Goal: Task Accomplishment & Management: Use online tool/utility

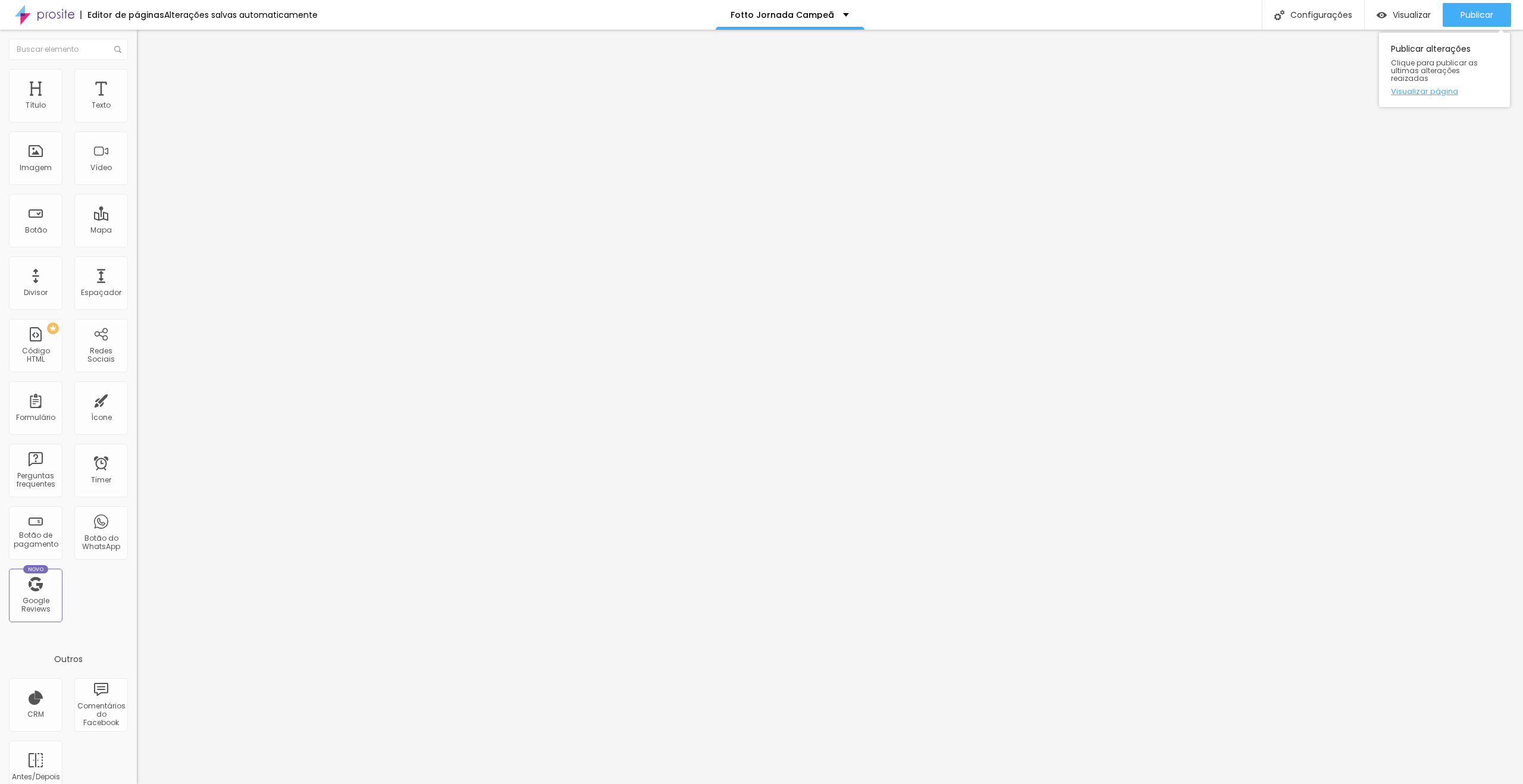
click at [1438, 87] on link "Visualizar página" at bounding box center [1445, 91] width 107 height 8
click at [1467, 19] on span "Publicar" at bounding box center [1477, 15] width 32 height 9
click at [137, 176] on button "button" at bounding box center [145, 169] width 17 height 13
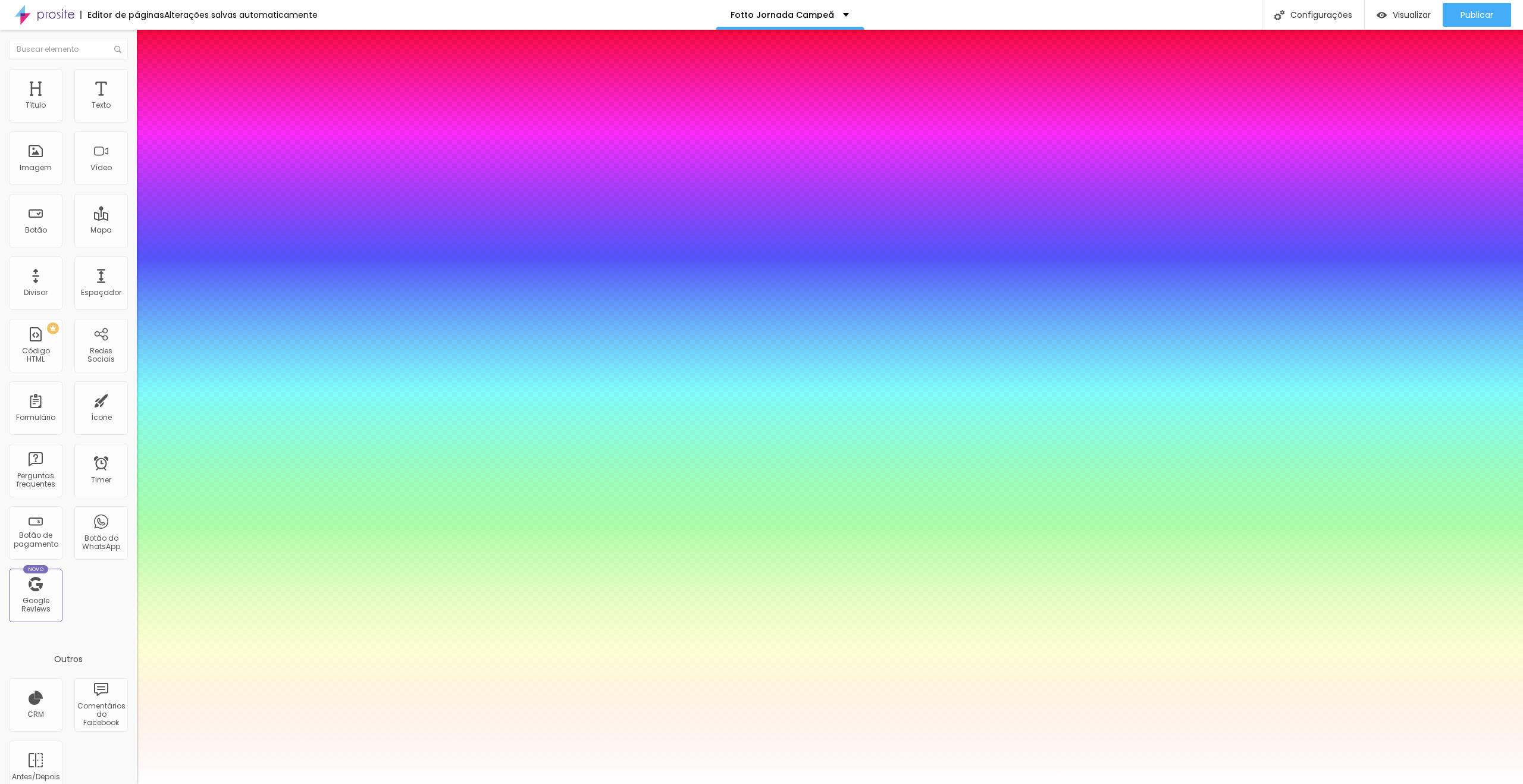
type input "1"
type input "53"
type input "1"
type input "52"
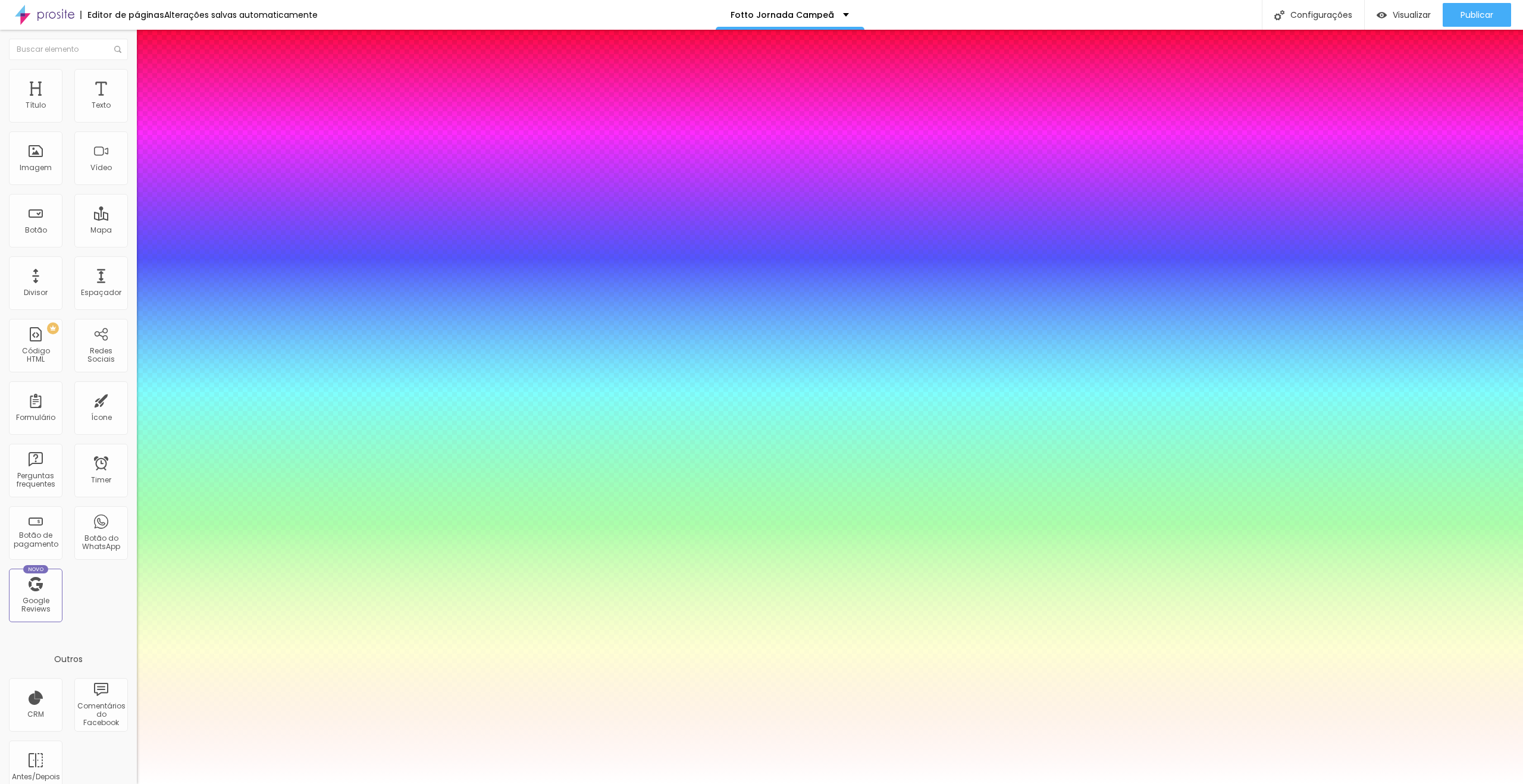
type input "52"
type input "1"
type input "51"
type input "1"
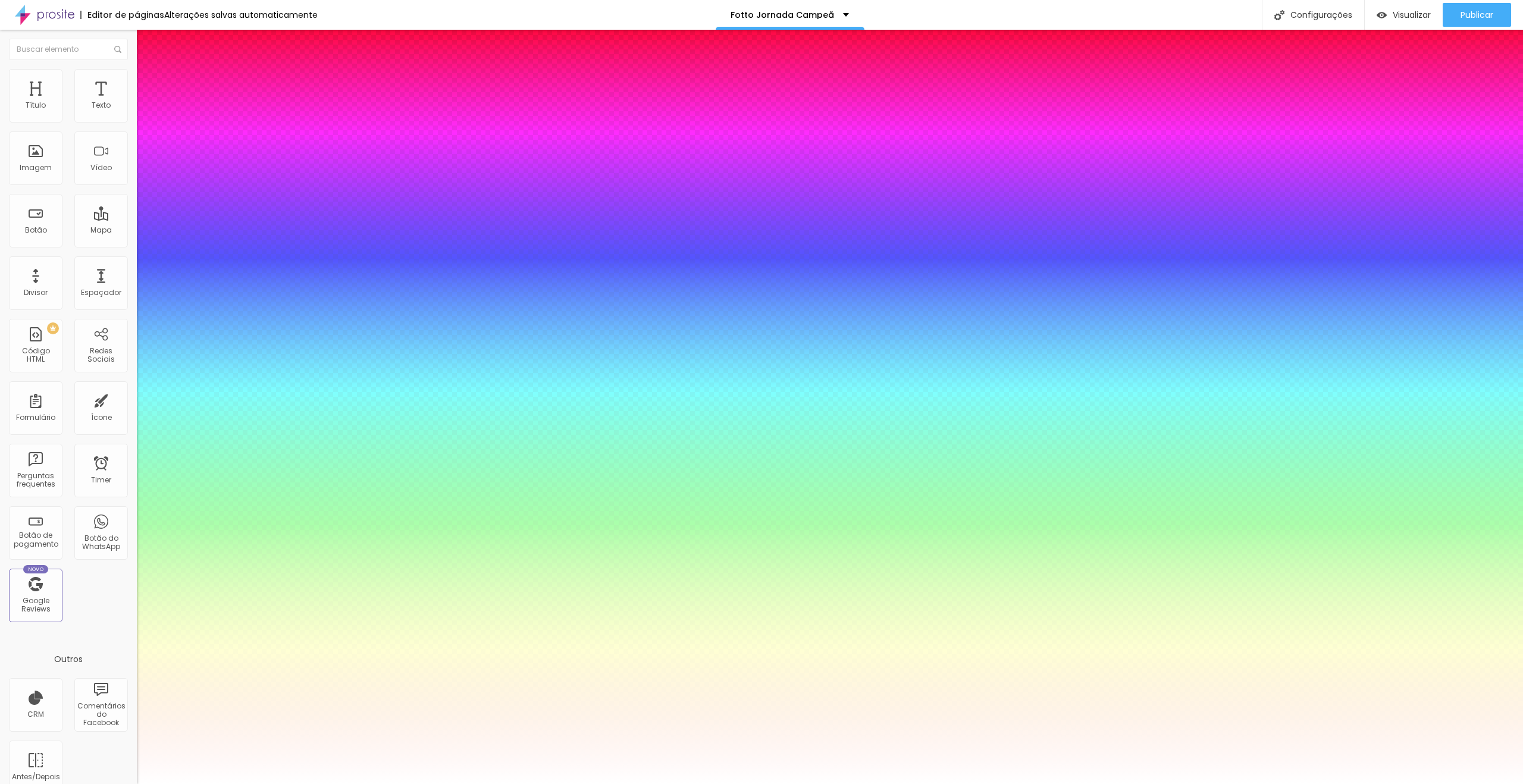
type input "50"
type input "1"
type input "49"
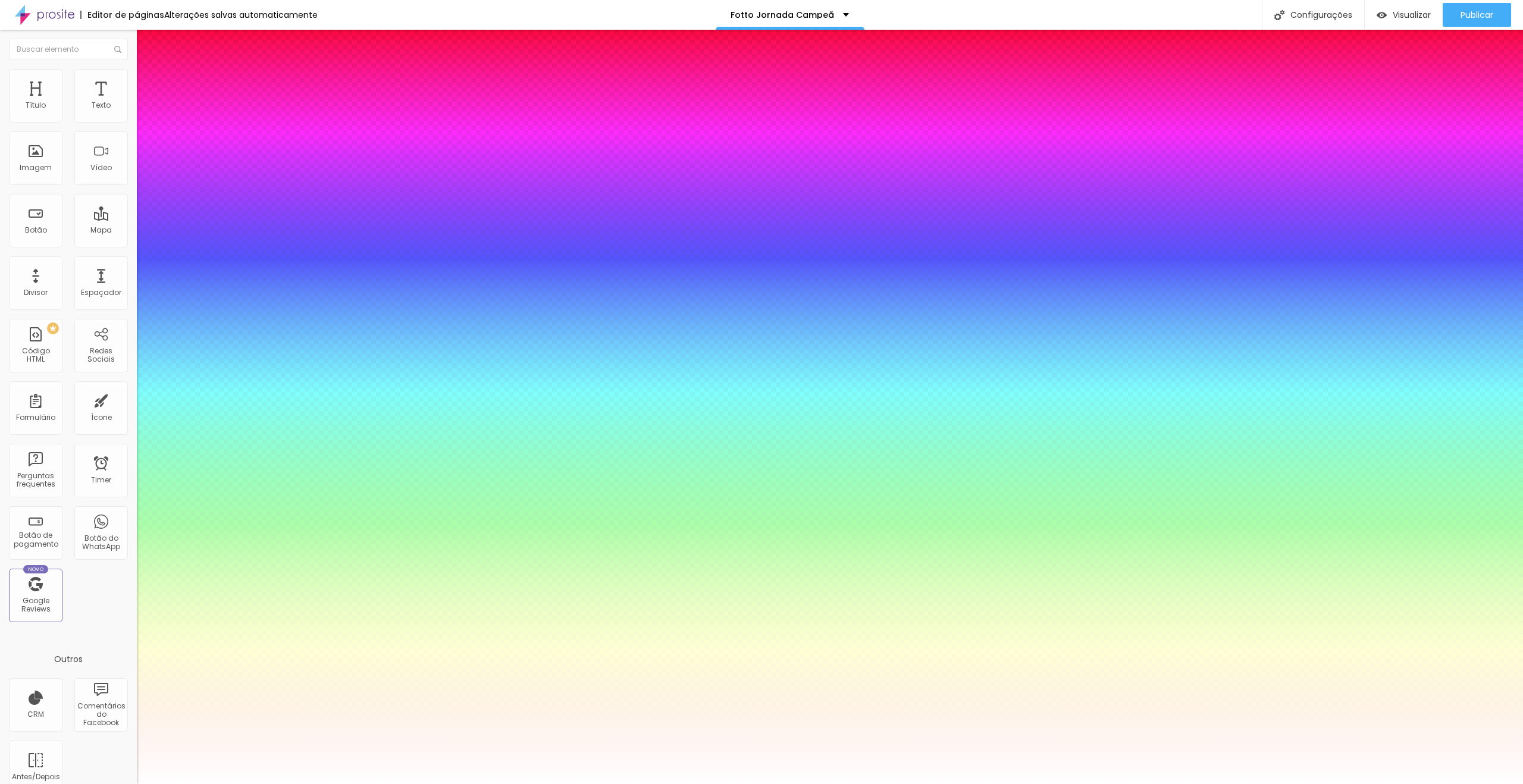
type input "1"
type input "48"
type input "1"
type input "47"
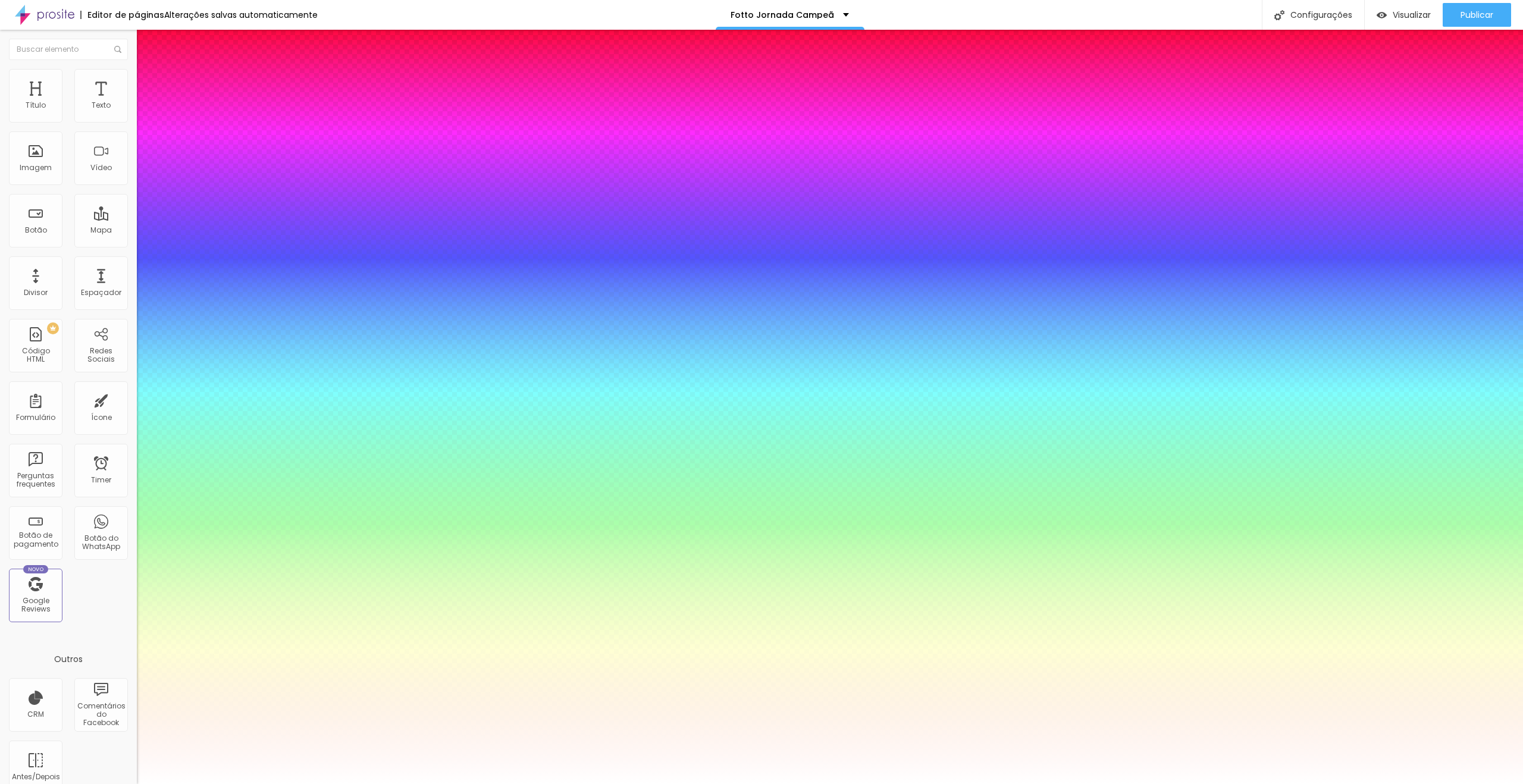
type input "47"
type input "1"
type input "46"
type input "1"
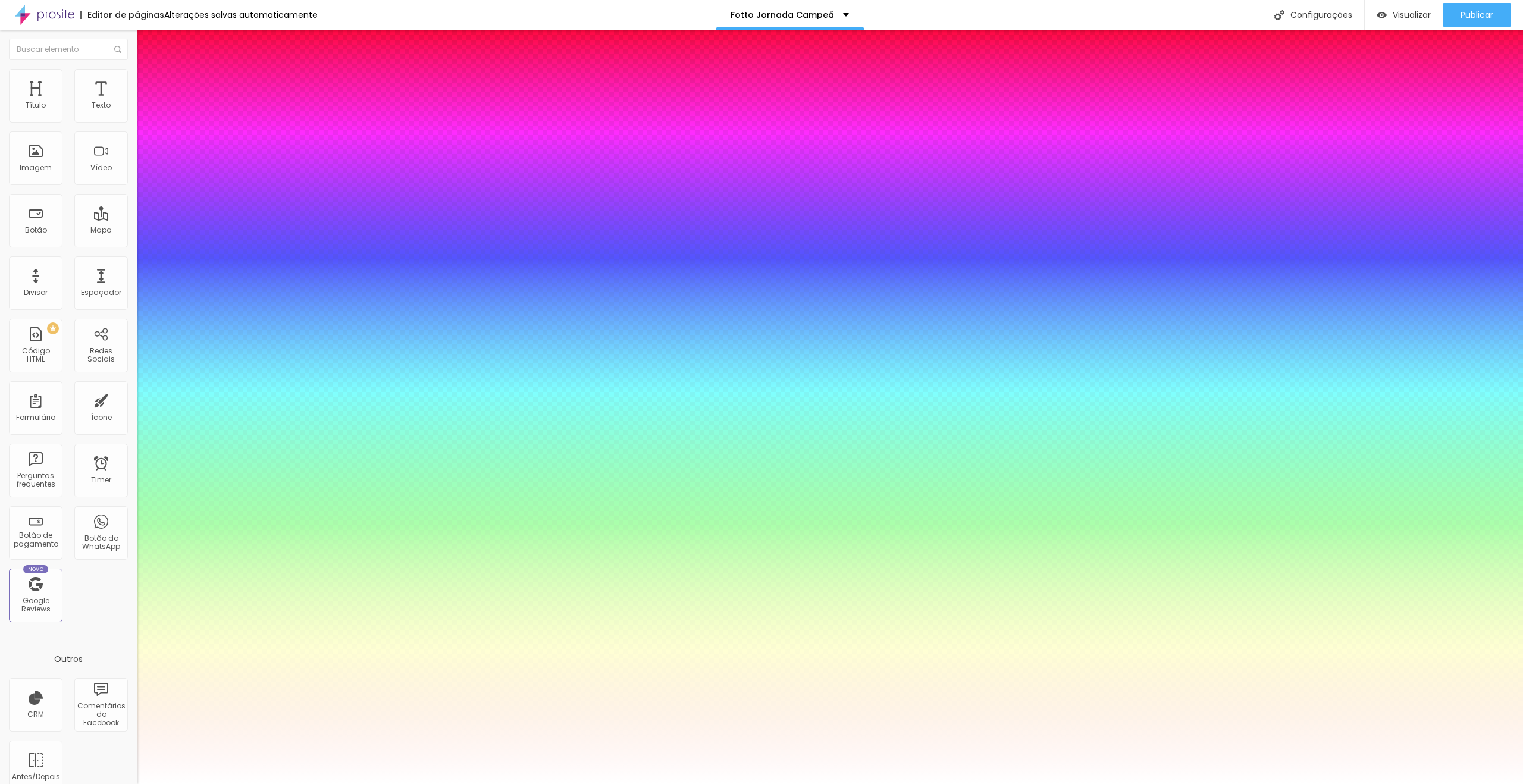
type input "45"
type input "1"
drag, startPoint x: 196, startPoint y: 335, endPoint x: 187, endPoint y: 336, distance: 9.1
type input "45"
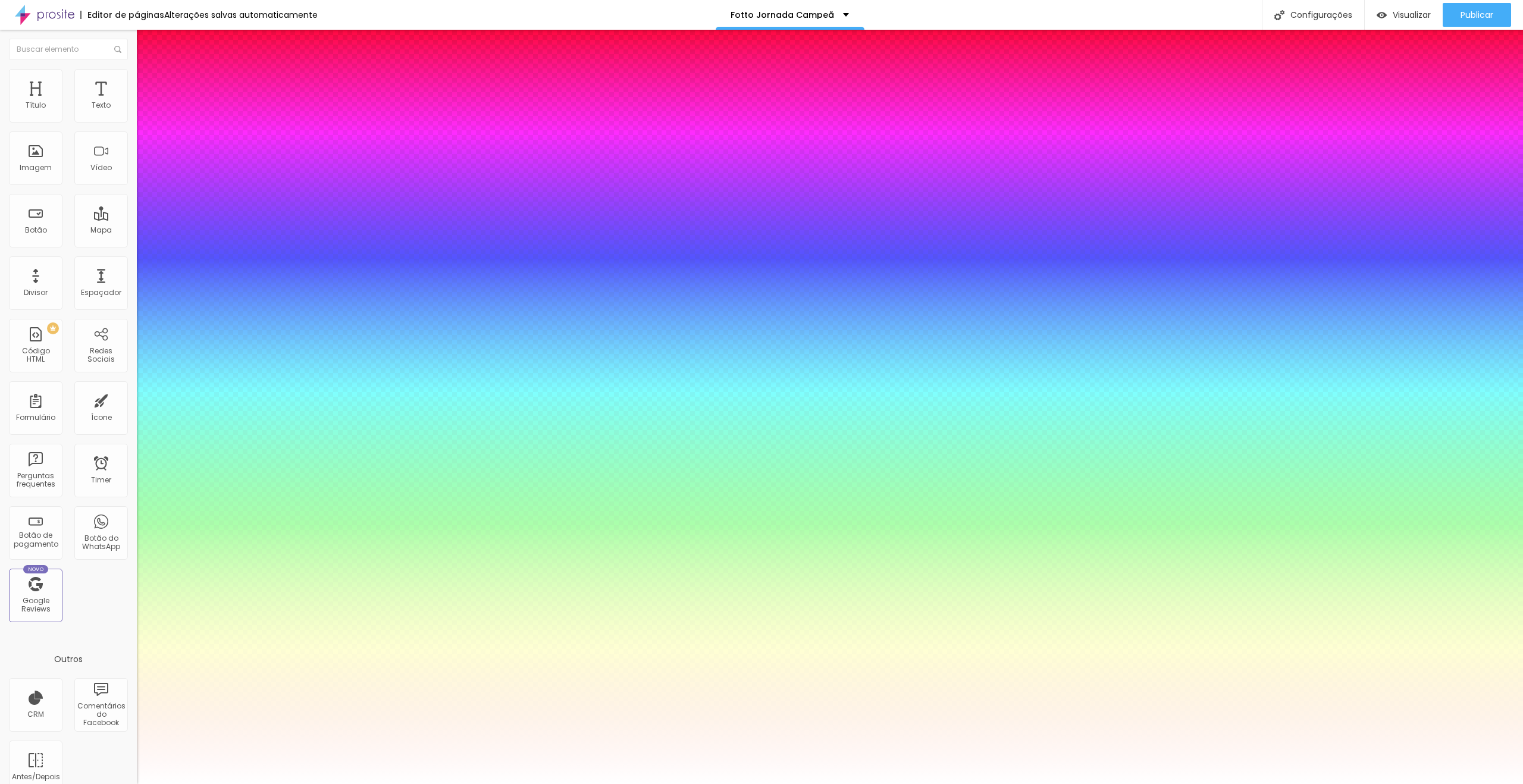
click at [564, 783] on div at bounding box center [762, 784] width 1523 height 0
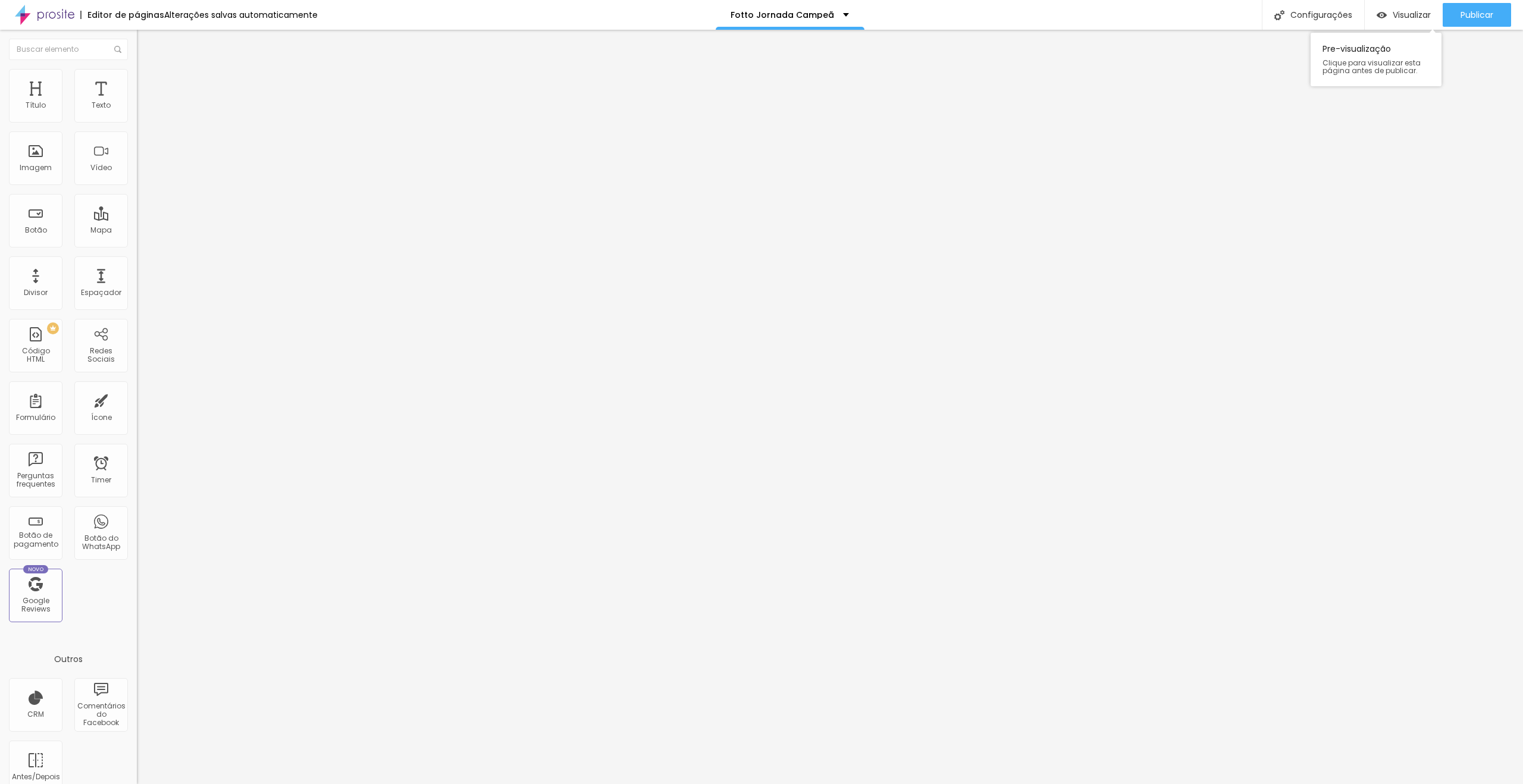
click at [1479, 26] on div "Publicar" at bounding box center [1477, 15] width 32 height 24
drag, startPoint x: 1464, startPoint y: 13, endPoint x: 1395, endPoint y: 0, distance: 70.2
click at [1463, 13] on span "Publicar" at bounding box center [1477, 15] width 32 height 9
click at [137, 114] on button "button" at bounding box center [145, 108] width 17 height 13
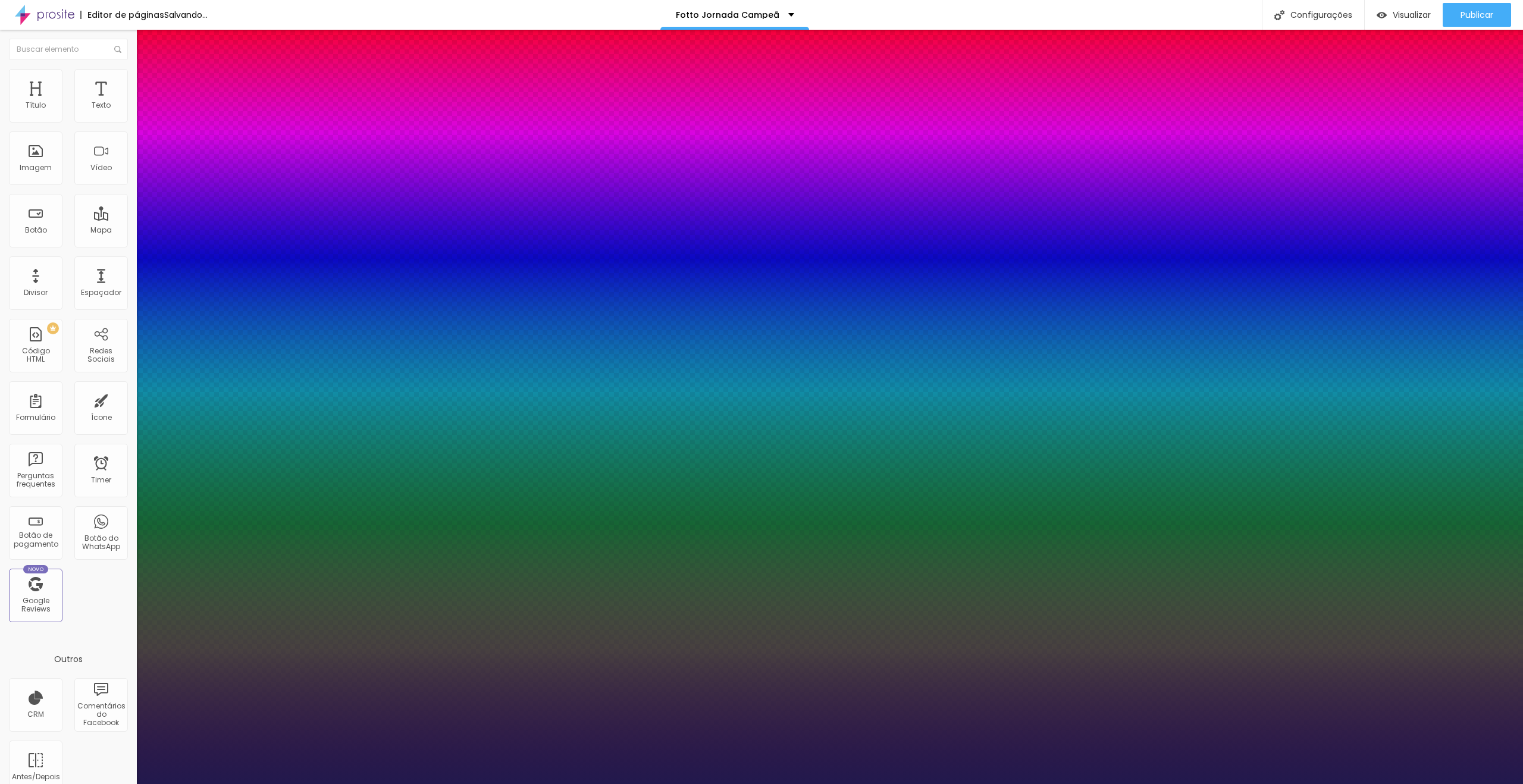
type input "1"
type input "#40366F"
type input "1"
type input "#645997"
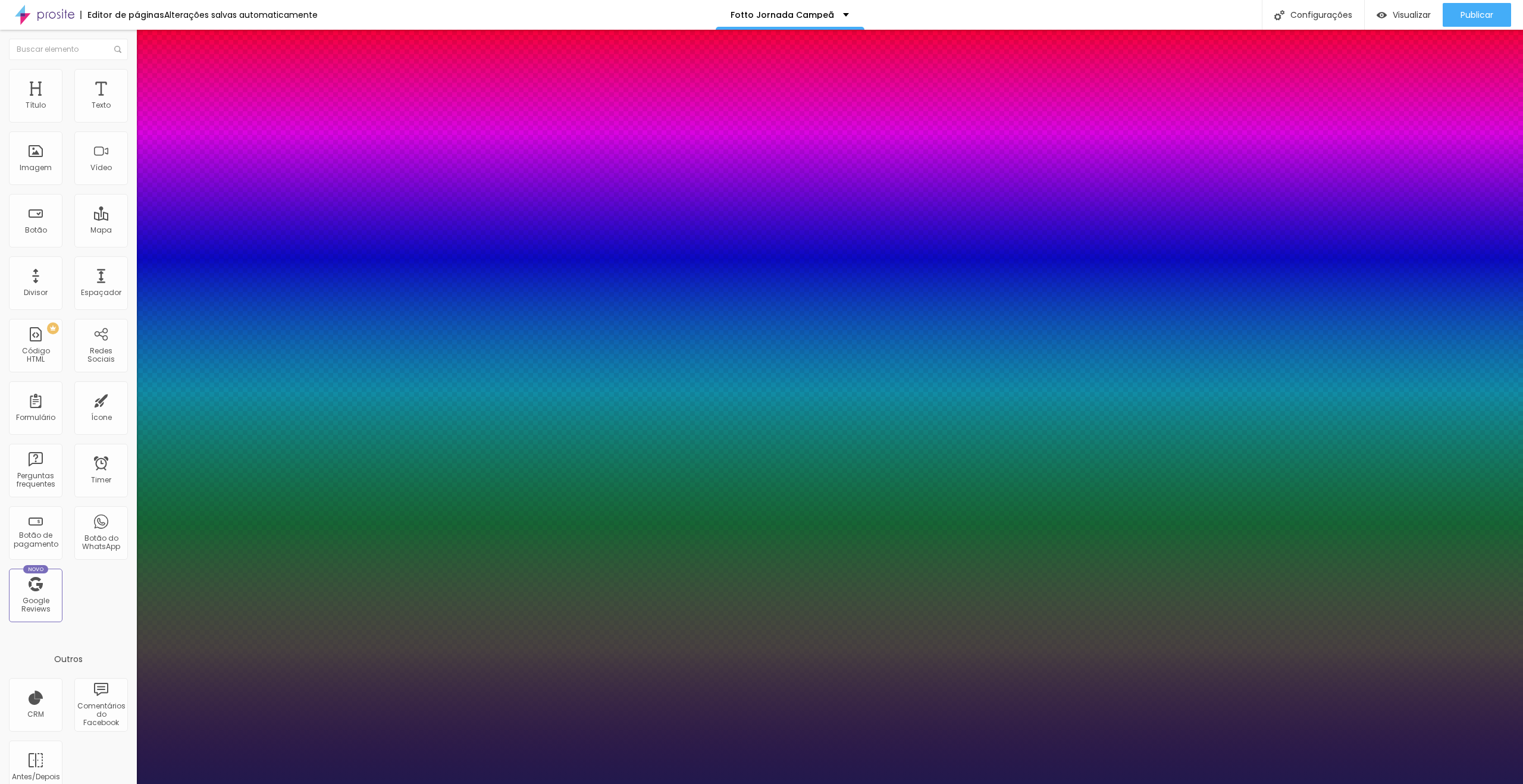
type input "1"
type input "#DDDAEC"
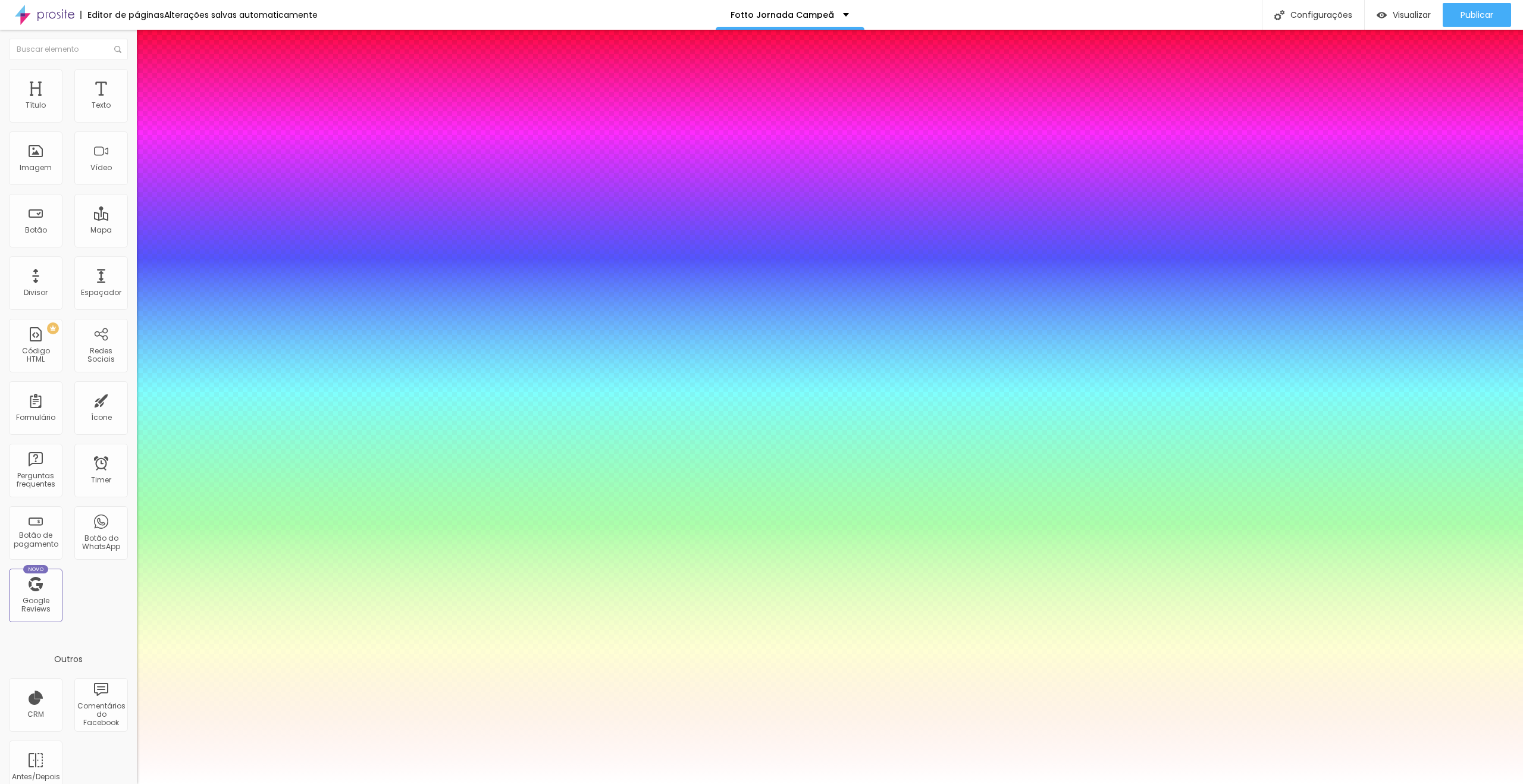
type input "1"
type input "#FFFFFF"
type input "1"
drag, startPoint x: 163, startPoint y: 321, endPoint x: 155, endPoint y: 314, distance: 10.6
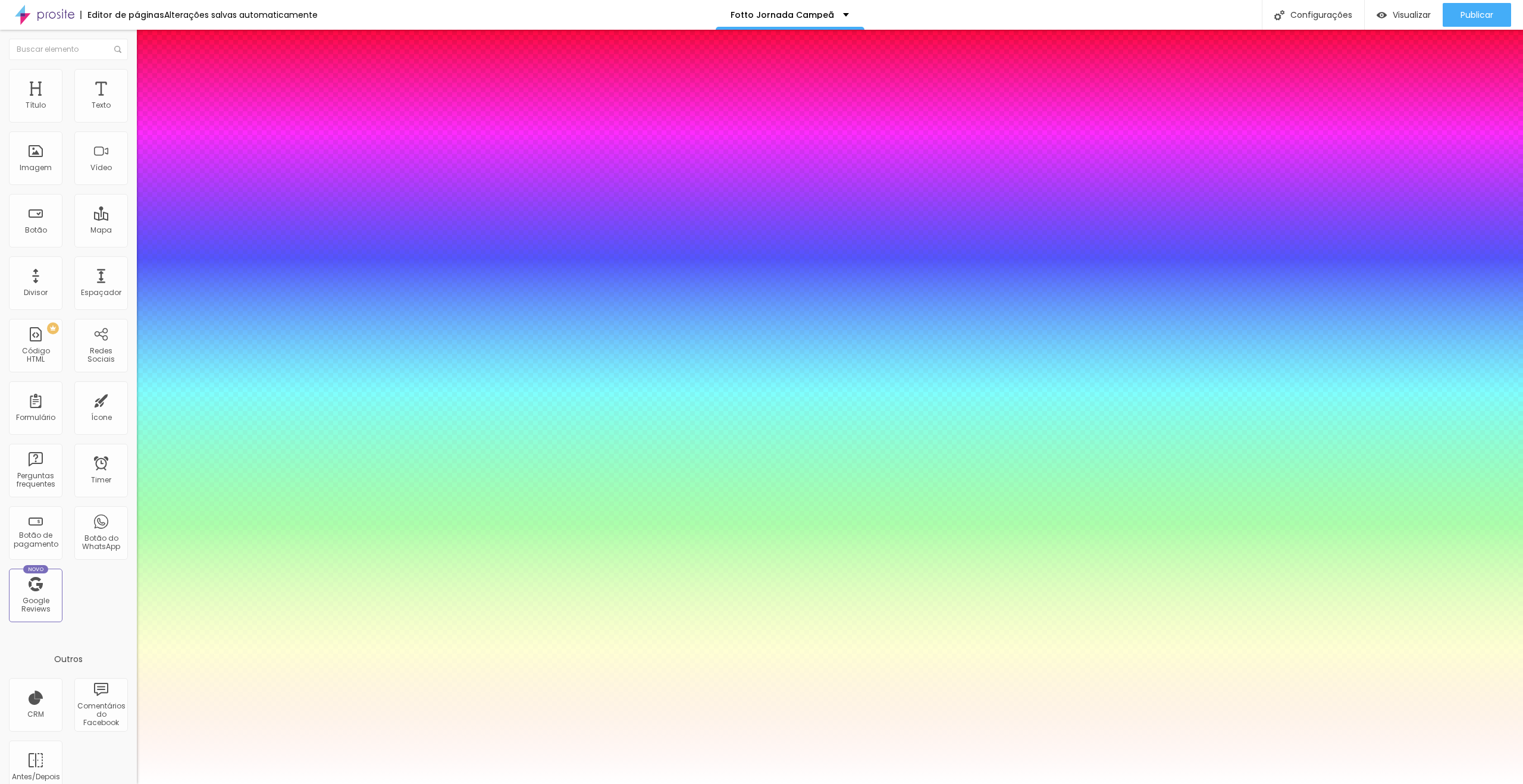
click at [529, 783] on div at bounding box center [762, 784] width 1523 height 0
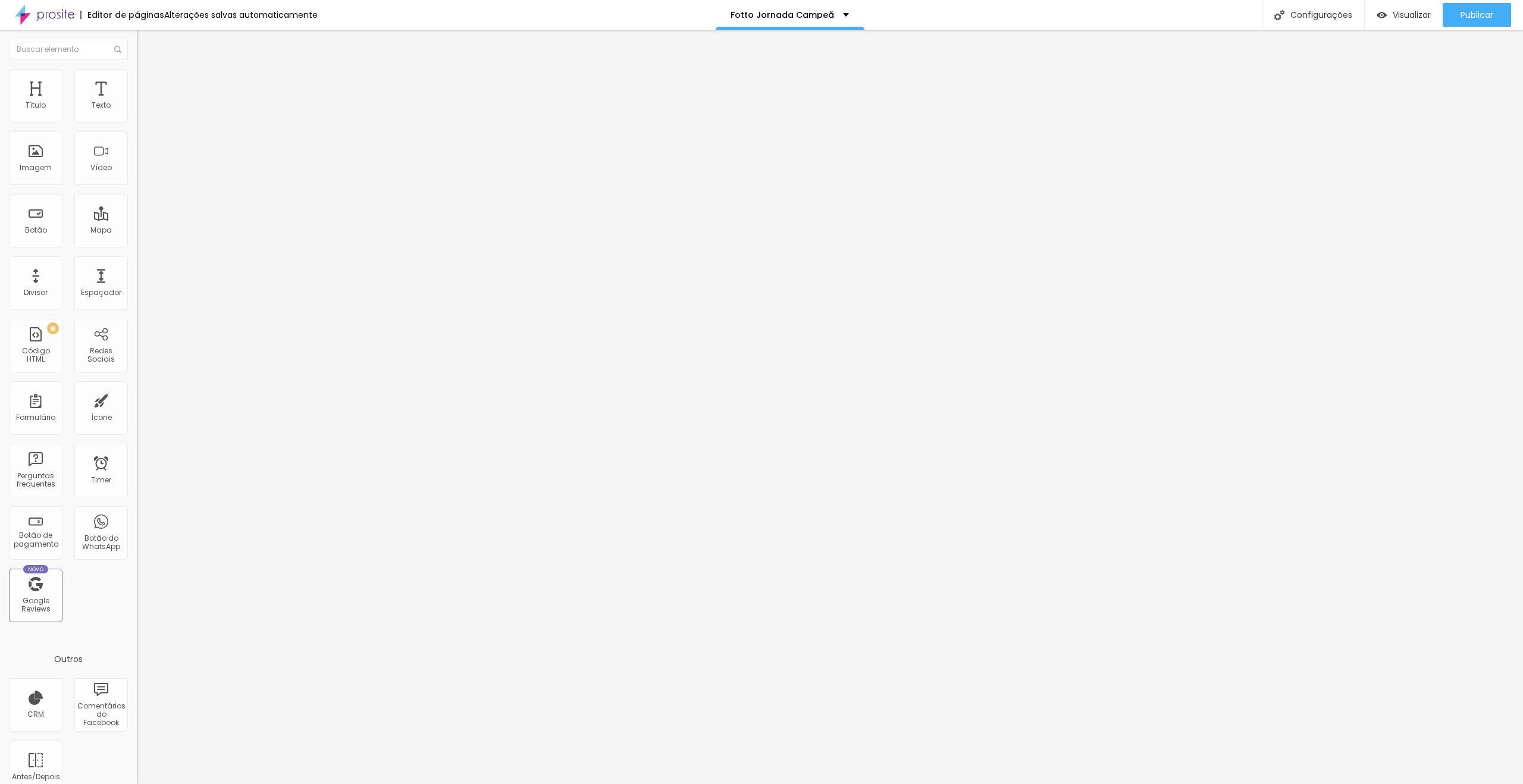
click at [137, 114] on button "button" at bounding box center [145, 108] width 17 height 13
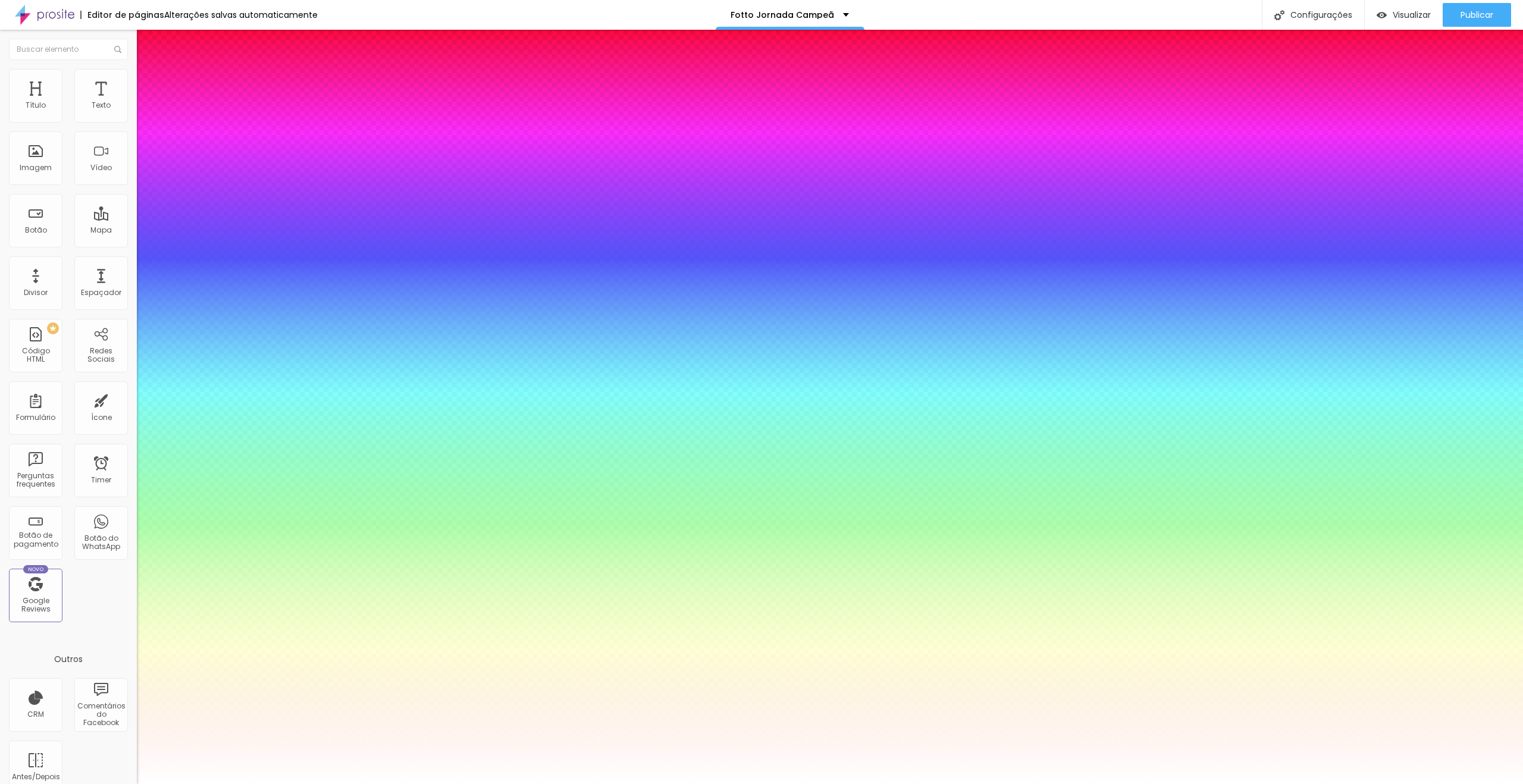
type input "1"
drag, startPoint x: 254, startPoint y: 204, endPoint x: 270, endPoint y: 206, distance: 16.1
type input "1"
type input "8"
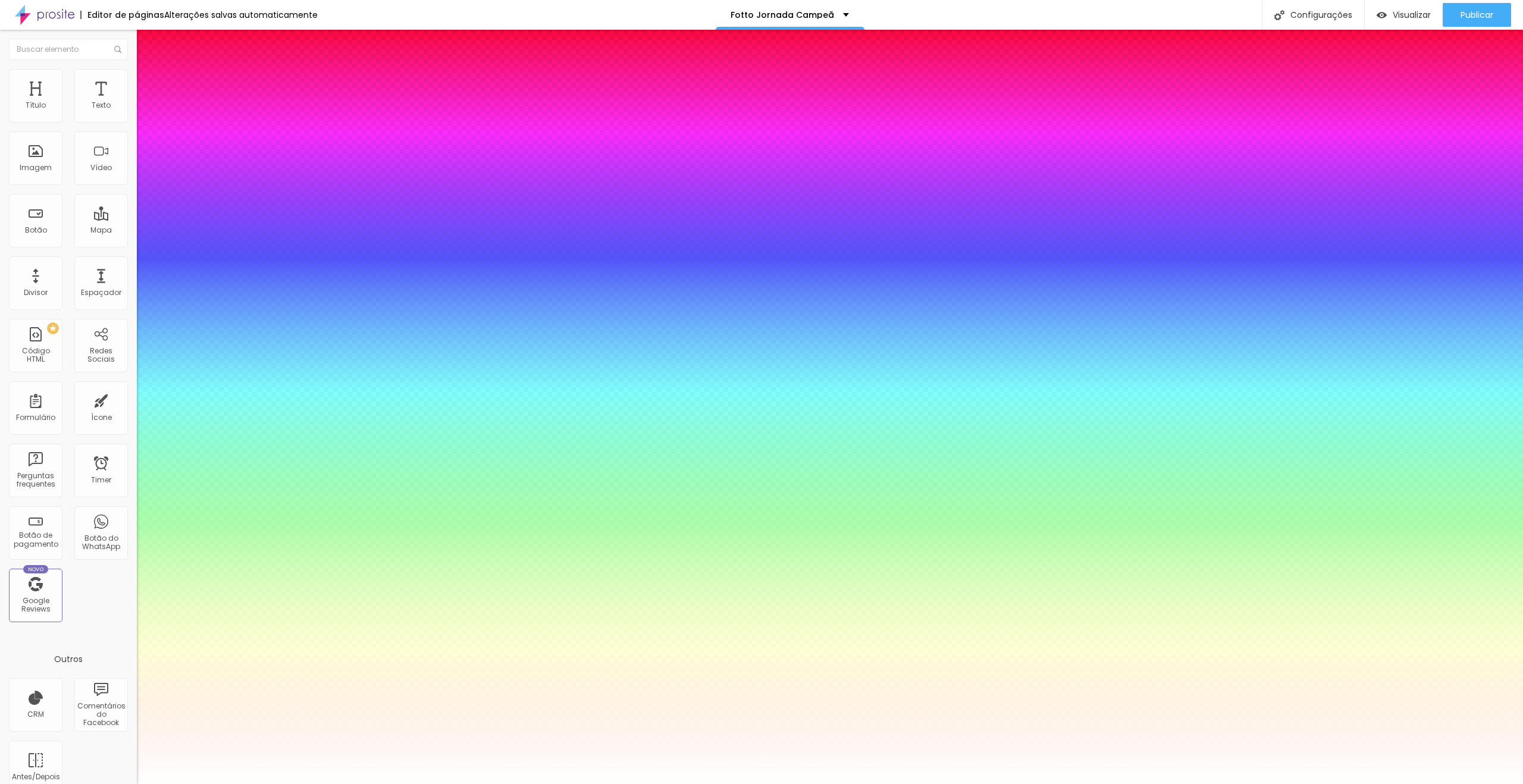
type input "1"
type input "8"
type input "1"
type input "18"
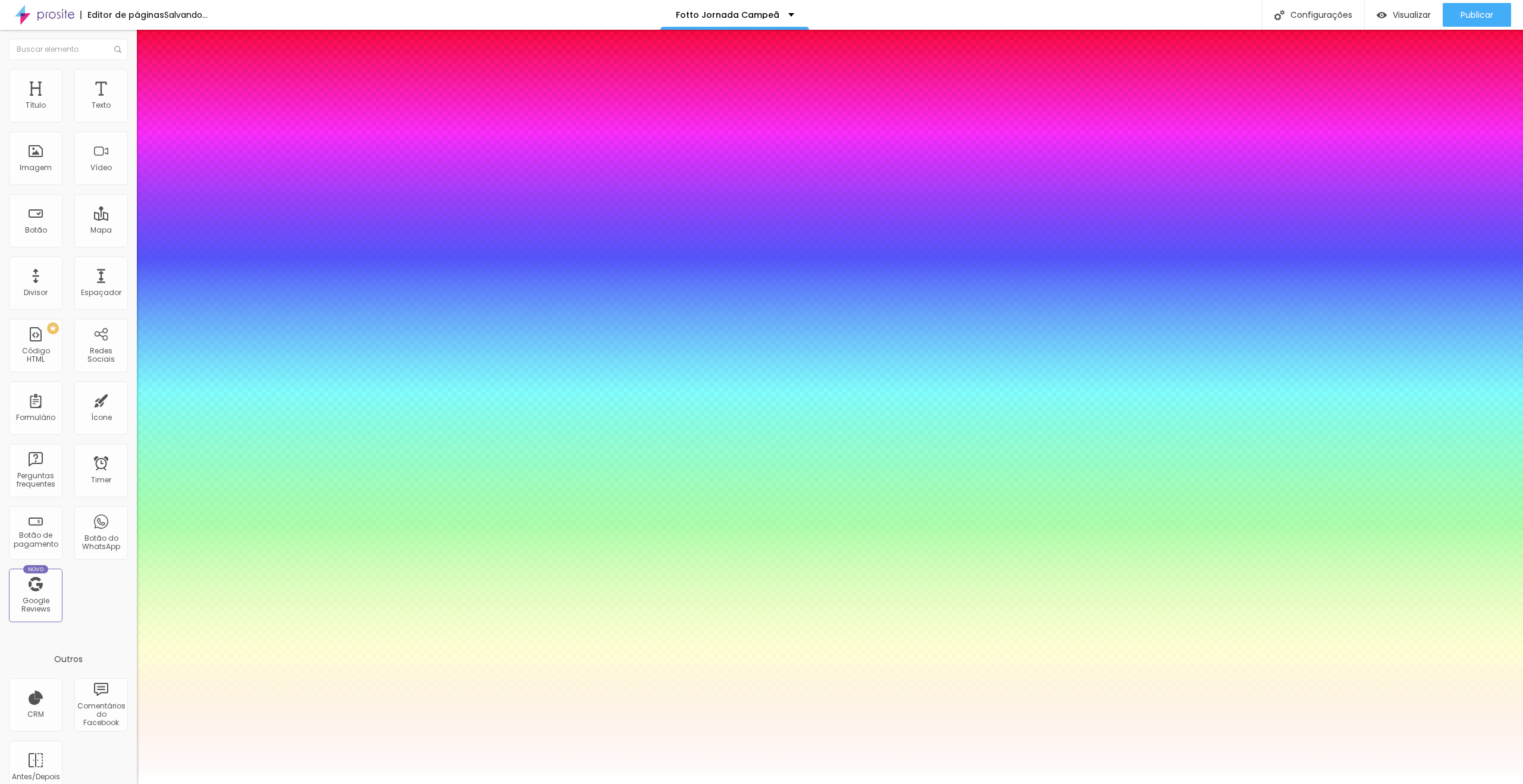
type input "1"
type input "18"
click at [408, 783] on div at bounding box center [762, 784] width 1523 height 0
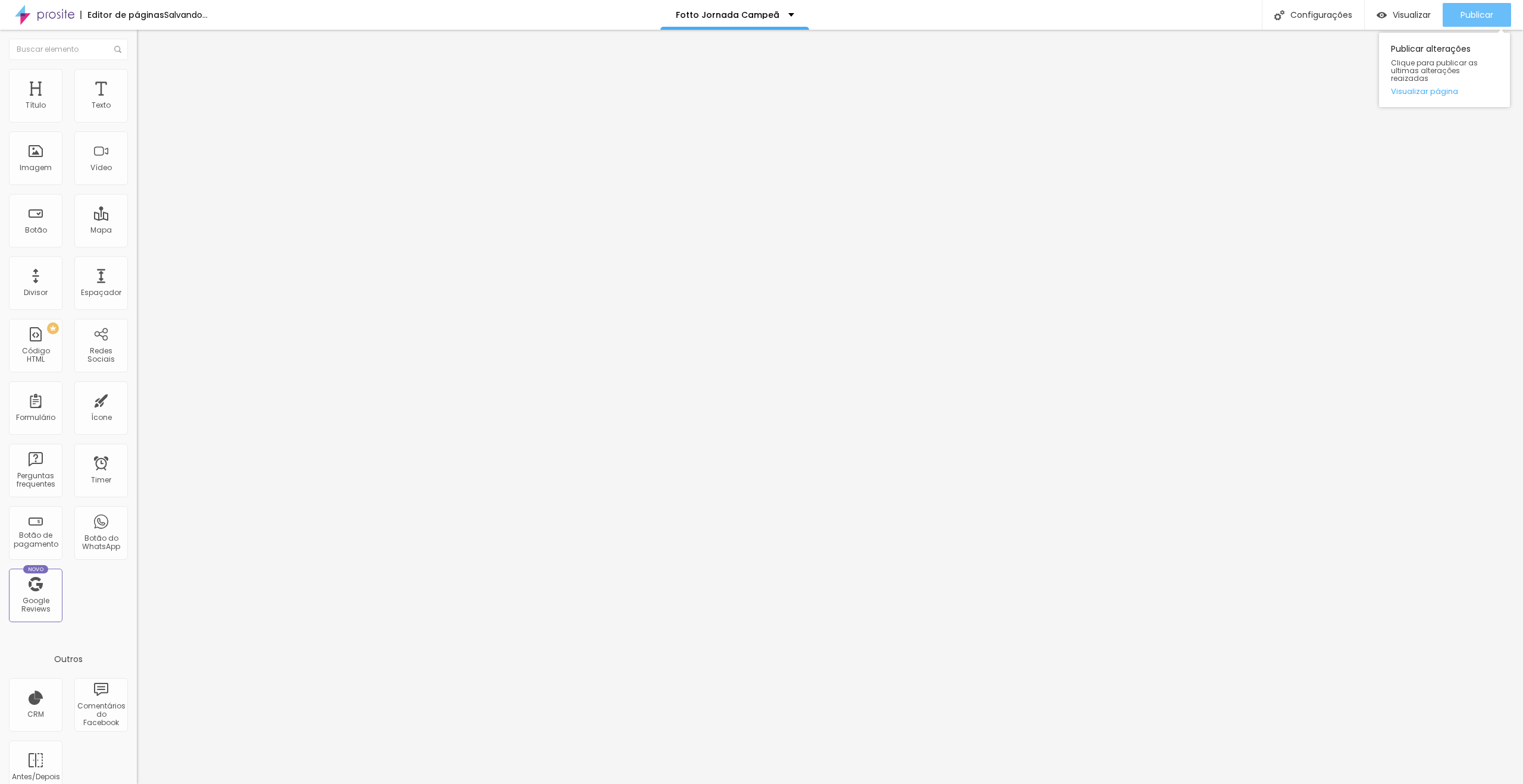
click at [1463, 21] on div "Publicar" at bounding box center [1477, 15] width 32 height 24
click at [143, 171] on icon "button" at bounding box center [145, 169] width 5 height 5
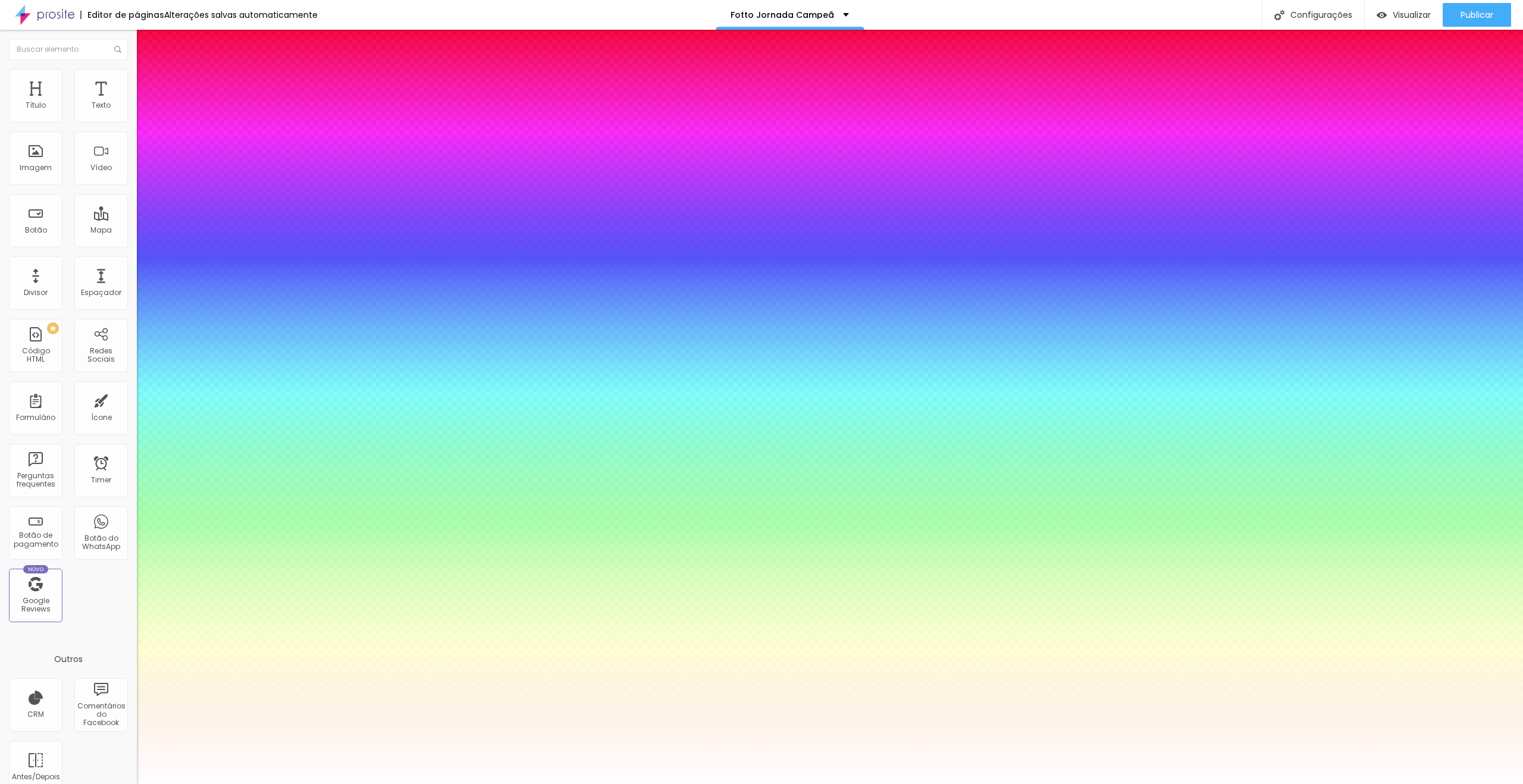
type input "1"
type input "46"
type input "1"
type input "49"
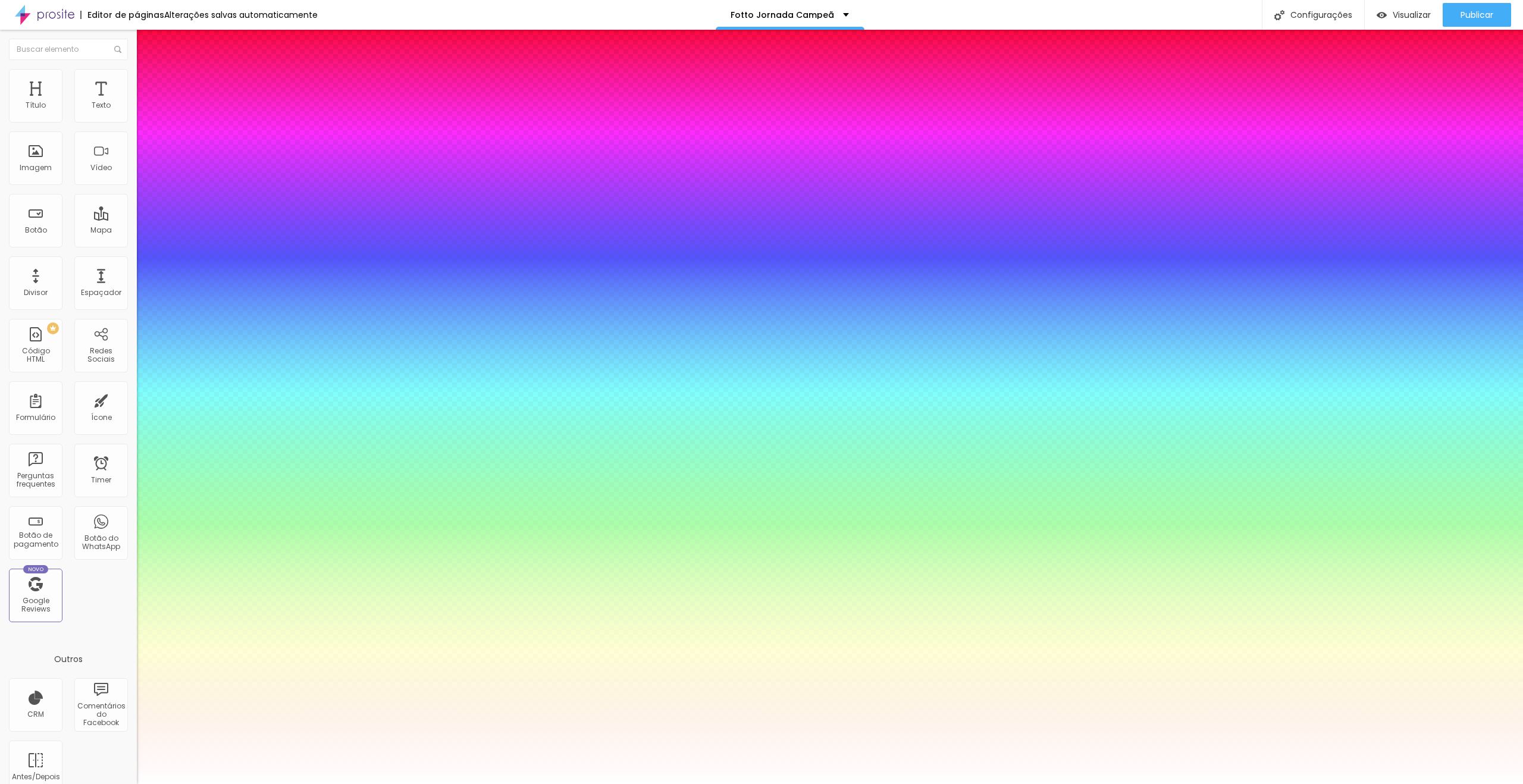
type input "49"
type input "1"
type input "50"
type input "1"
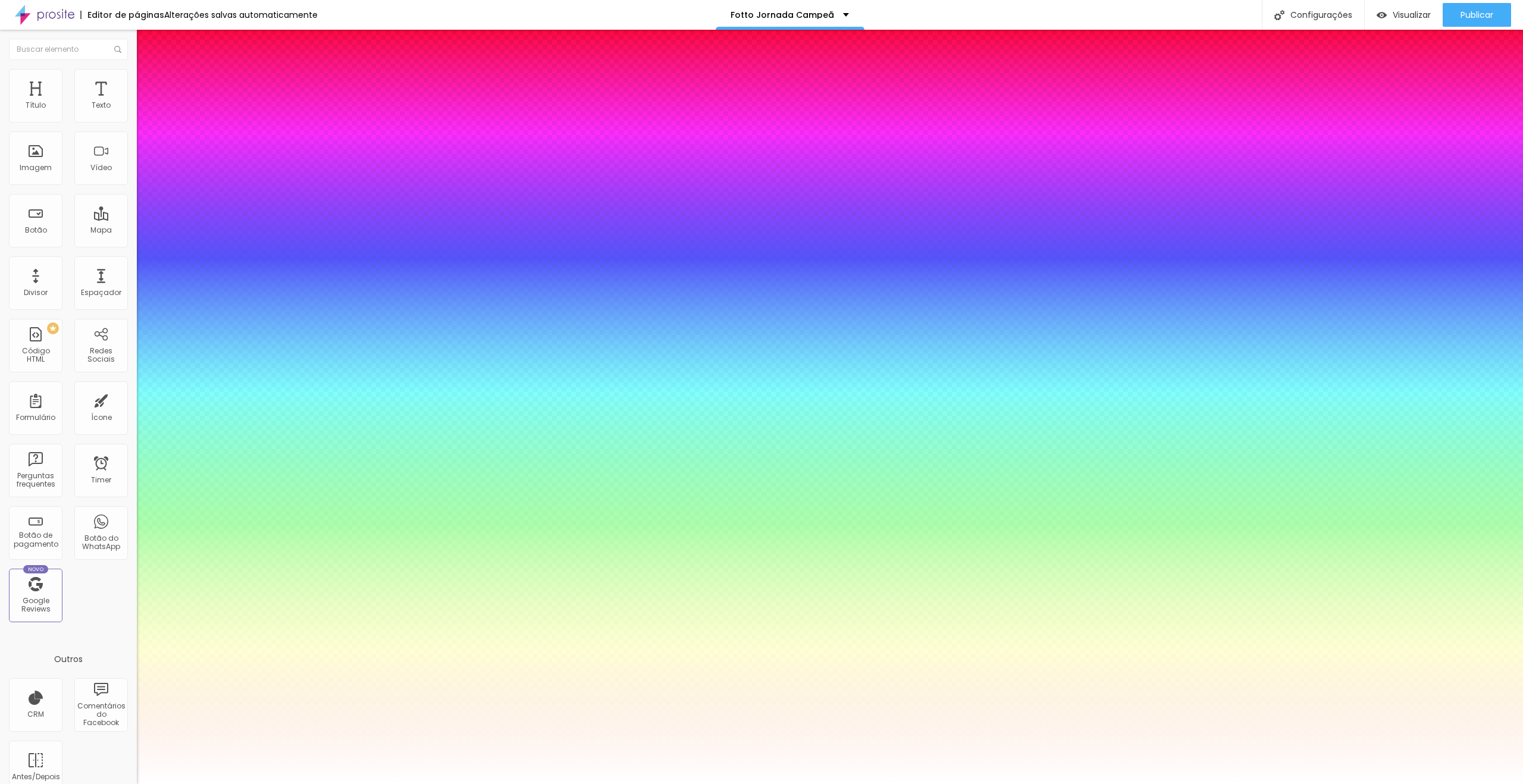
type input "52"
type input "1"
type input "53"
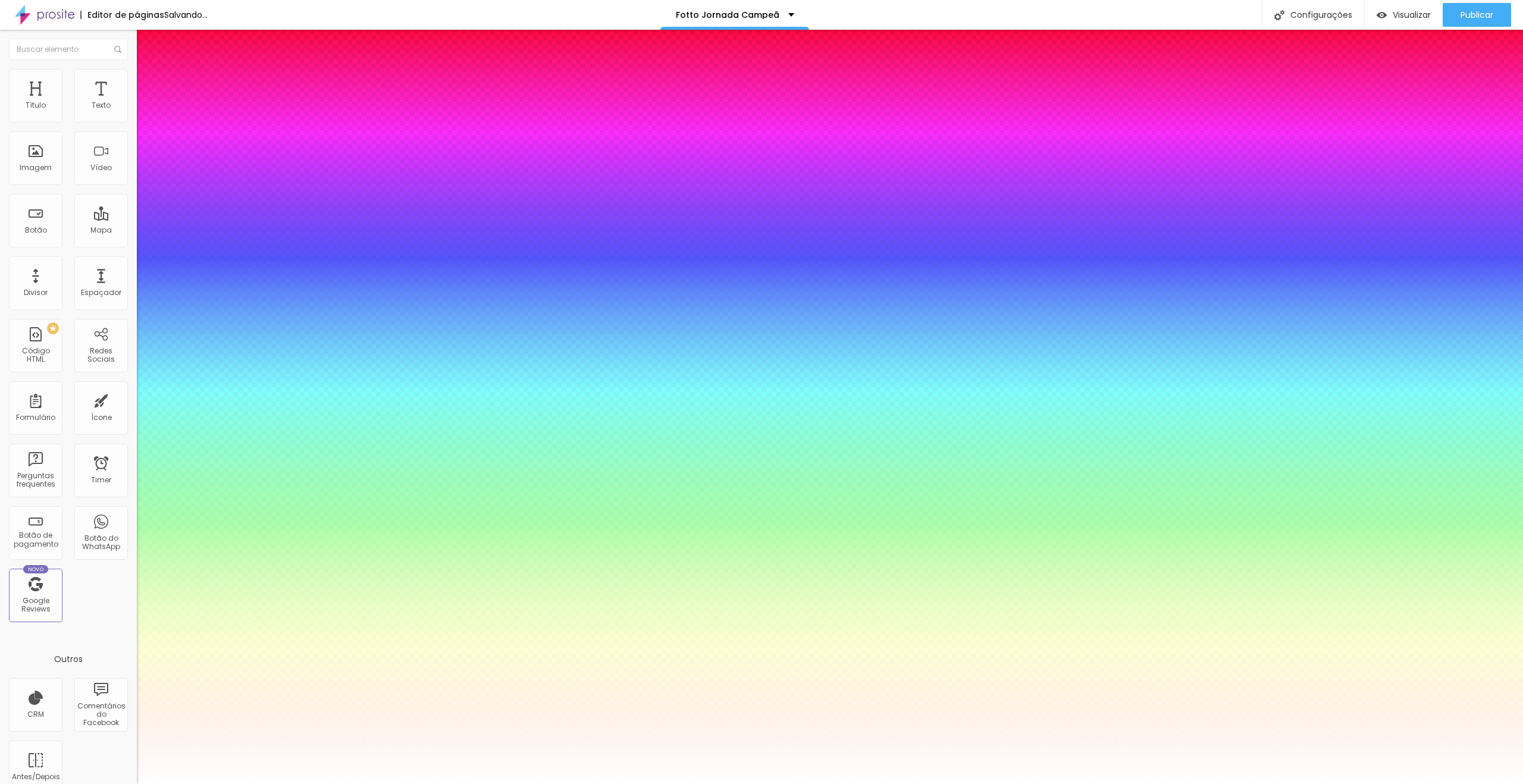
type input "1"
type input "54"
type input "1"
type input "55"
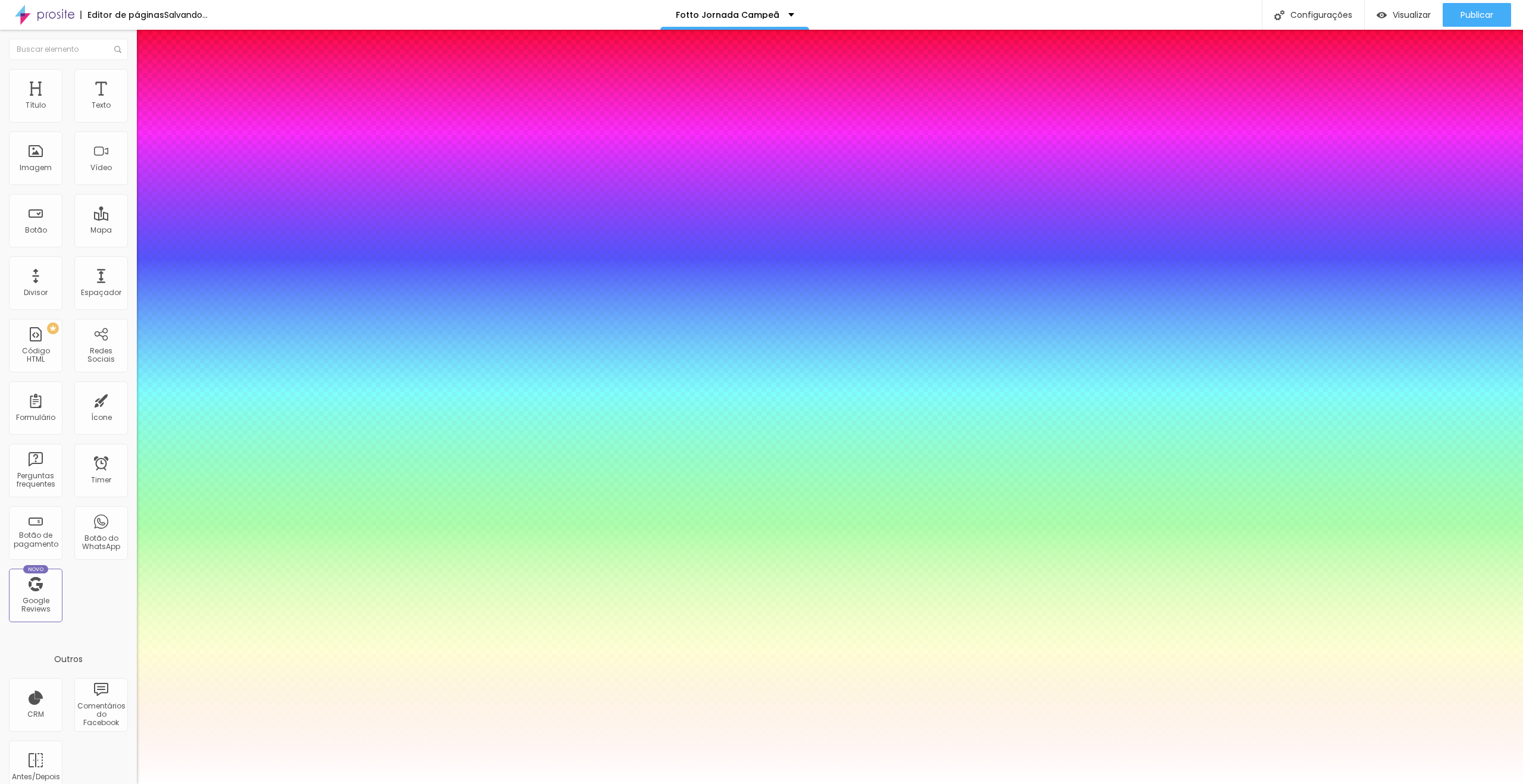
type input "55"
type input "1"
type input "56"
type input "1"
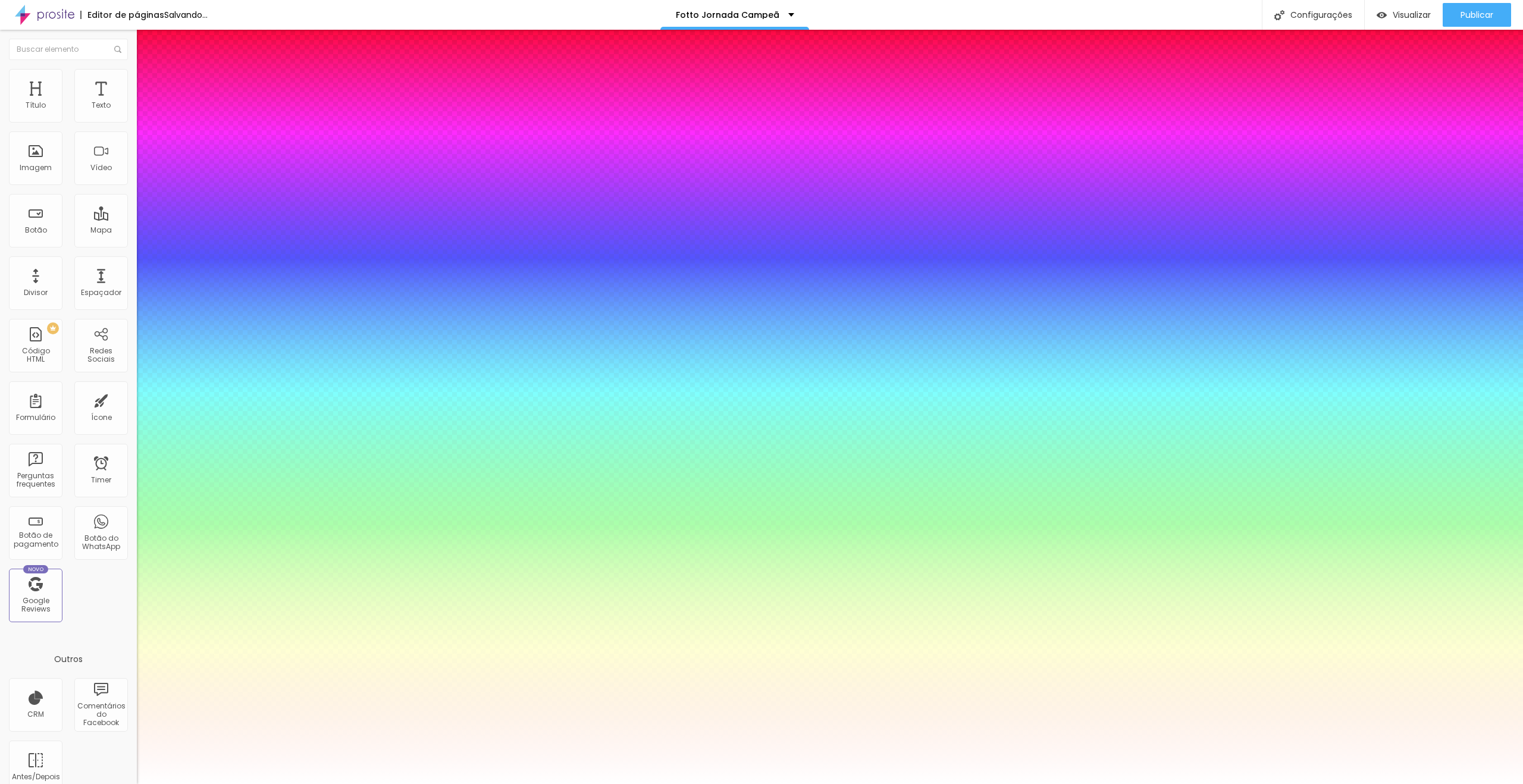
type input "57"
type input "1"
type input "58"
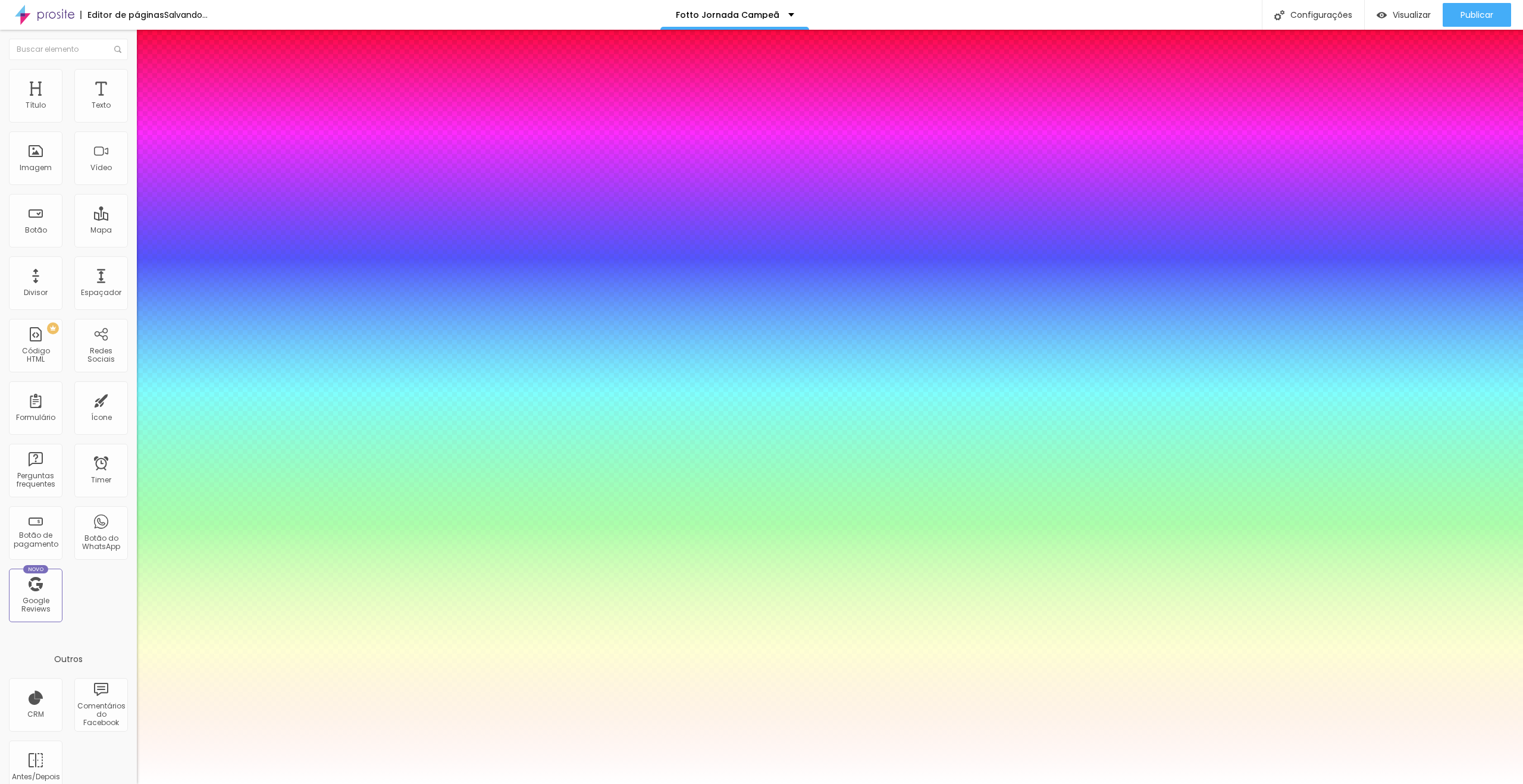
type input "1"
type input "59"
type input "1"
type input "60"
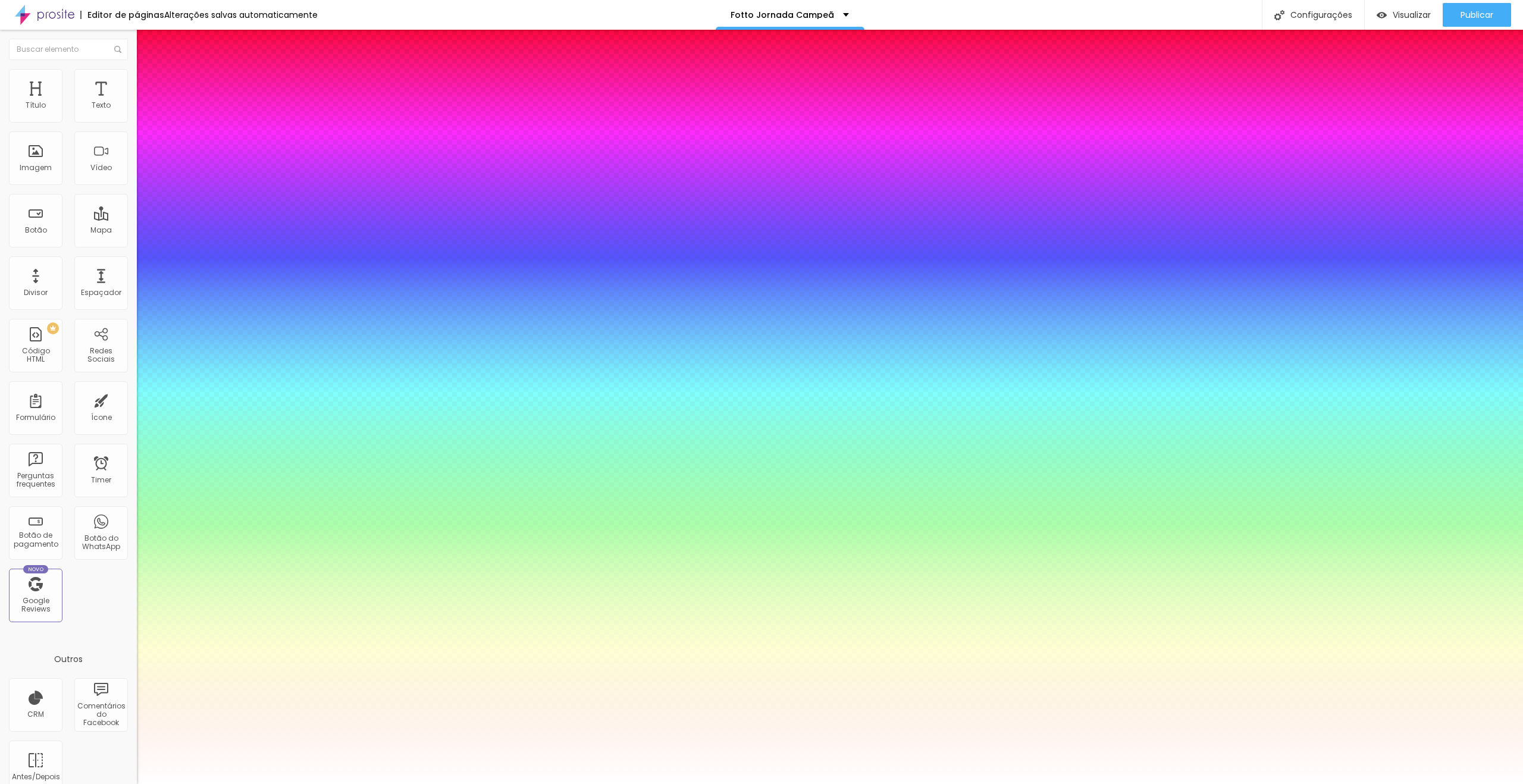
type input "60"
type input "1"
type input "59"
type input "1"
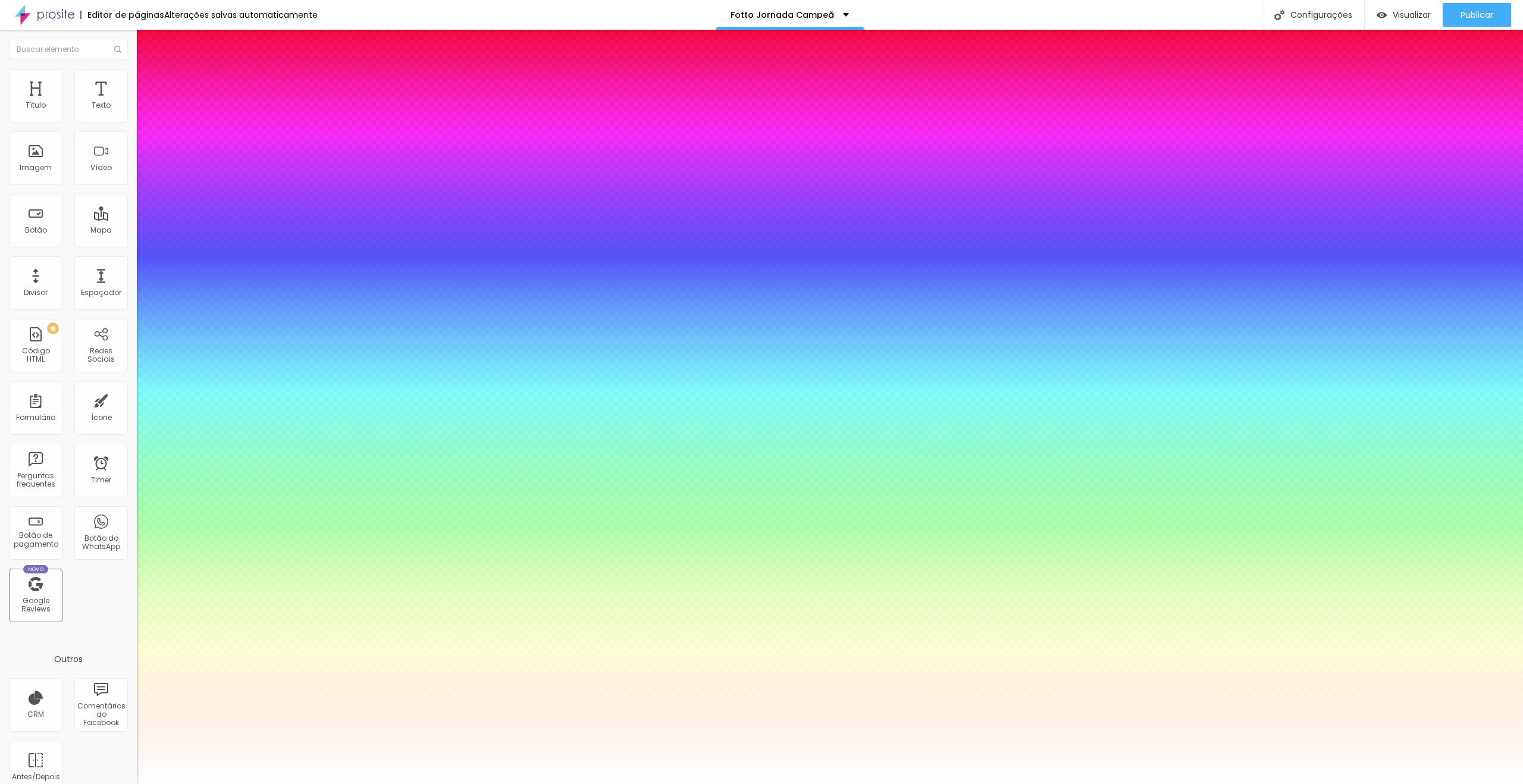
type input "58"
type input "1"
type input "57"
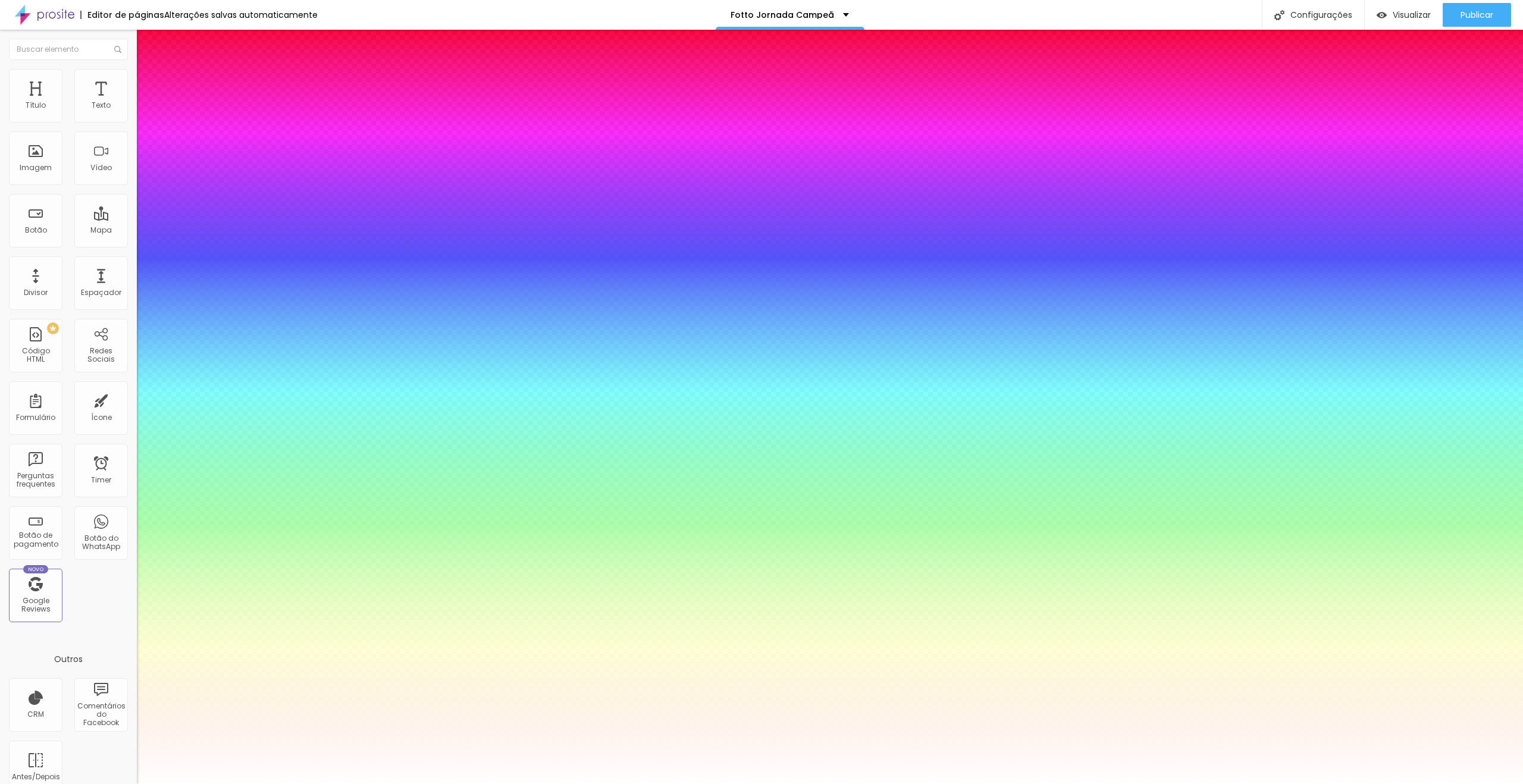
type input "1"
type input "56"
type input "1"
type input "53"
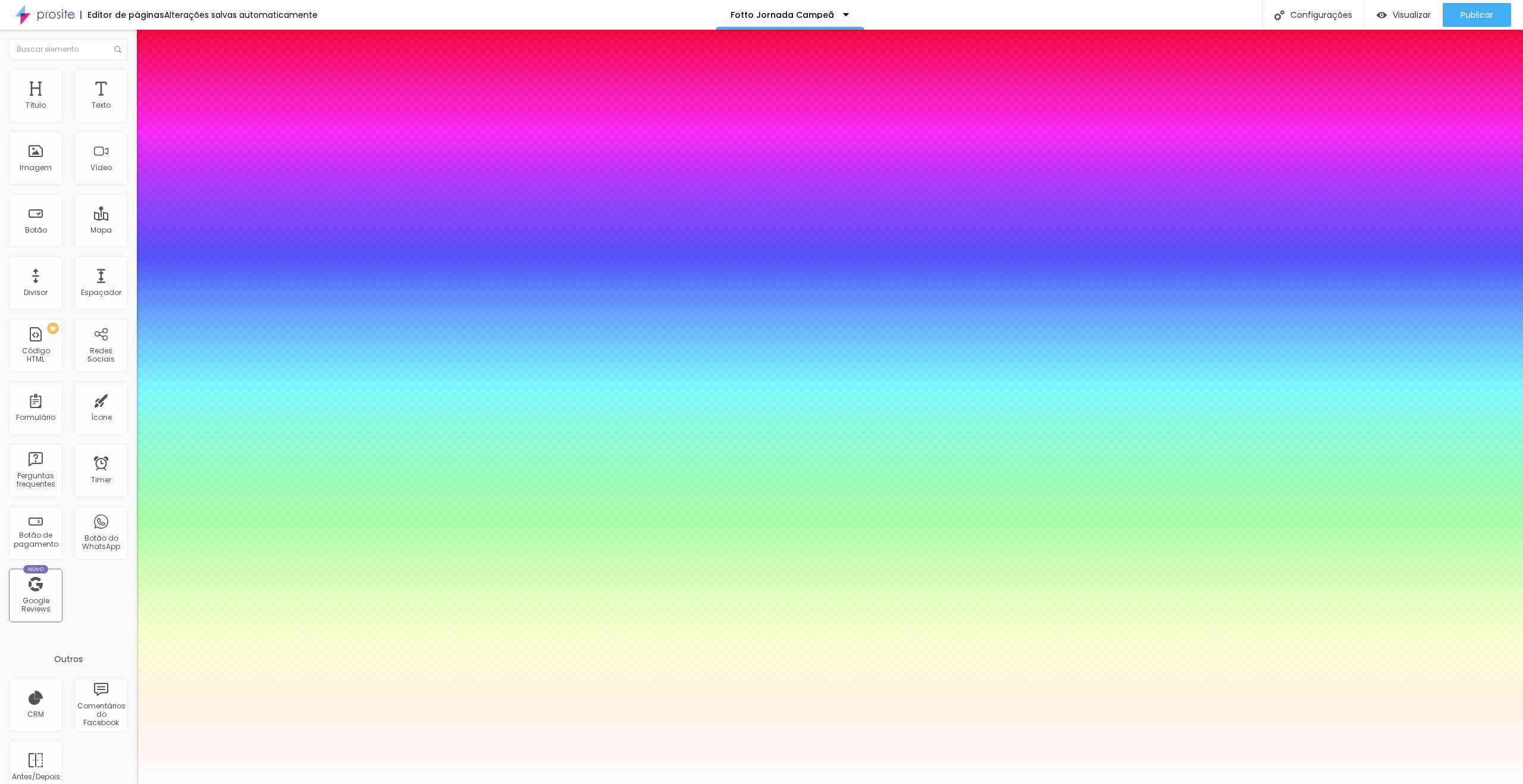
type input "53"
type input "1"
type input "52"
type input "1"
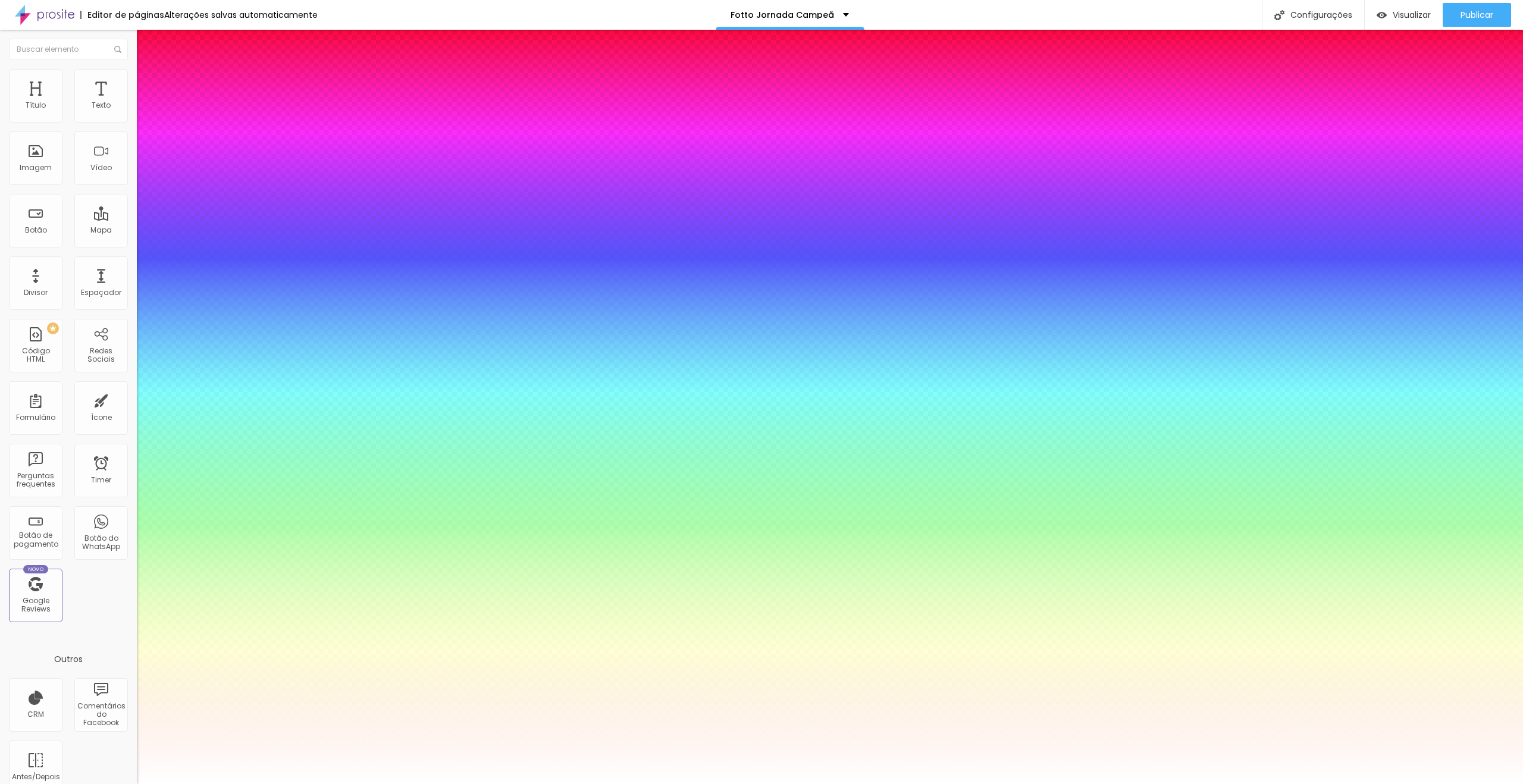
type input "51"
type input "1"
type input "50"
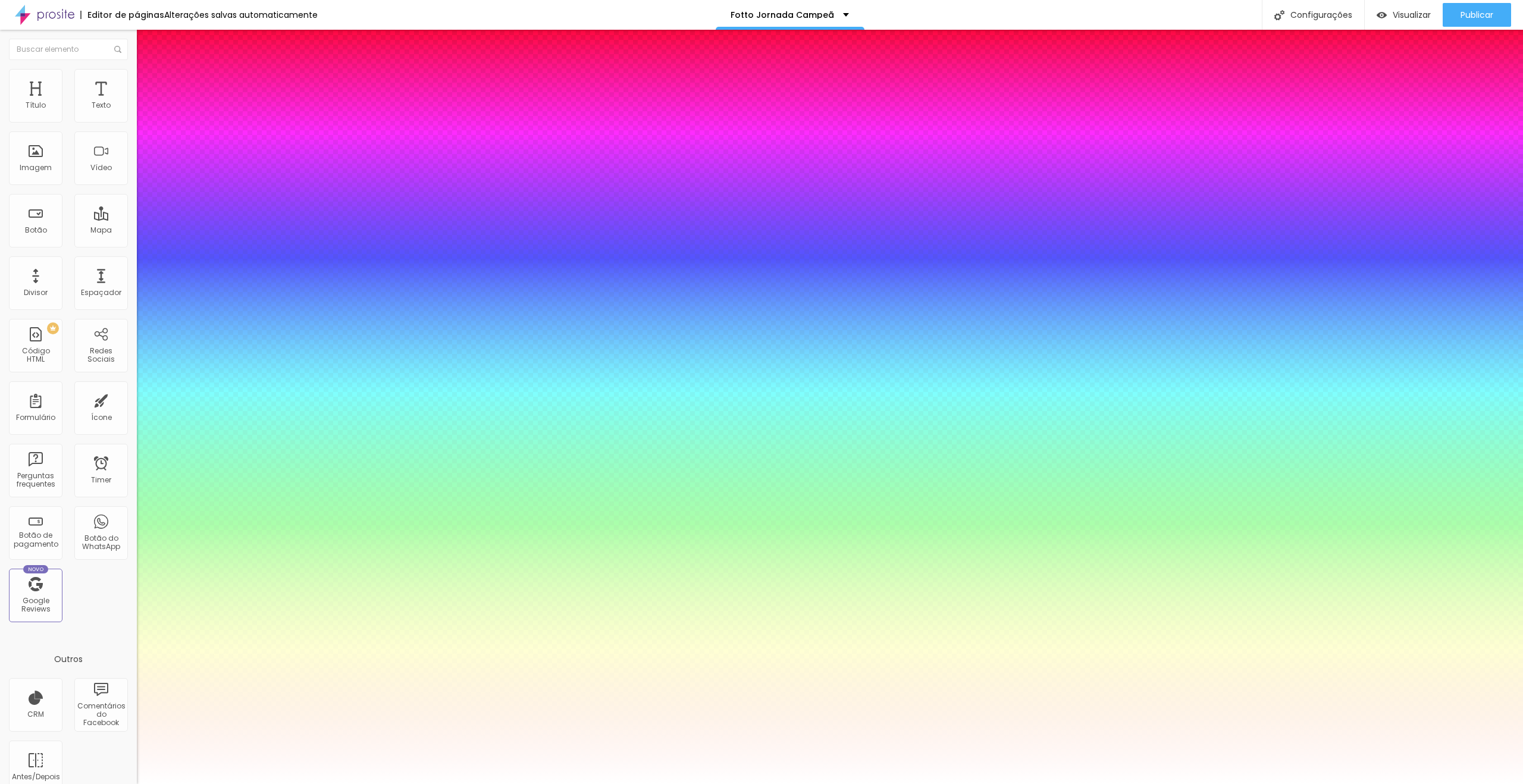
type input "1"
type input "51"
type input "1"
type input "52"
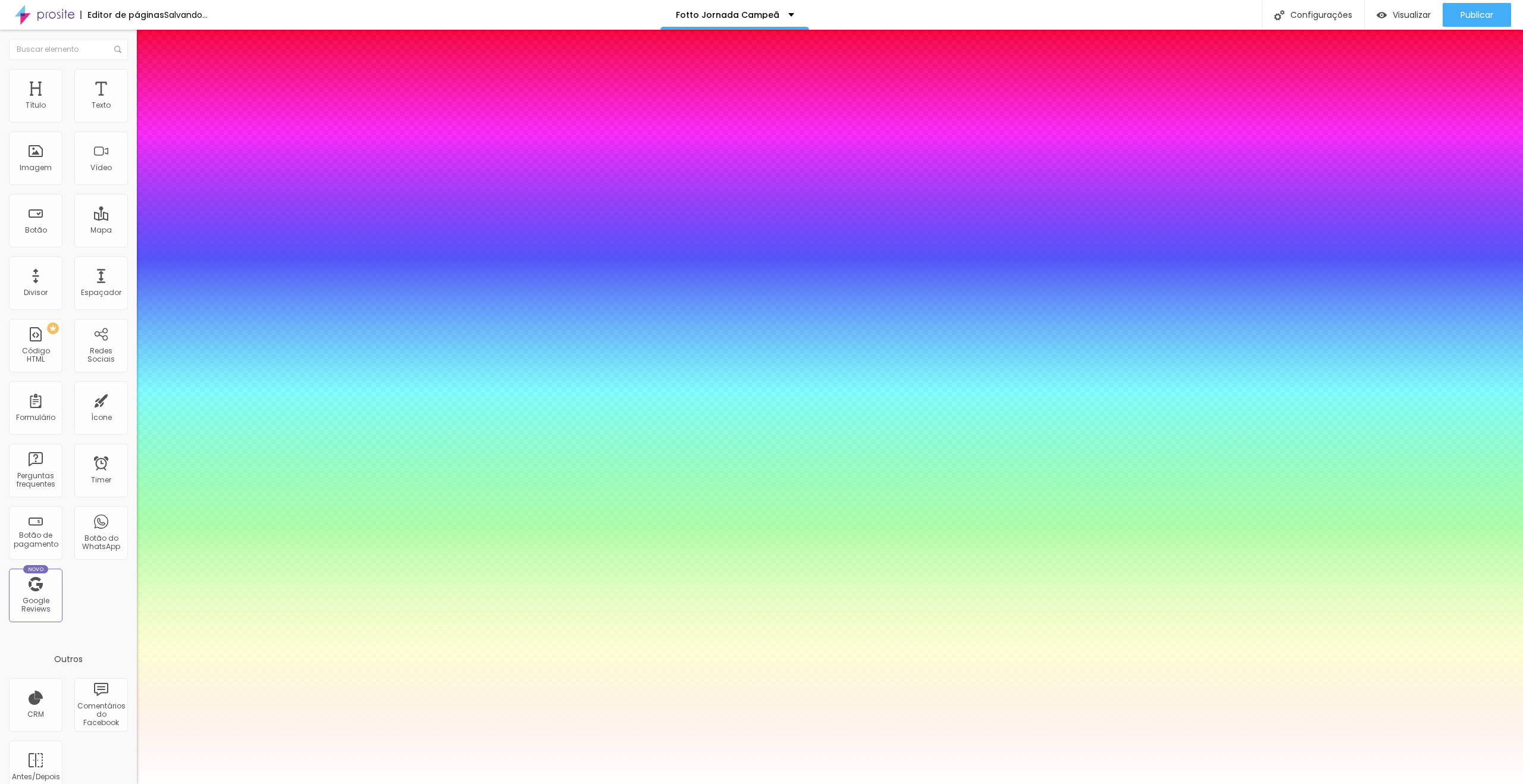
type input "52"
type input "1"
type input "51"
type input "1"
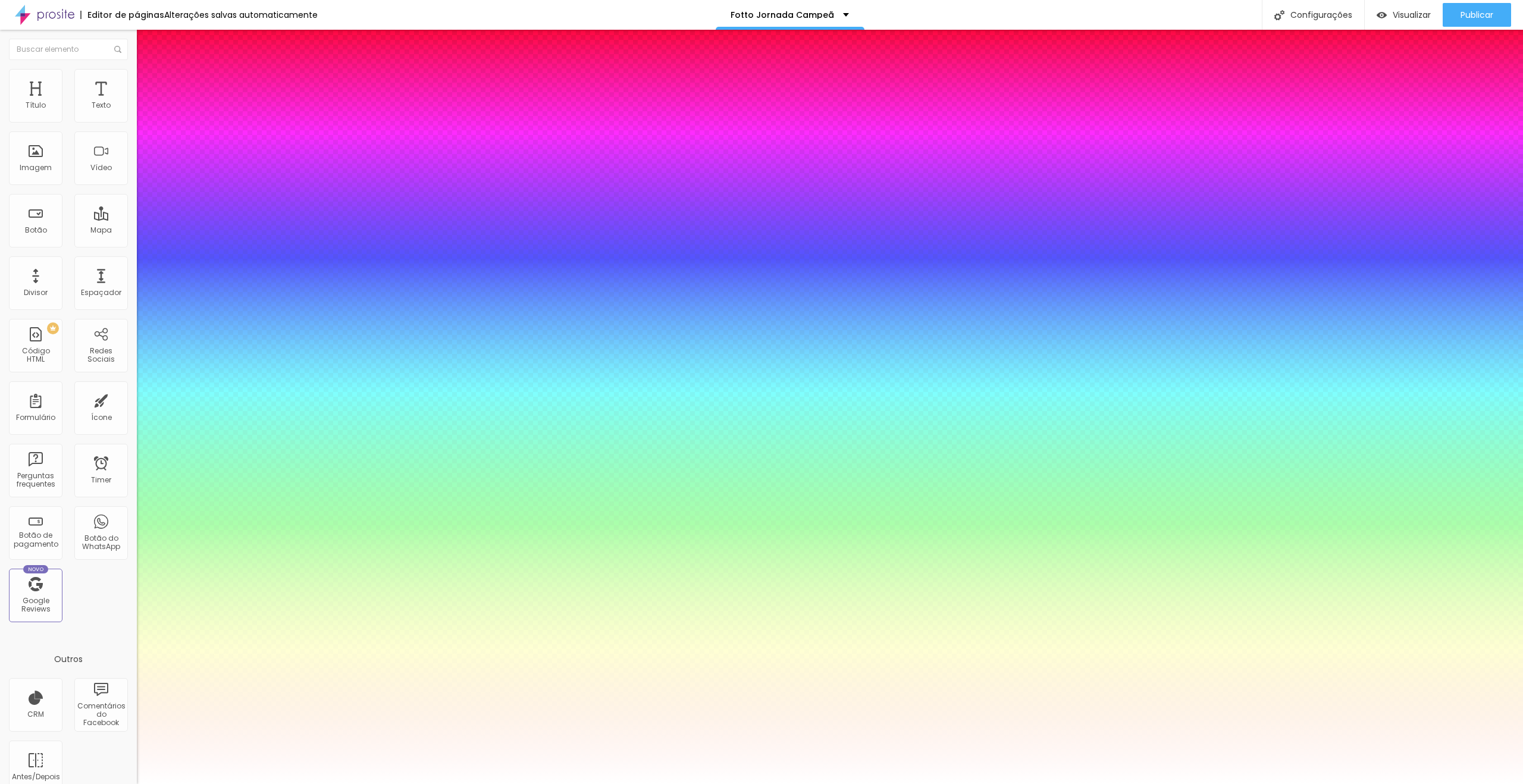
drag, startPoint x: 187, startPoint y: 334, endPoint x: 193, endPoint y: 337, distance: 6.7
type input "51"
click at [771, 783] on div at bounding box center [762, 784] width 1523 height 0
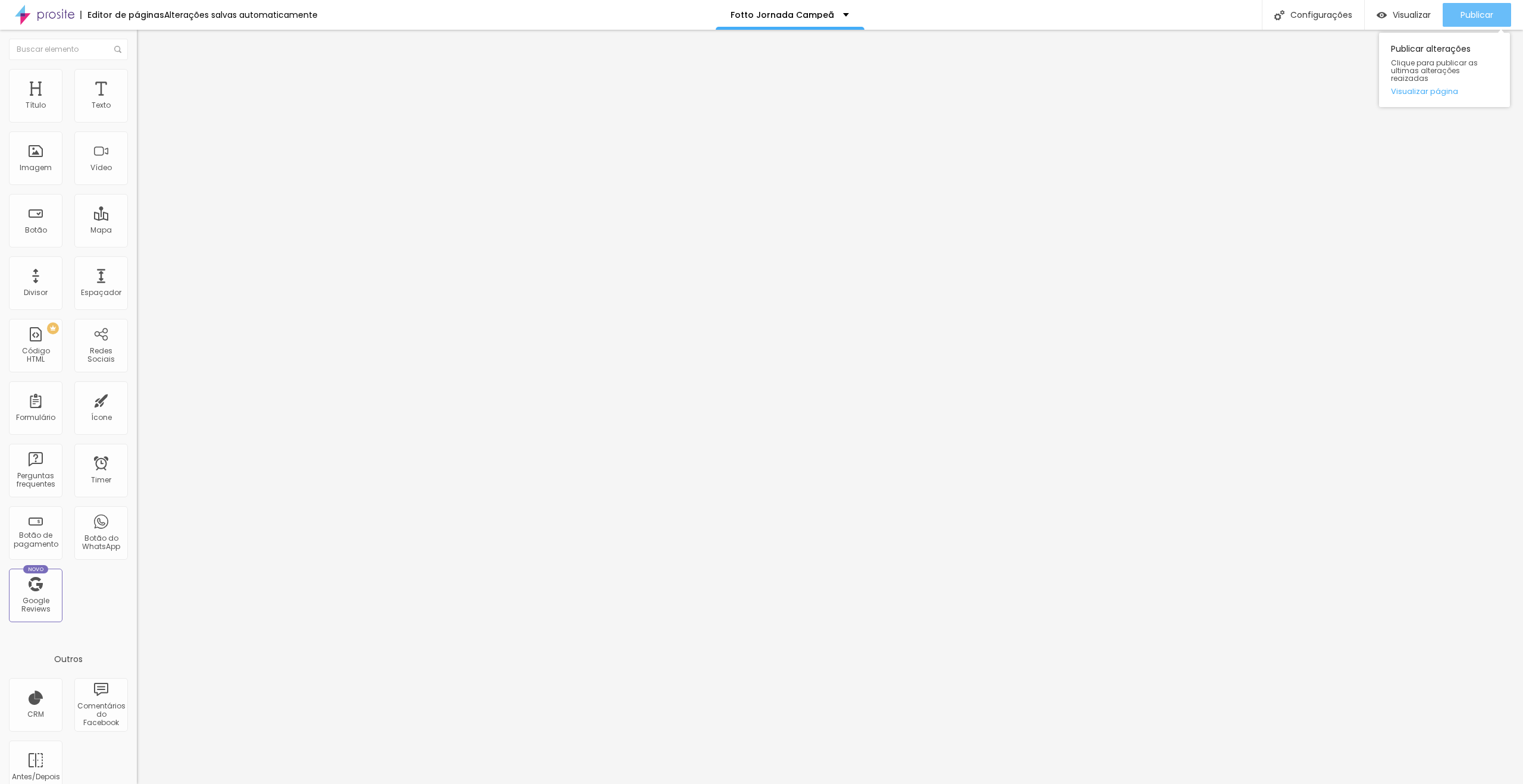
click at [1484, 21] on div "Publicar" at bounding box center [1477, 15] width 32 height 24
drag, startPoint x: 68, startPoint y: 70, endPoint x: 92, endPoint y: 81, distance: 26.4
click at [137, 70] on img at bounding box center [142, 74] width 11 height 11
type input "30"
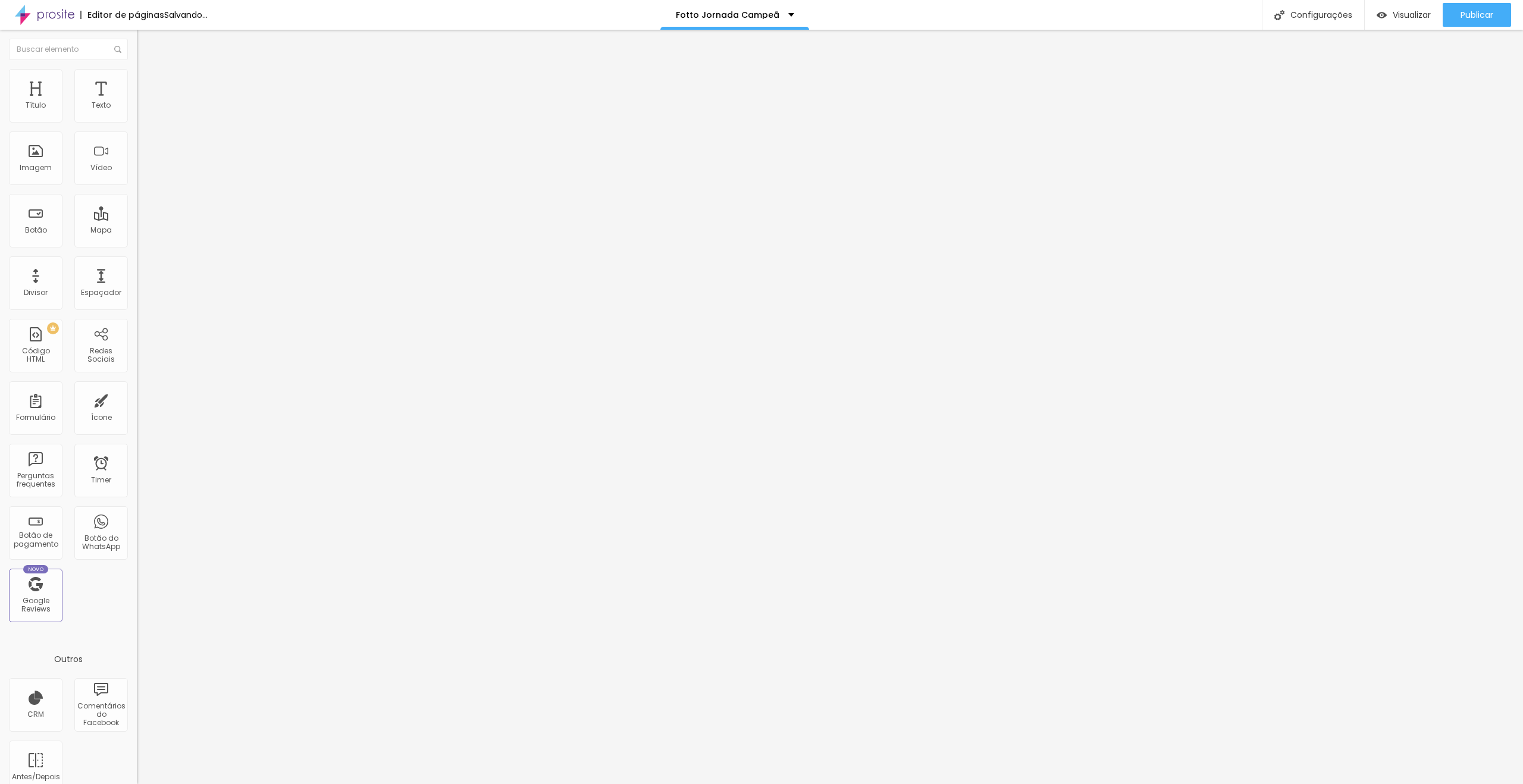
type input "25"
type input "20"
drag, startPoint x: 43, startPoint y: 126, endPoint x: 37, endPoint y: 120, distance: 8.5
type input "20"
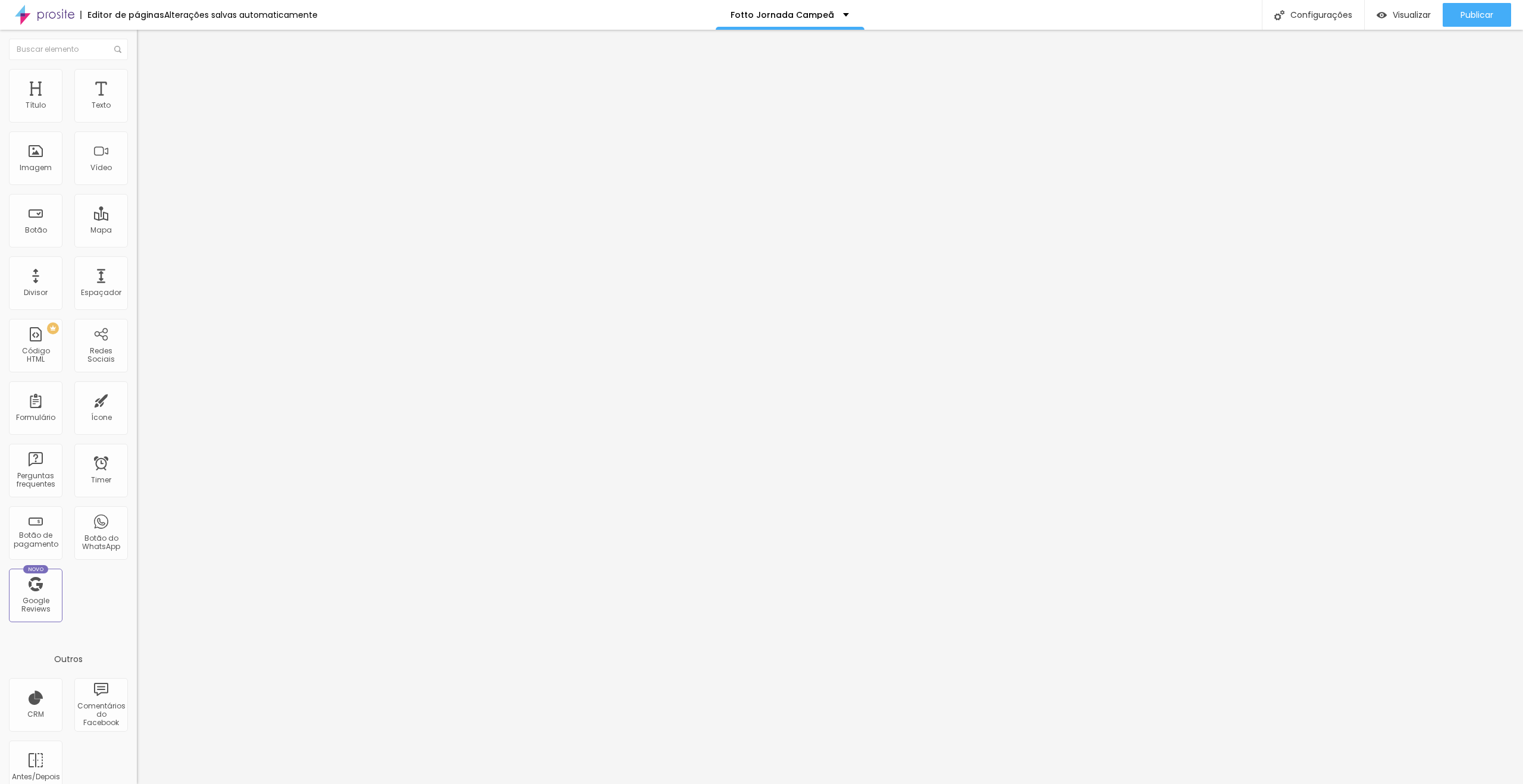
click at [137, 122] on input "range" at bounding box center [175, 117] width 77 height 9
click at [148, 86] on span "Avançado" at bounding box center [167, 89] width 39 height 10
click at [148, 82] on span "Estilo" at bounding box center [157, 77] width 19 height 10
click at [148, 70] on span "Conteúdo" at bounding box center [166, 65] width 37 height 10
click at [137, 161] on div at bounding box center [205, 156] width 137 height 9
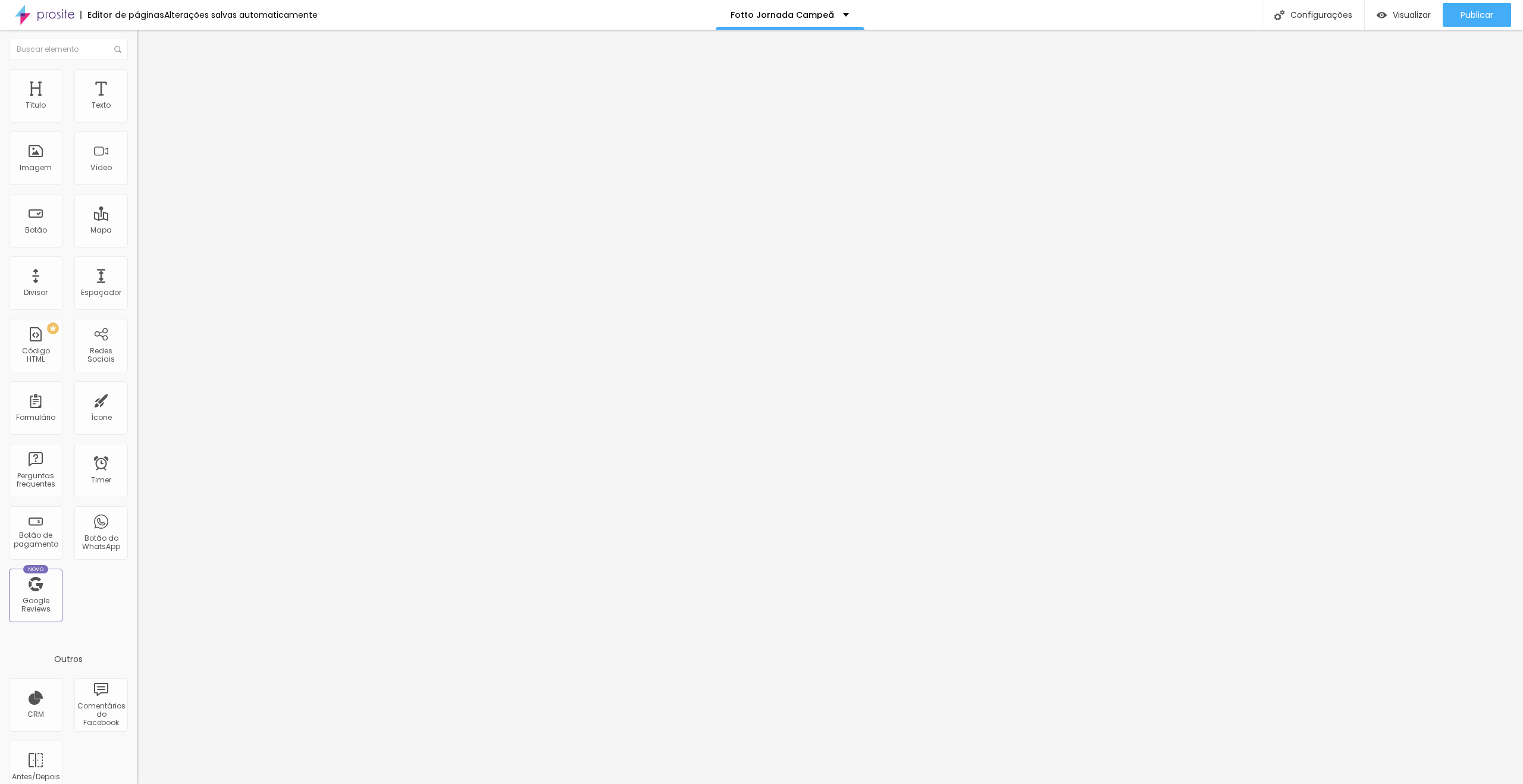
click at [137, 74] on img at bounding box center [142, 74] width 11 height 11
click at [137, 81] on li "Avançado" at bounding box center [205, 87] width 137 height 12
click at [137, 79] on li "Estilo" at bounding box center [205, 75] width 137 height 12
type input "15"
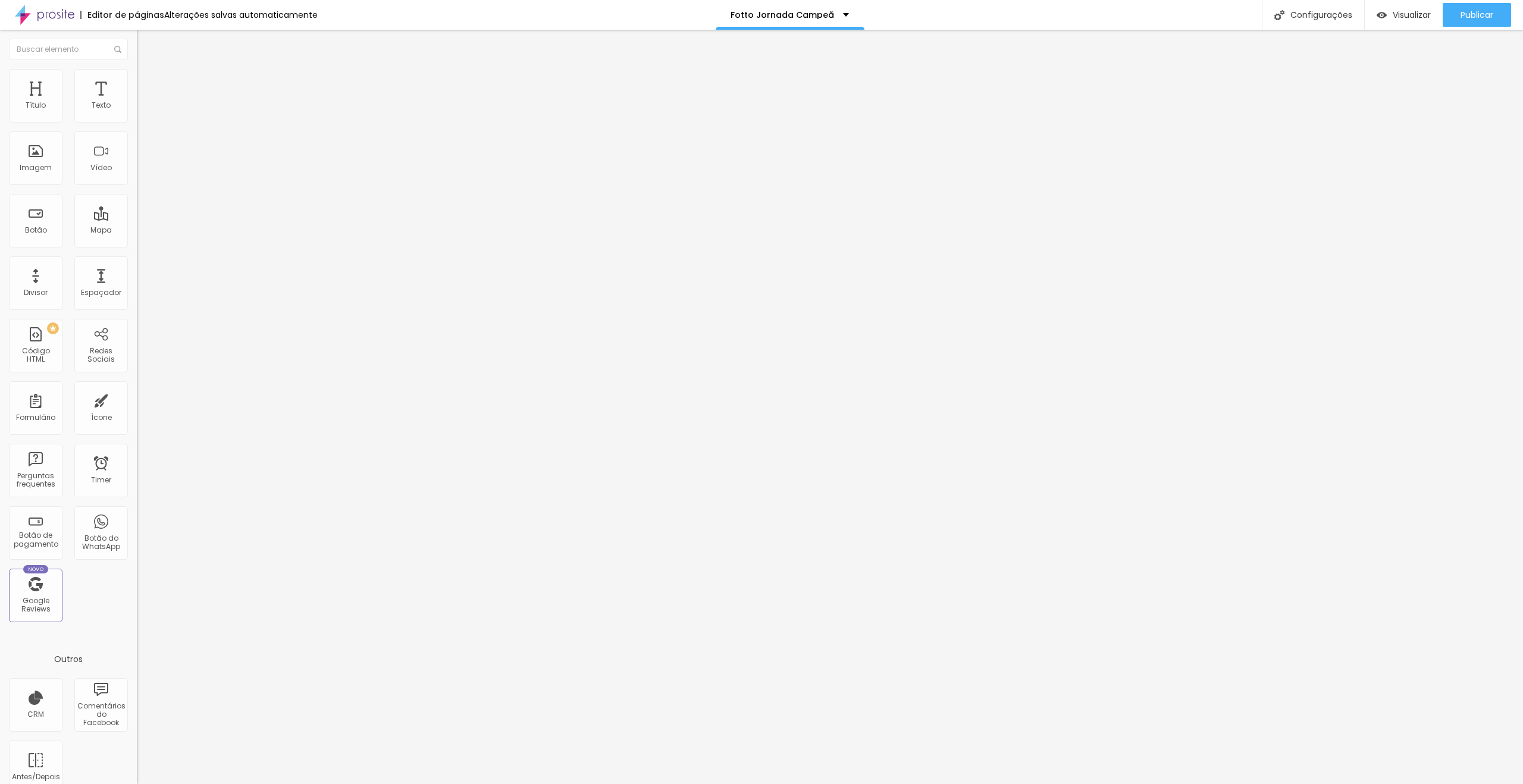
click at [137, 122] on input "range" at bounding box center [175, 117] width 77 height 9
click at [1479, 17] on span "Publicar" at bounding box center [1477, 15] width 32 height 9
click at [137, 81] on li "Avançado" at bounding box center [205, 87] width 137 height 12
type input "11"
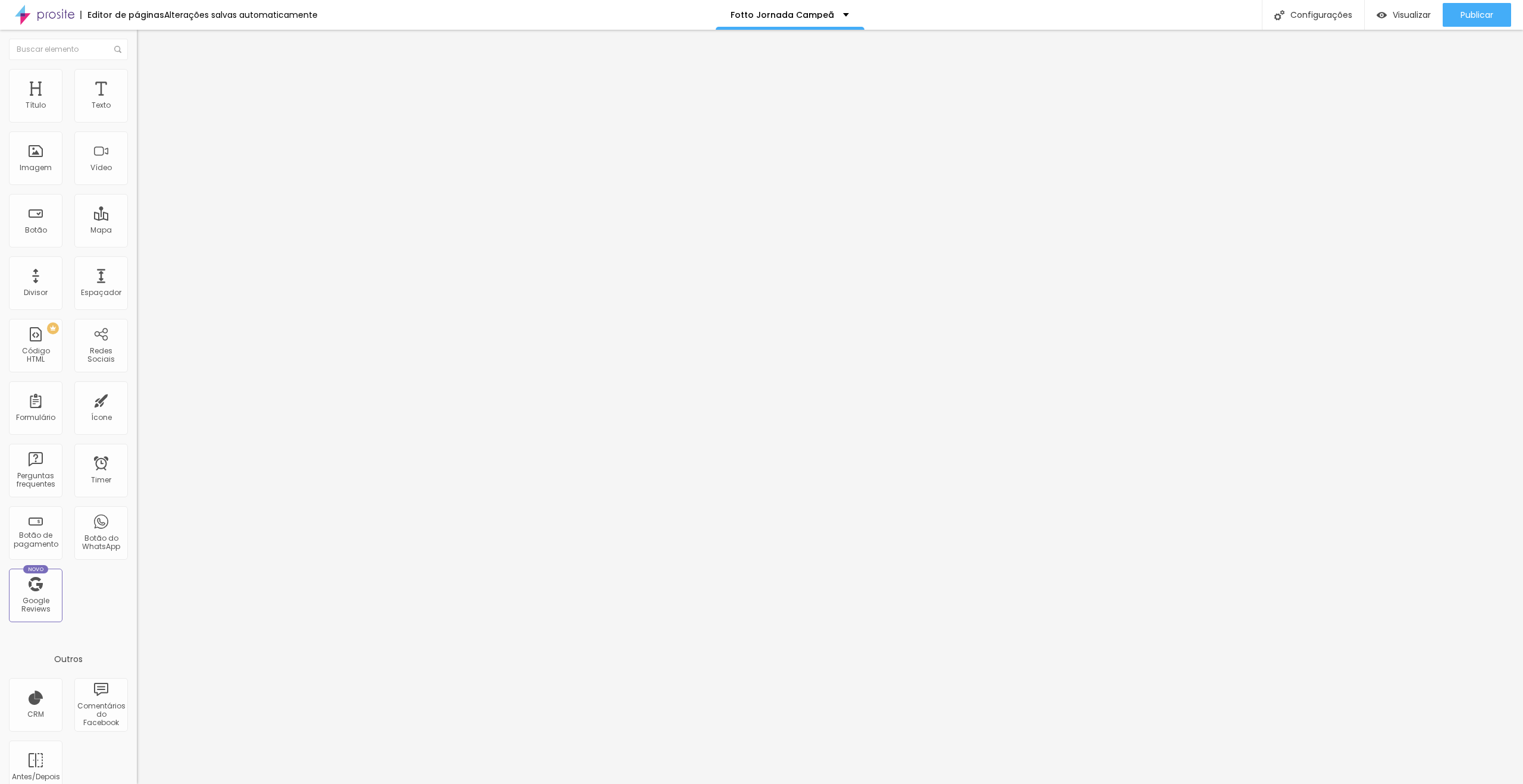
type input "13"
type input "14"
type input "15"
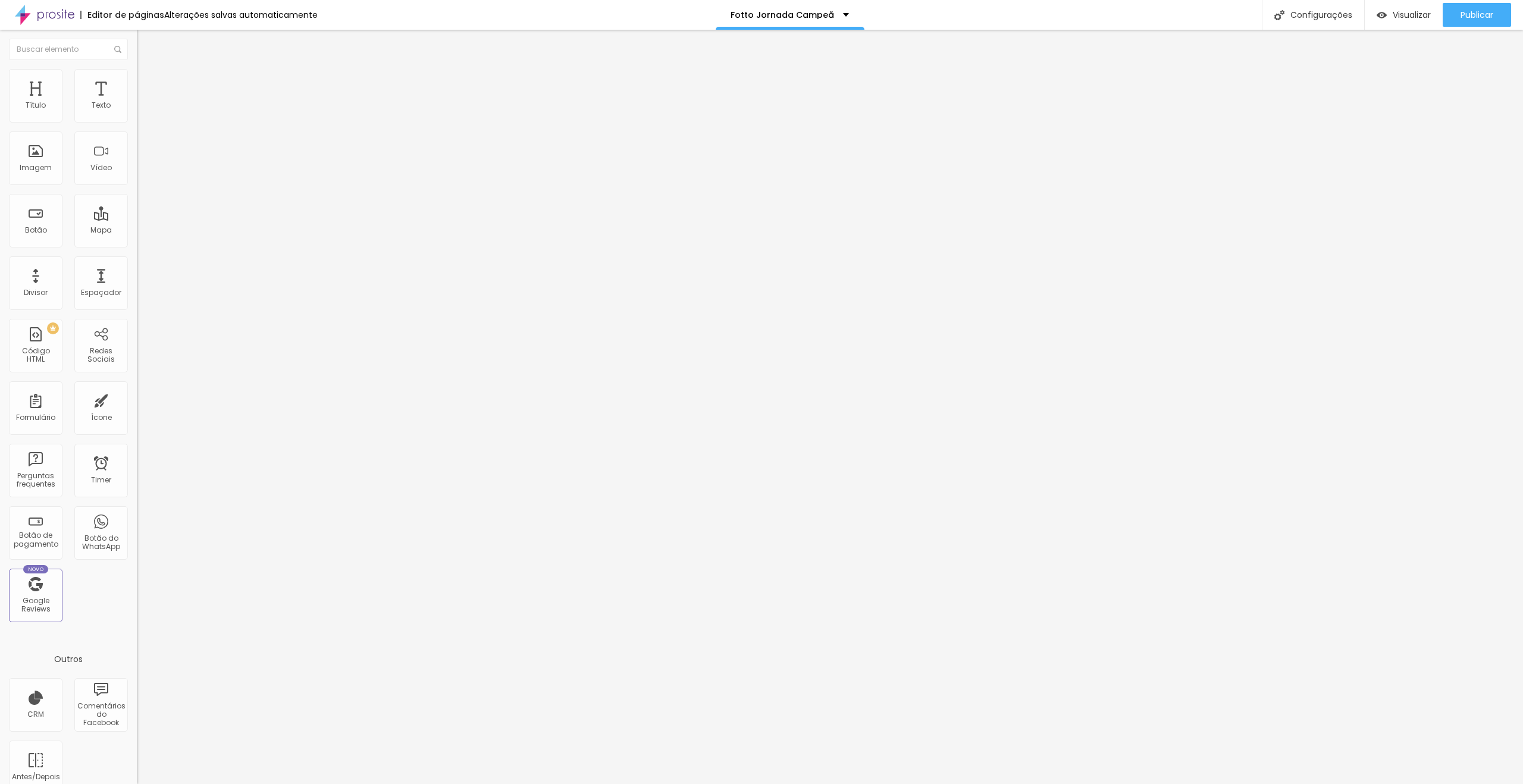
type input "15"
type input "16"
type input "17"
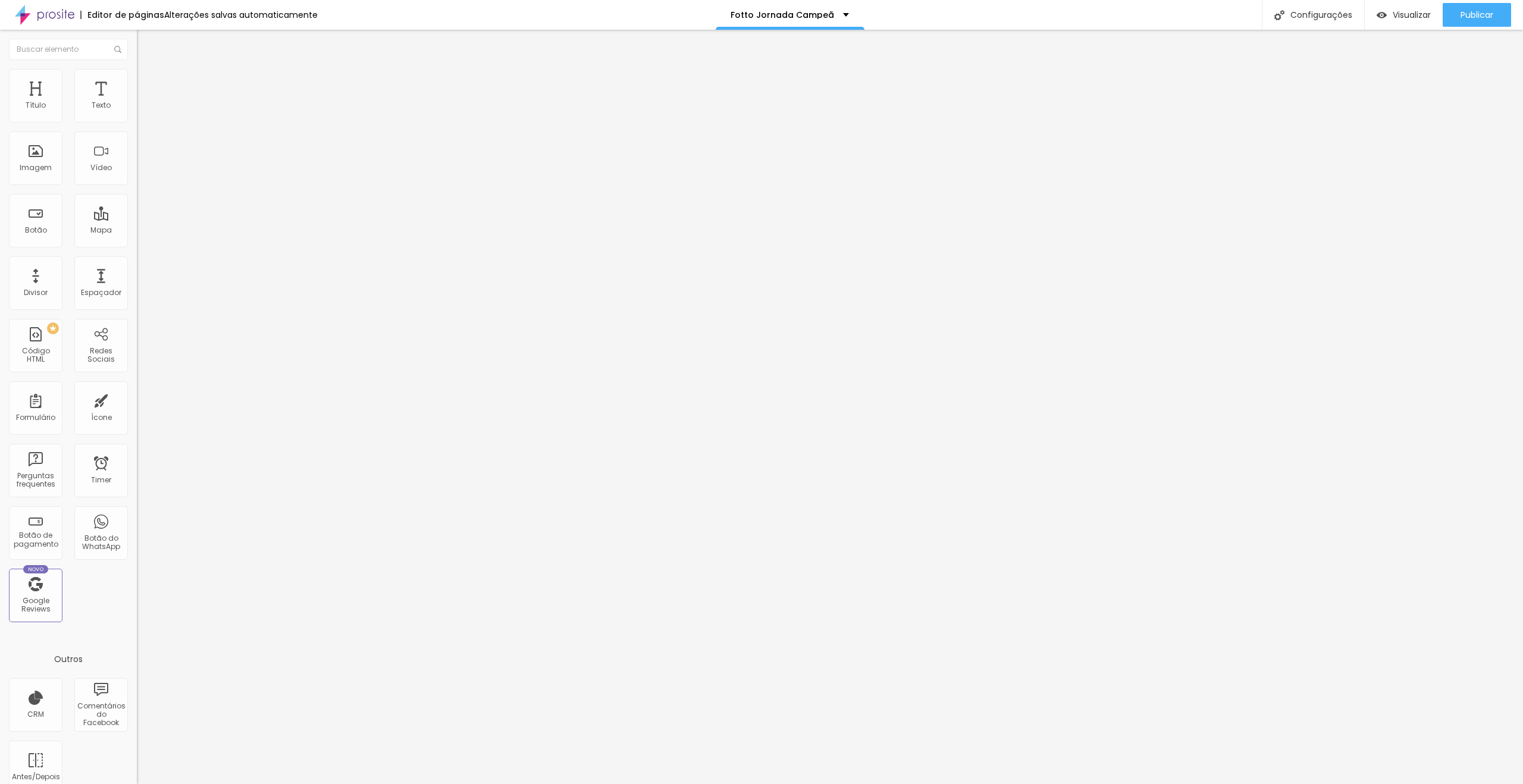
type input "18"
type input "19"
type input "20"
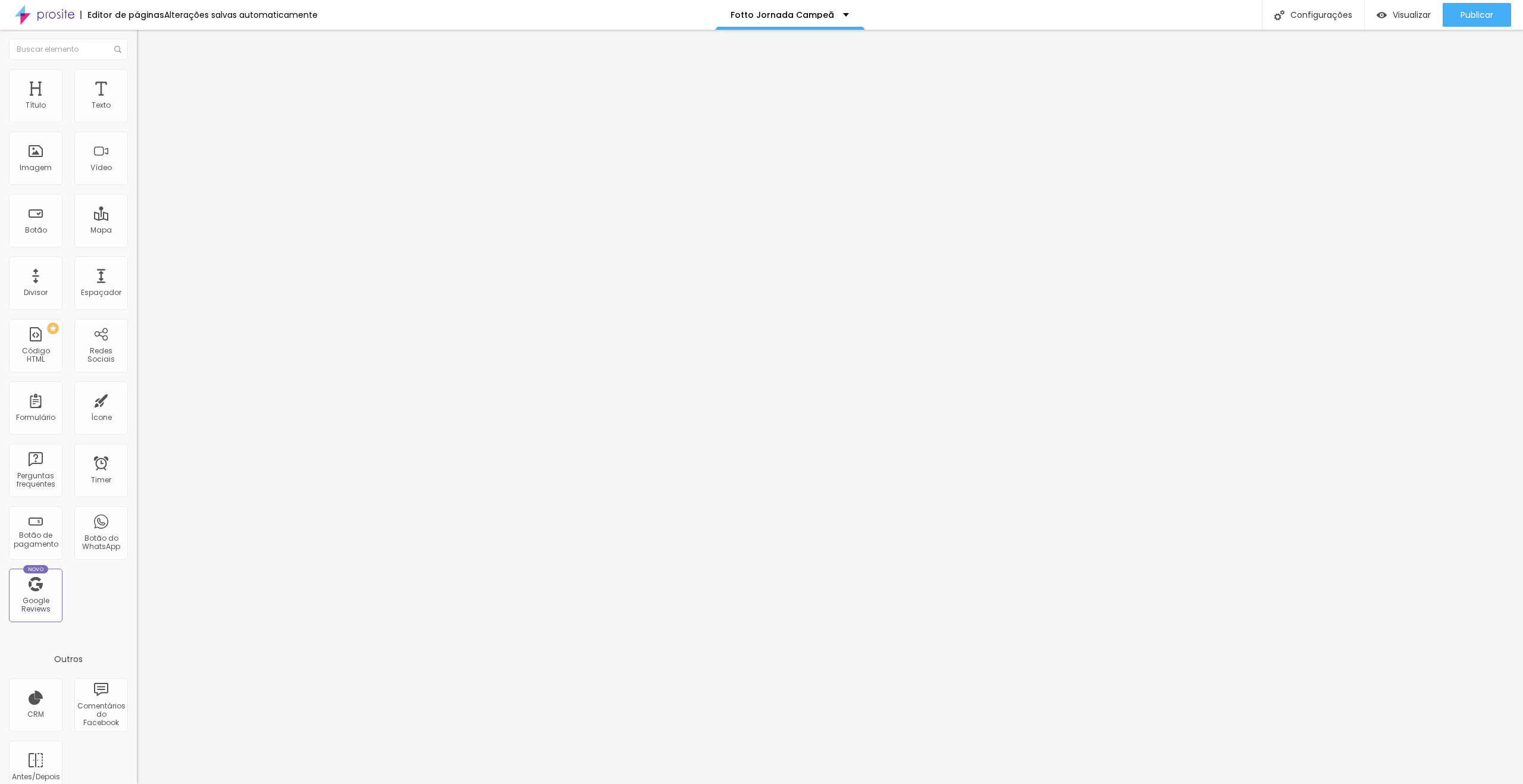
type input "20"
type input "21"
type input "22"
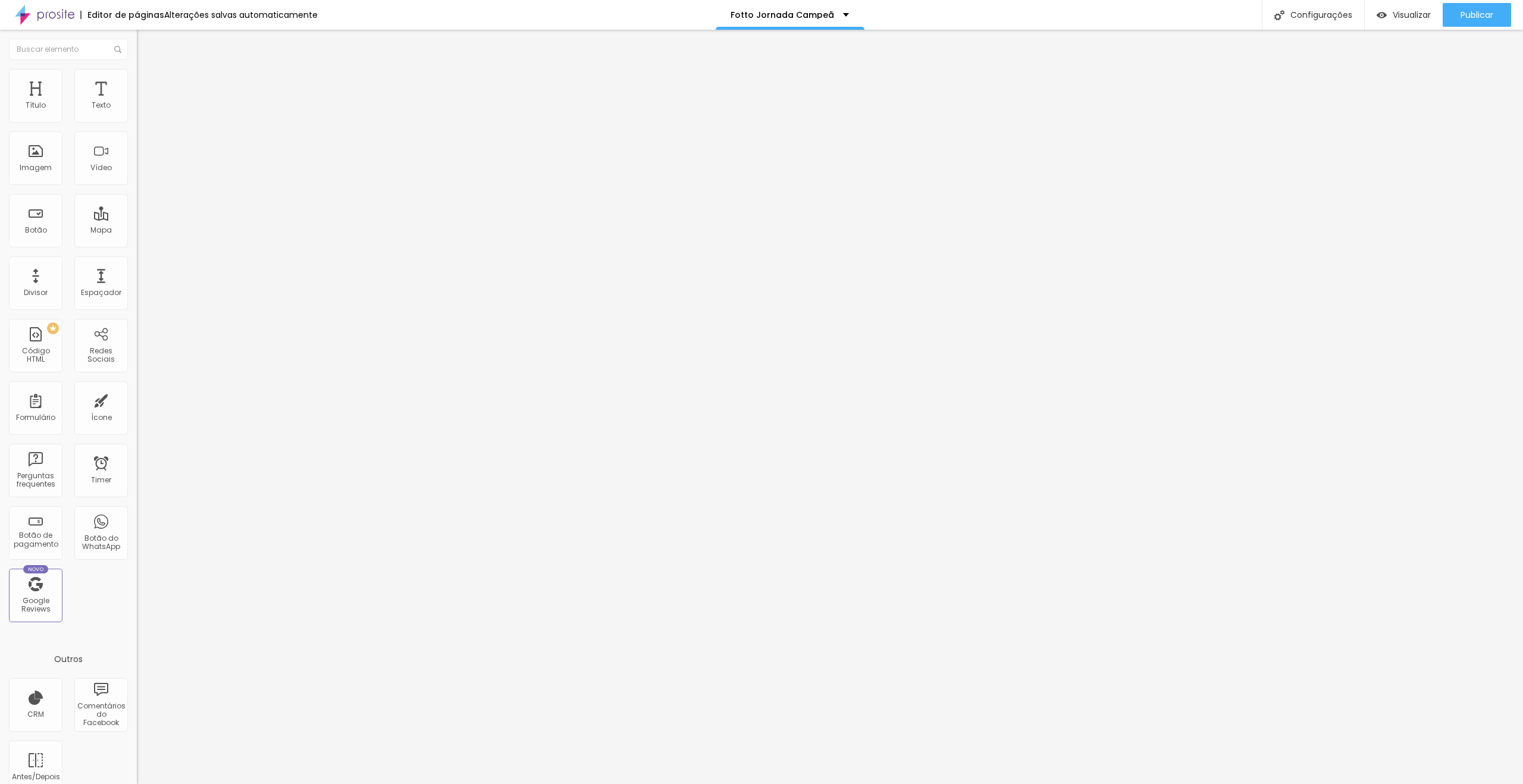
type input "23"
type input "24"
type input "25"
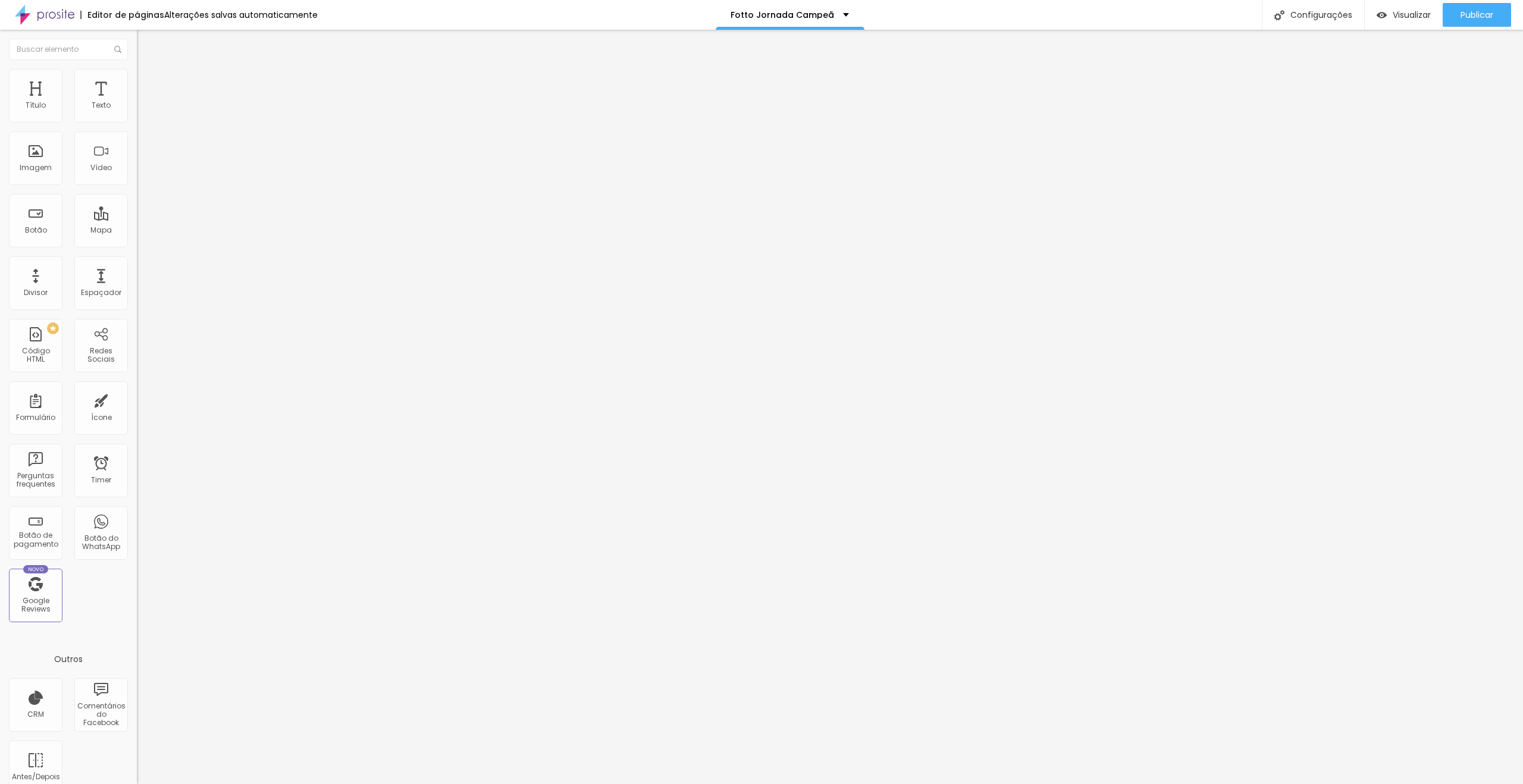
type input "25"
drag, startPoint x: 34, startPoint y: 118, endPoint x: 46, endPoint y: 120, distance: 12.2
type input "25"
click at [137, 231] on input "range" at bounding box center [175, 236] width 77 height 9
click at [1471, 26] on div "Publicar alterações Clique para publicar as ultimas alterações reaizadas Visual…" at bounding box center [1445, 66] width 131 height 80
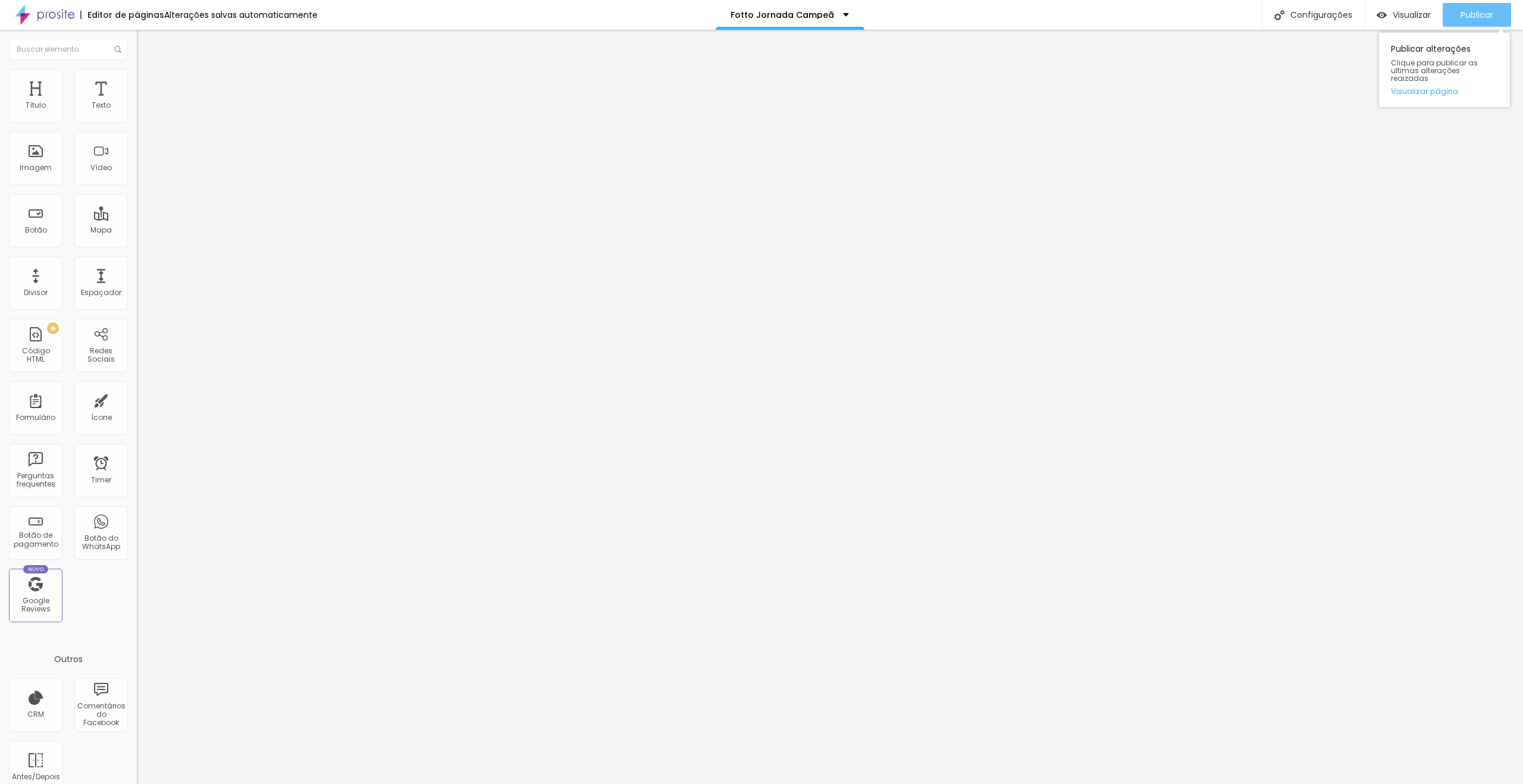
click at [1467, 19] on span "Publicar" at bounding box center [1477, 15] width 32 height 9
click at [148, 87] on span "Avançado" at bounding box center [167, 89] width 39 height 10
click at [137, 519] on div at bounding box center [205, 519] width 137 height 0
click at [137, 511] on div at bounding box center [205, 511] width 137 height 0
click at [137, 81] on li "Avançado" at bounding box center [205, 87] width 137 height 12
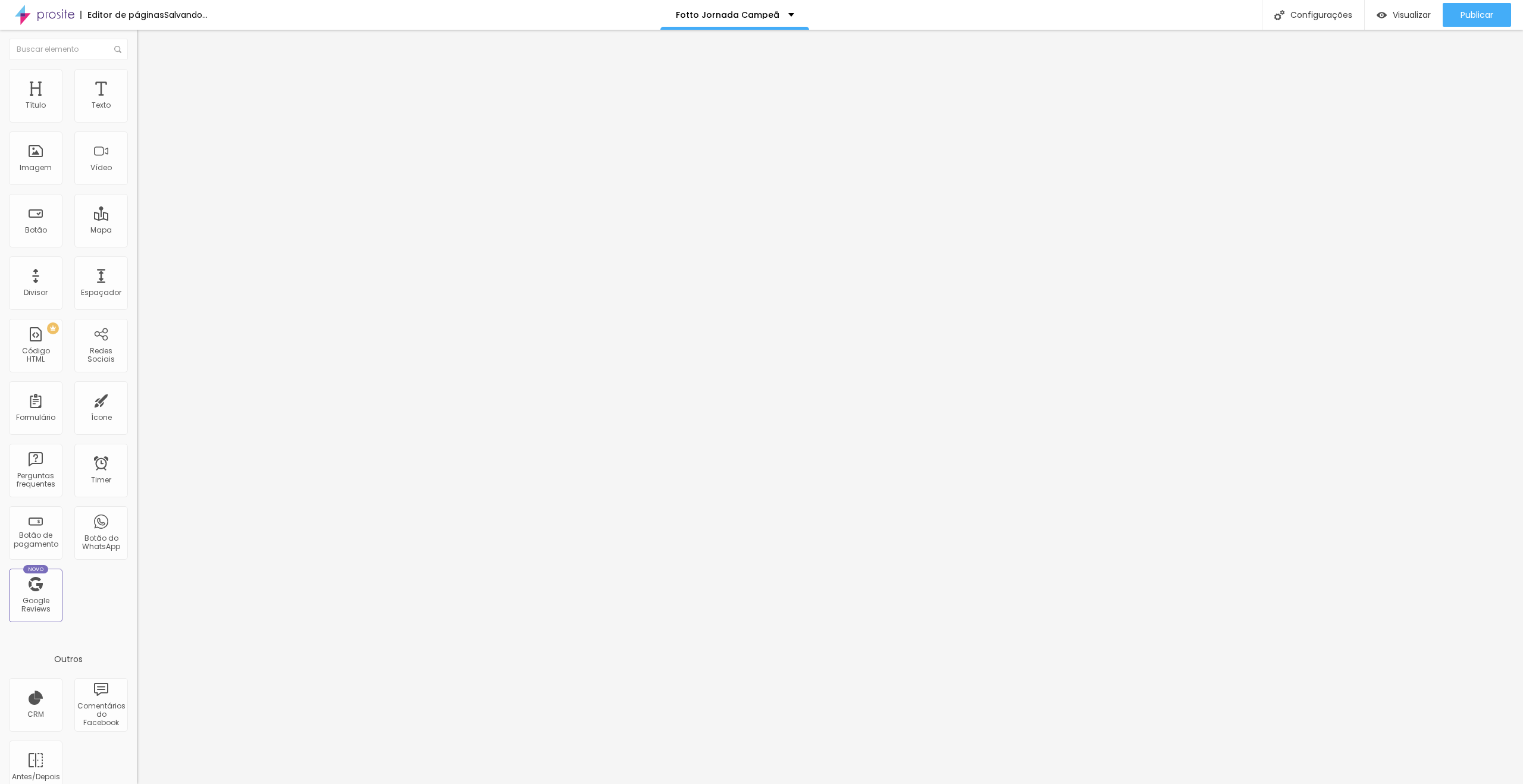
click at [137, 526] on div at bounding box center [205, 526] width 137 height 0
type input "13"
type input "15"
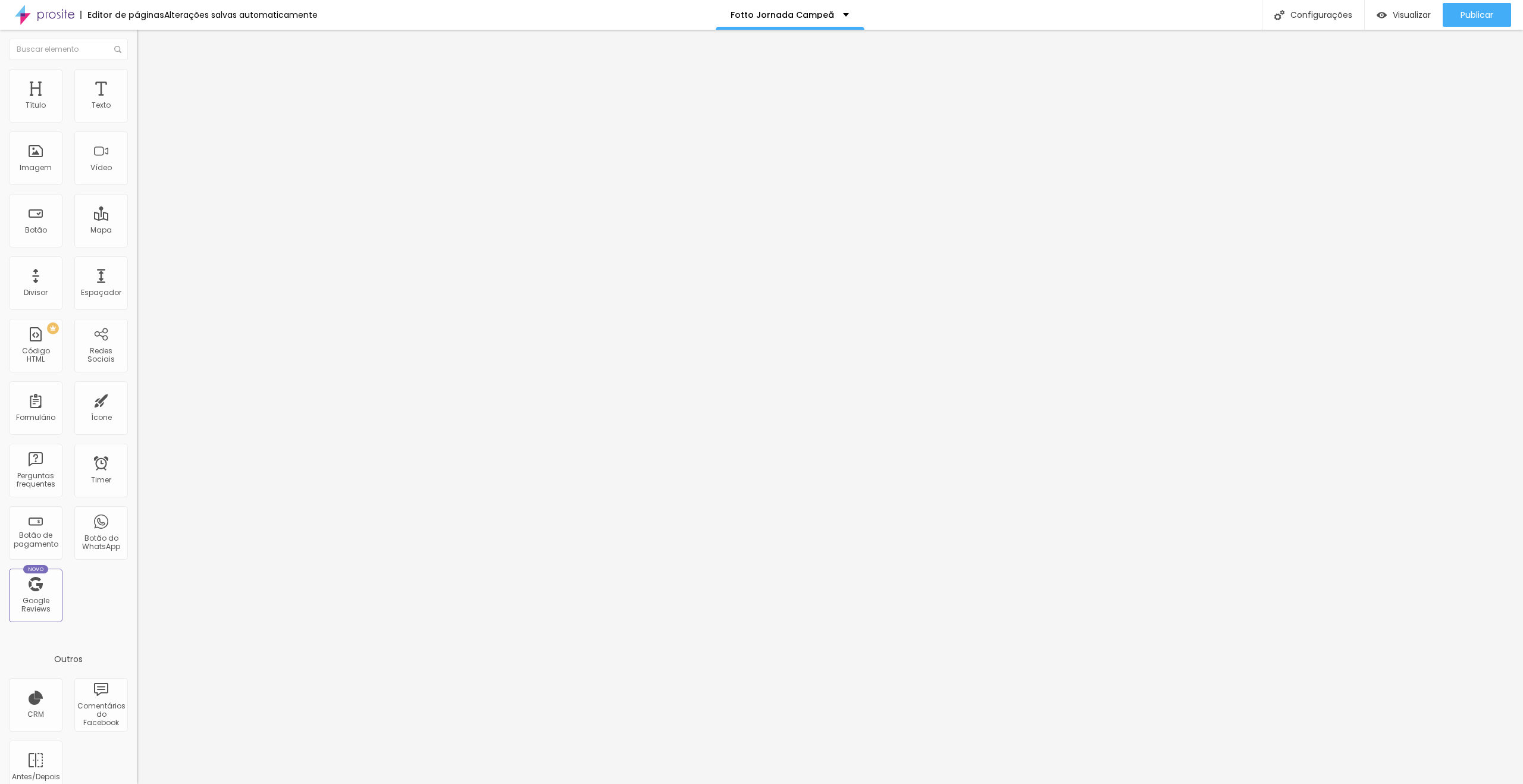
type input "16"
type input "17"
type input "18"
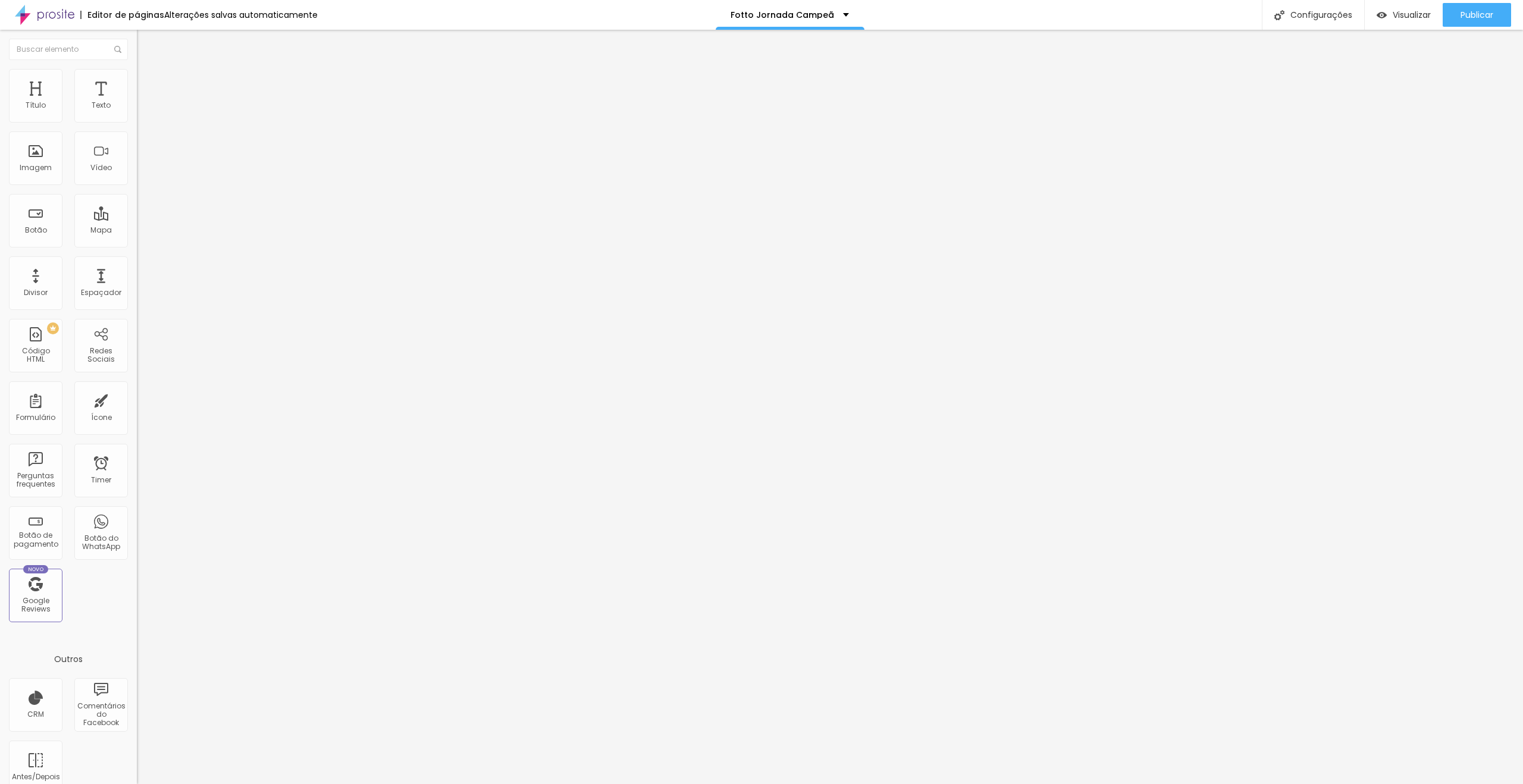
type input "18"
type input "19"
type input "21"
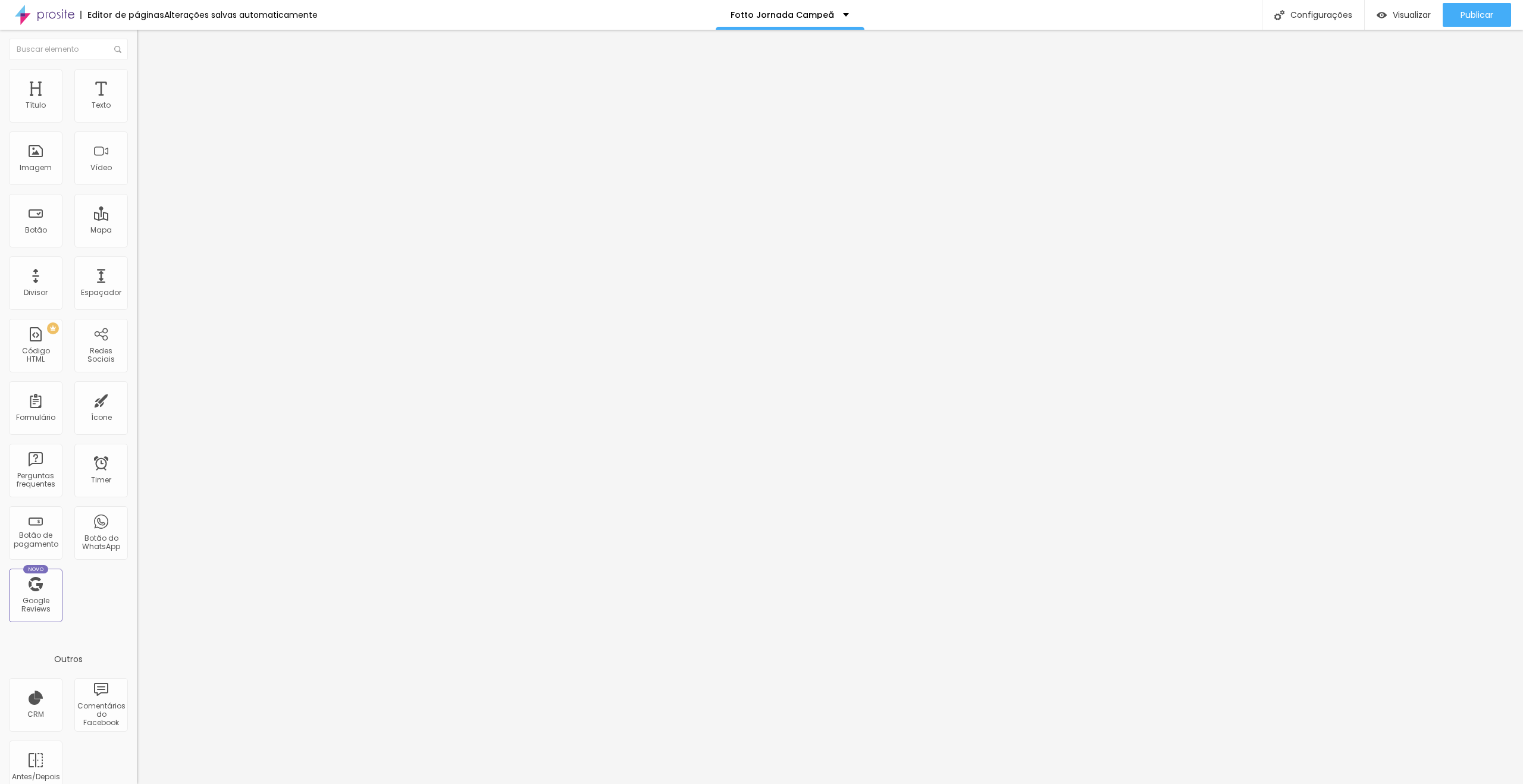
type input "22"
type input "23"
type input "25"
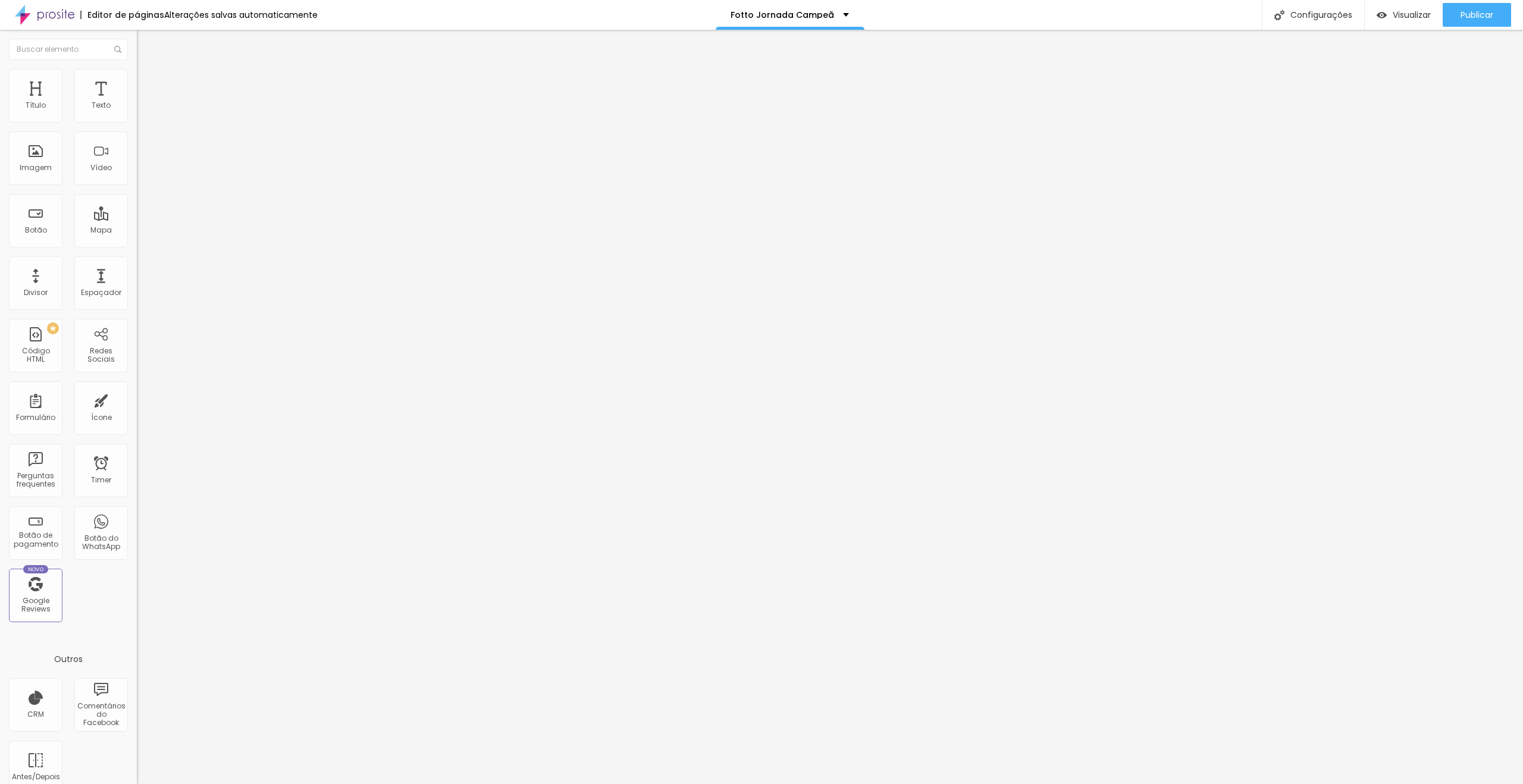
type input "25"
type input "28"
type input "30"
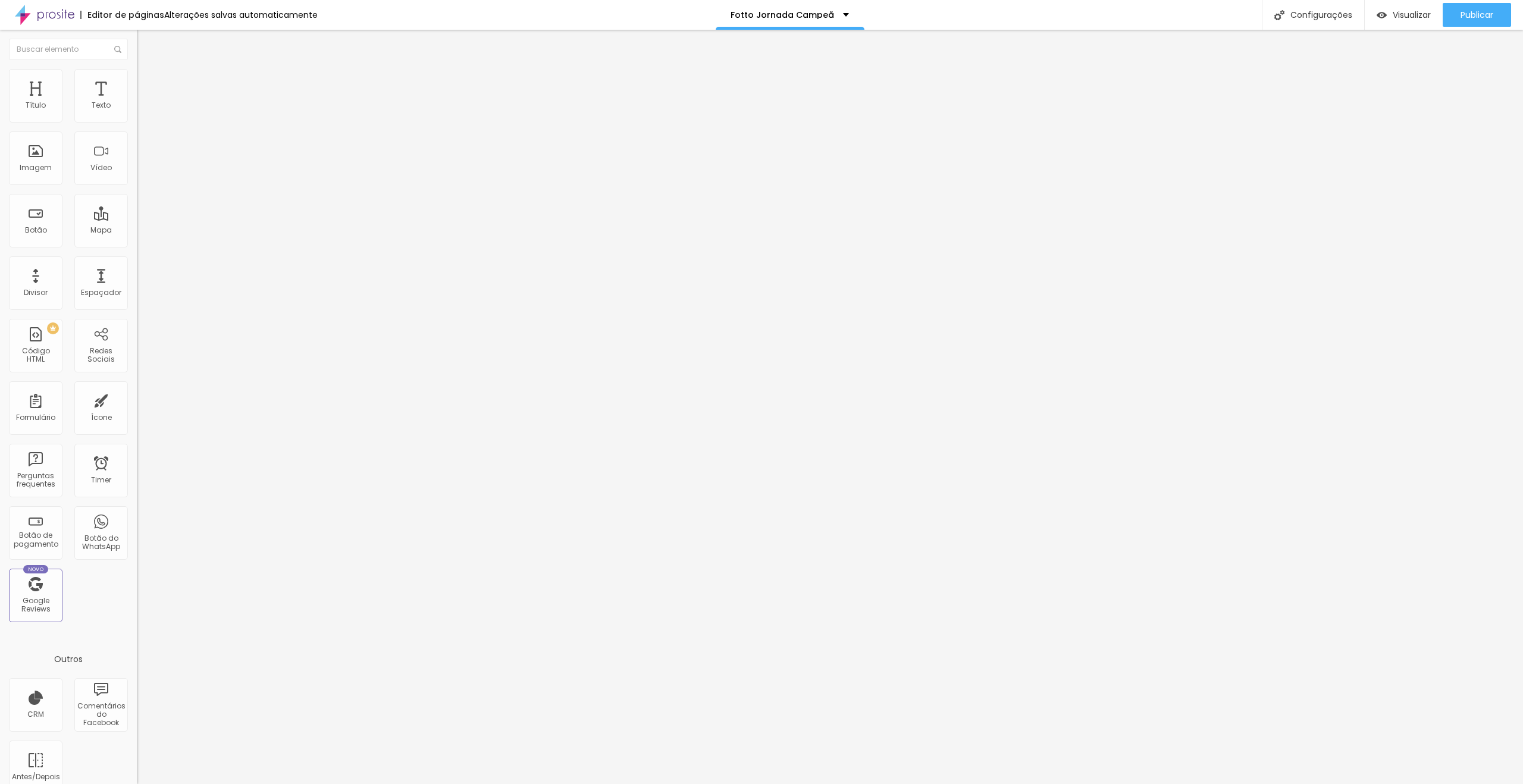
type input "29"
type input "25"
type input "18"
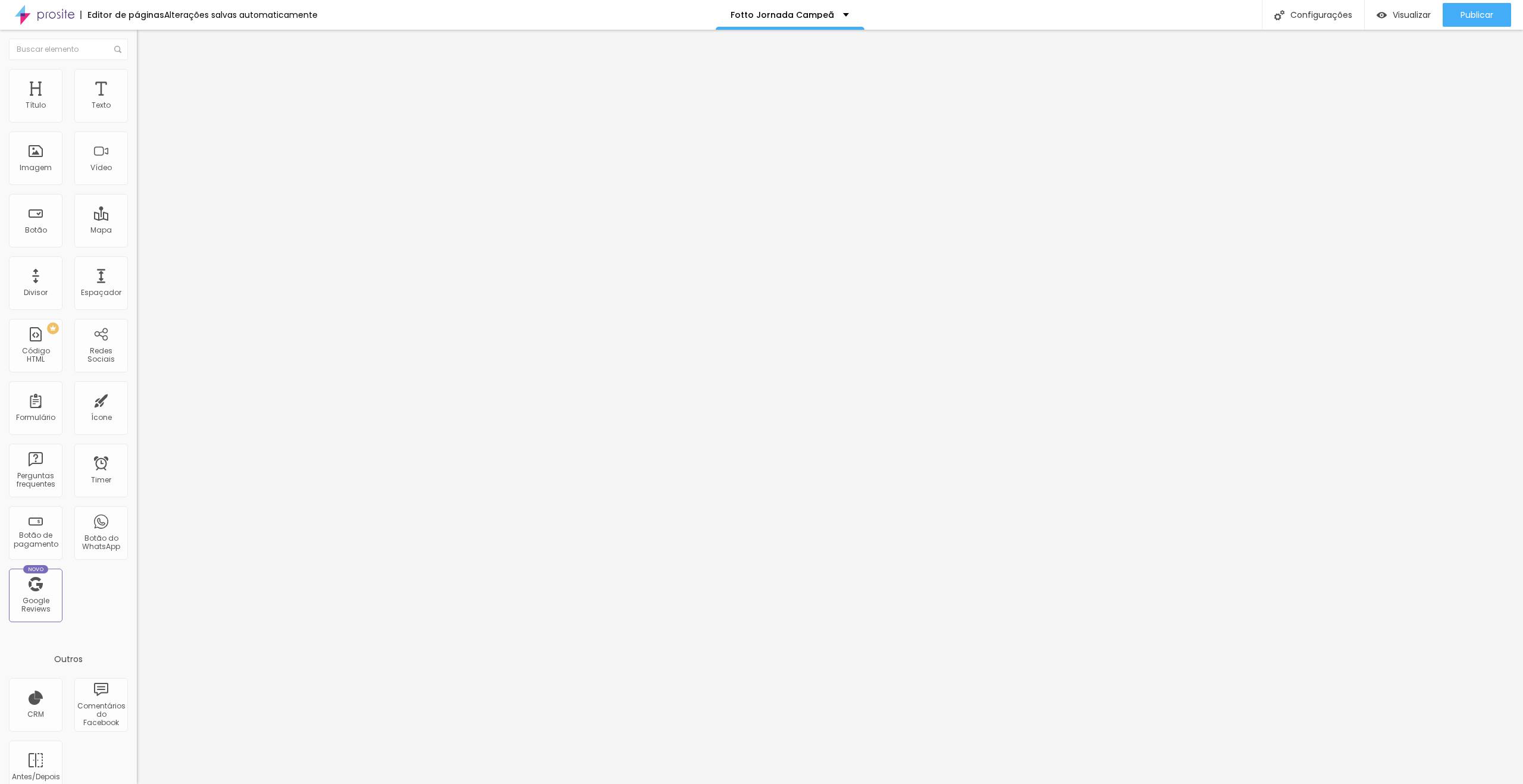
type input "18"
type input "17"
type input "16"
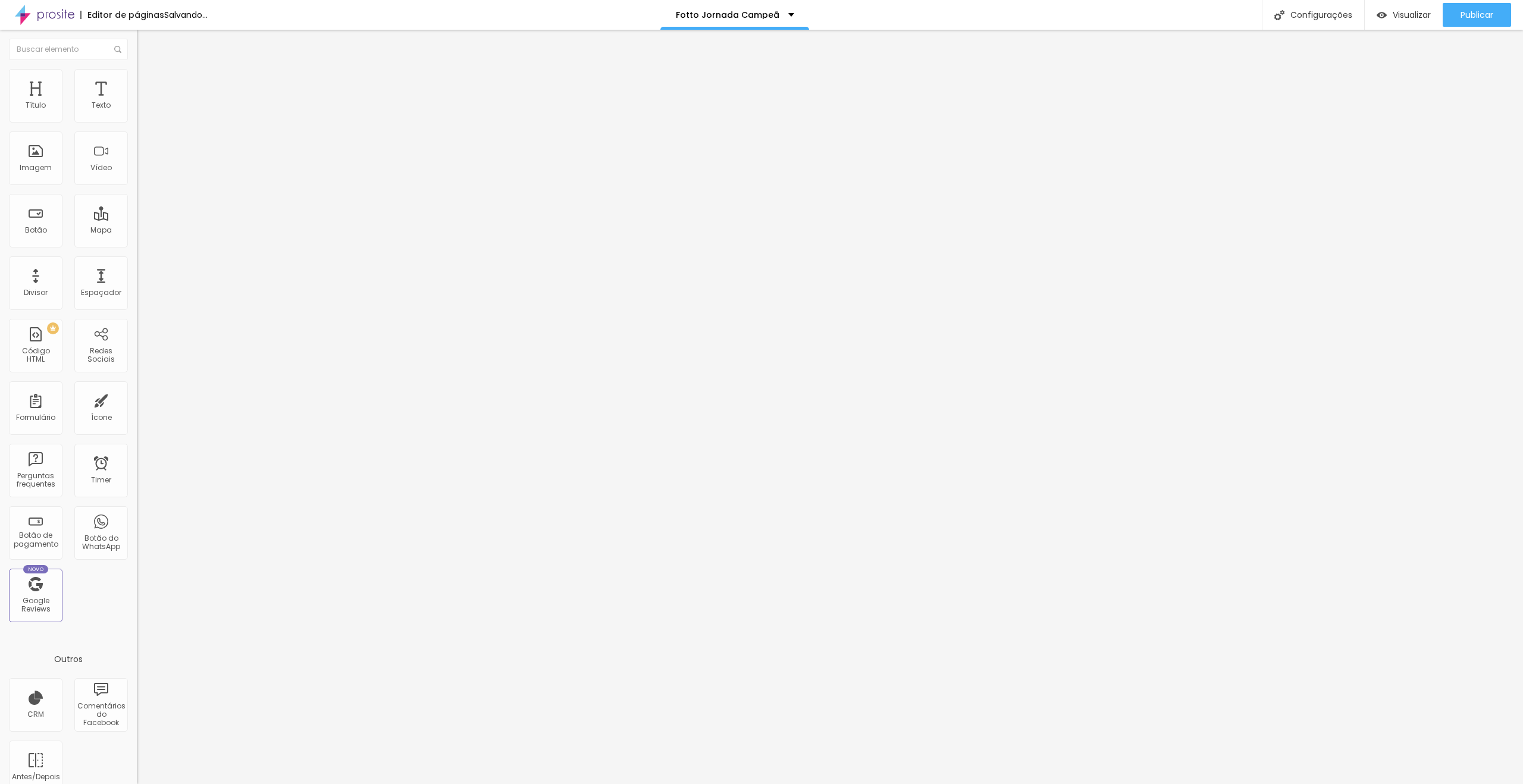
type input "15"
click at [137, 231] on input "range" at bounding box center [175, 236] width 77 height 9
drag, startPoint x: 118, startPoint y: 115, endPoint x: 132, endPoint y: 116, distance: 14.0
click at [137, 115] on div "15 Espaço de cima" at bounding box center [205, 177] width 137 height 169
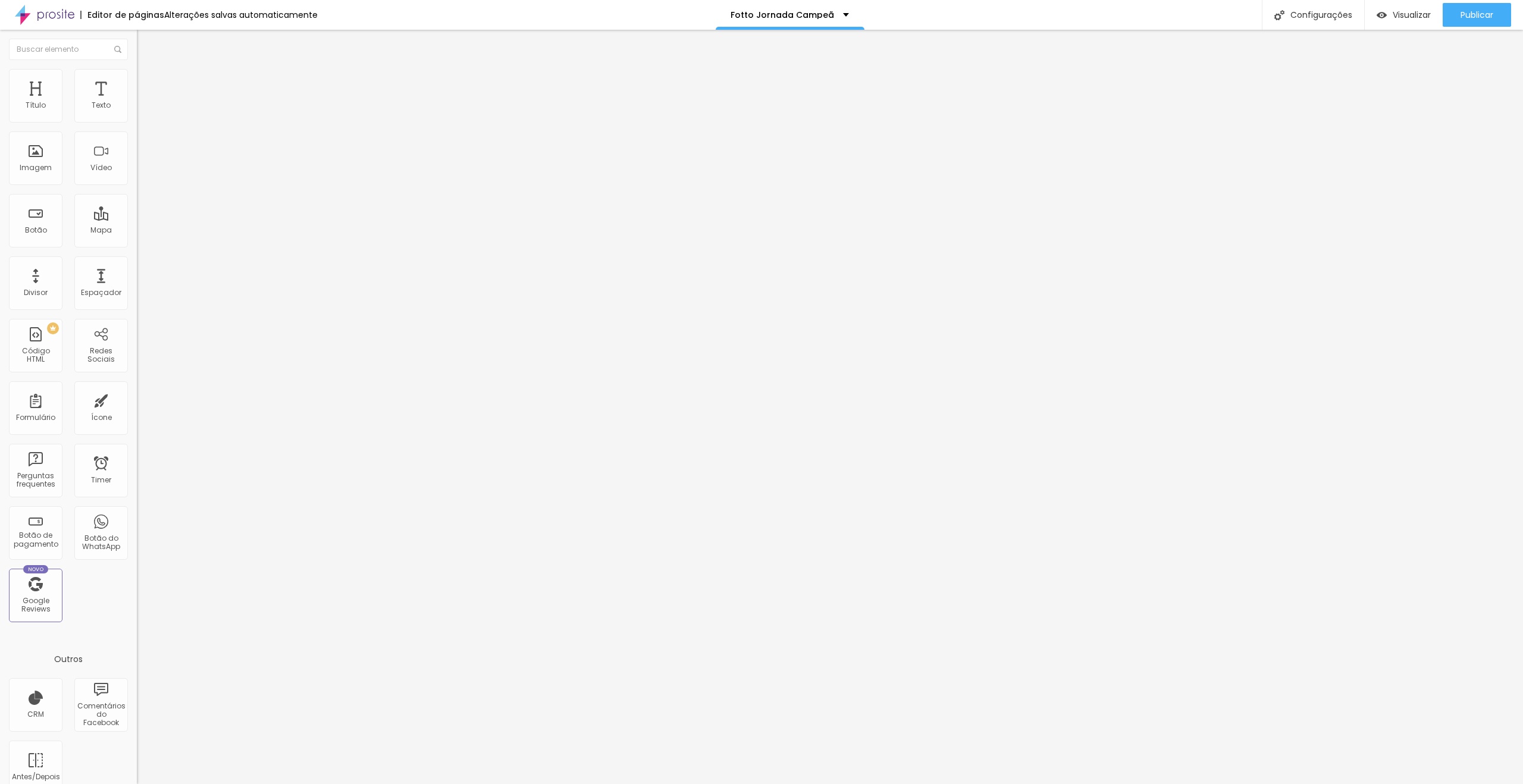
type input "1"
type input "10"
drag, startPoint x: 65, startPoint y: 75, endPoint x: 70, endPoint y: 103, distance: 28.4
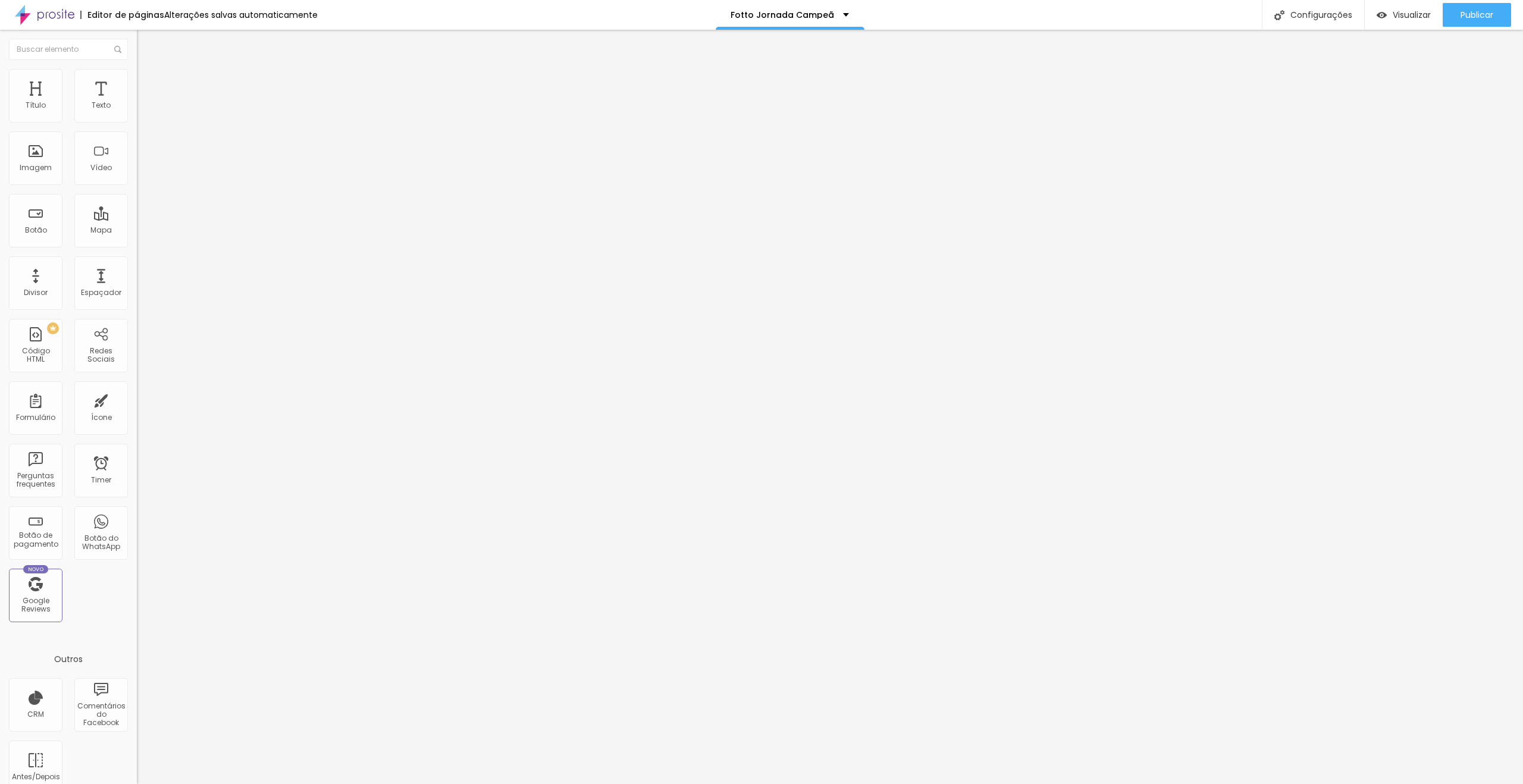
click at [137, 75] on img at bounding box center [142, 74] width 11 height 11
type input "20"
type input "25"
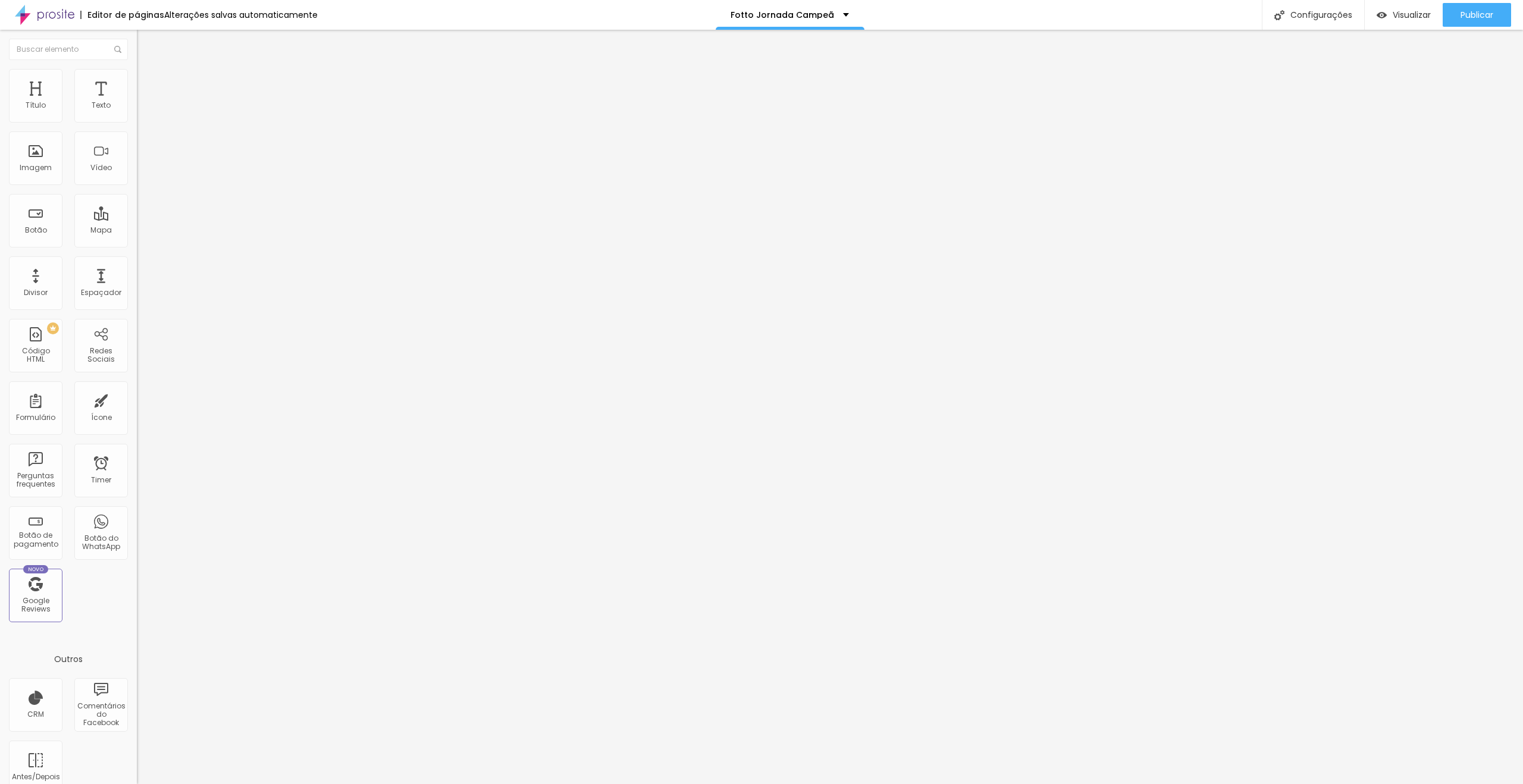
drag, startPoint x: 21, startPoint y: 126, endPoint x: 46, endPoint y: 126, distance: 25.0
click at [137, 122] on input "range" at bounding box center [175, 117] width 77 height 9
click at [1476, 10] on span "Publicar" at bounding box center [1477, 15] width 32 height 9
click at [137, 85] on ul "Conteúdo Estilo Avançado" at bounding box center [205, 75] width 137 height 36
click at [148, 82] on span "Estilo" at bounding box center [157, 77] width 19 height 10
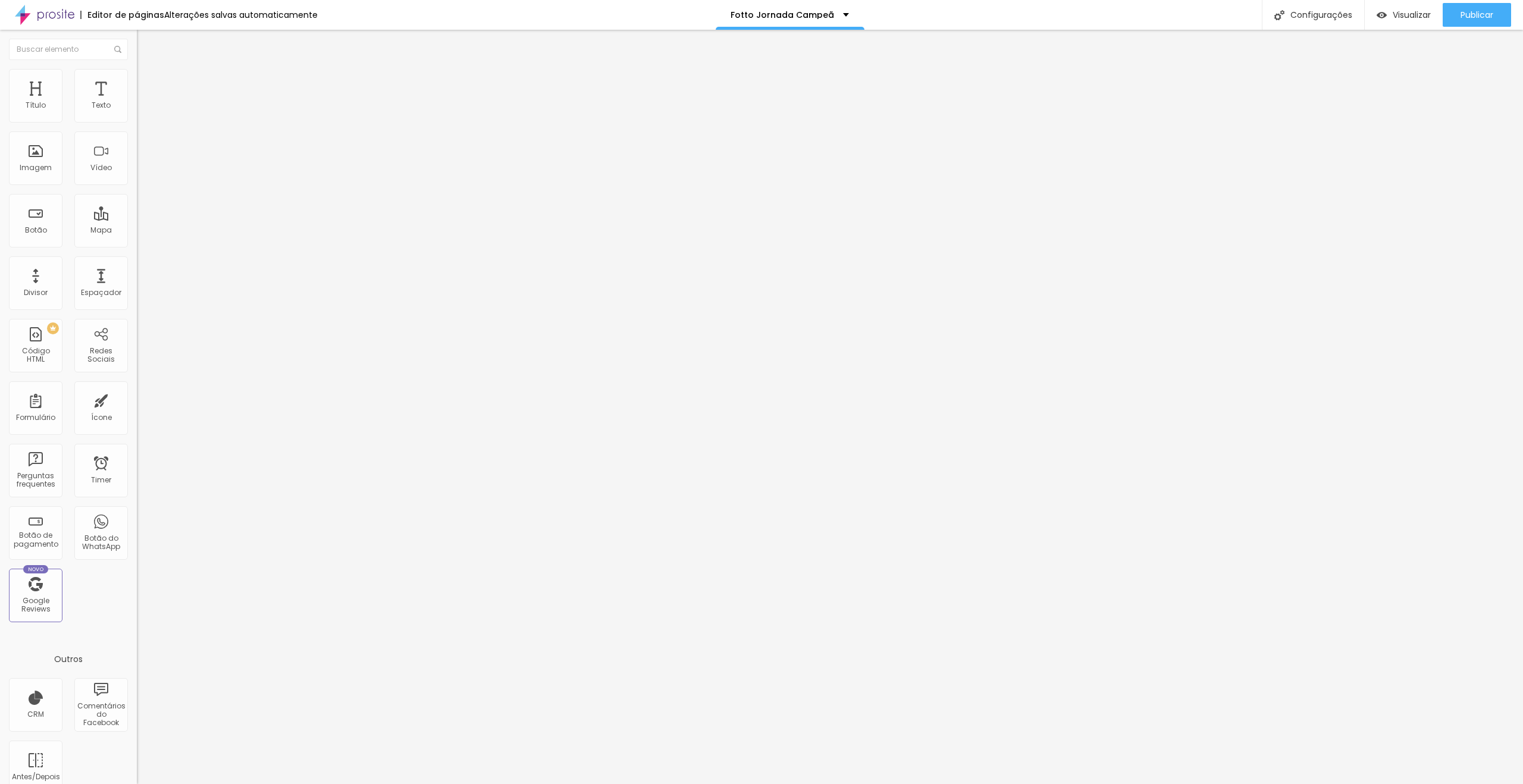
drag, startPoint x: 26, startPoint y: 127, endPoint x: 39, endPoint y: 126, distance: 13.0
click at [137, 122] on input "range" at bounding box center [175, 117] width 77 height 9
click at [137, 176] on button "button" at bounding box center [145, 169] width 17 height 13
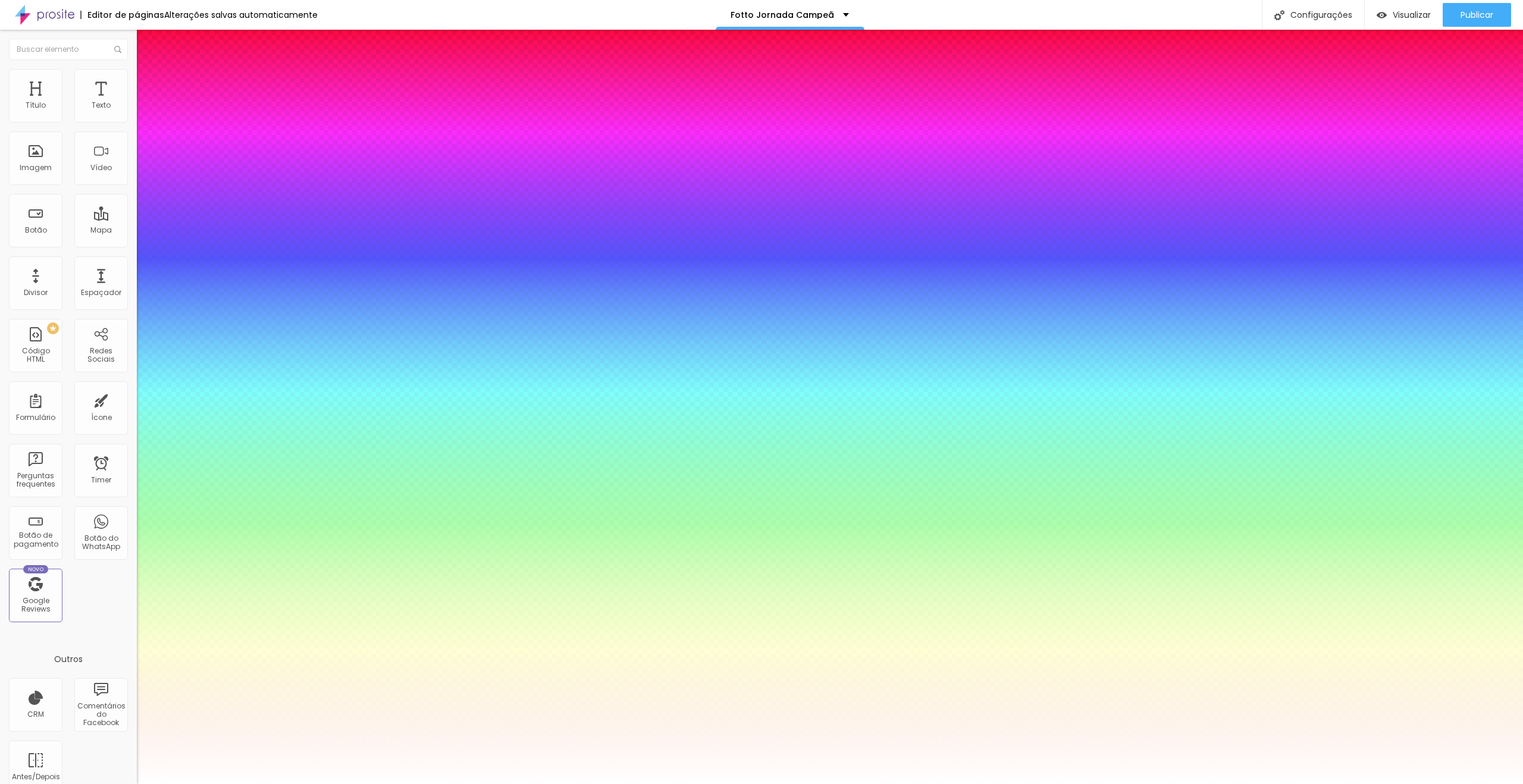
drag, startPoint x: 182, startPoint y: 336, endPoint x: 173, endPoint y: 336, distance: 9.0
click at [1206, 783] on div at bounding box center [762, 784] width 1523 height 0
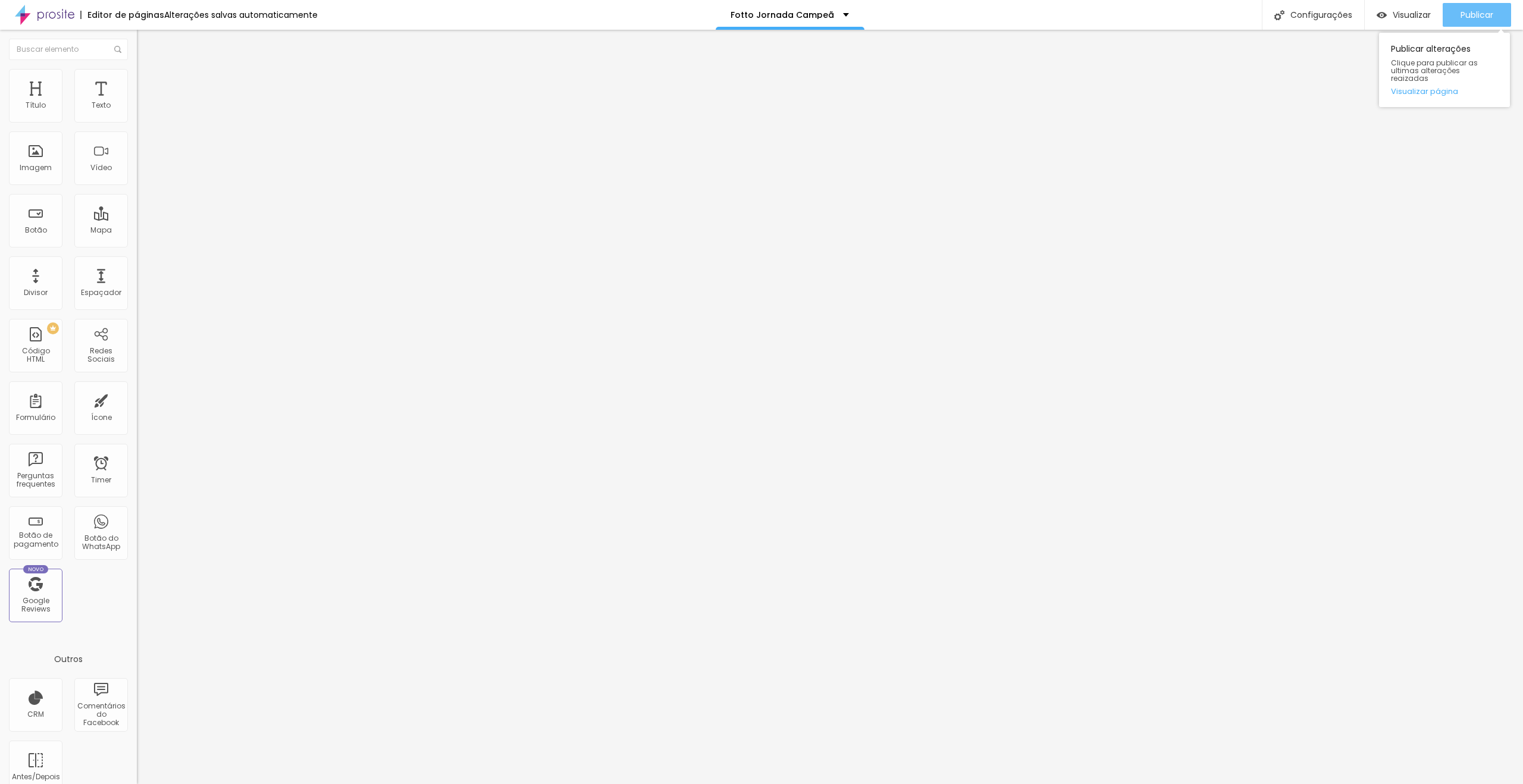
click at [1474, 17] on span "Publicar" at bounding box center [1477, 15] width 32 height 9
click at [137, 81] on img at bounding box center [142, 86] width 11 height 11
drag, startPoint x: 65, startPoint y: 140, endPoint x: 34, endPoint y: 142, distance: 31.1
click at [137, 399] on input "range" at bounding box center [175, 404] width 77 height 9
click at [148, 84] on span "Avançado" at bounding box center [167, 89] width 39 height 10
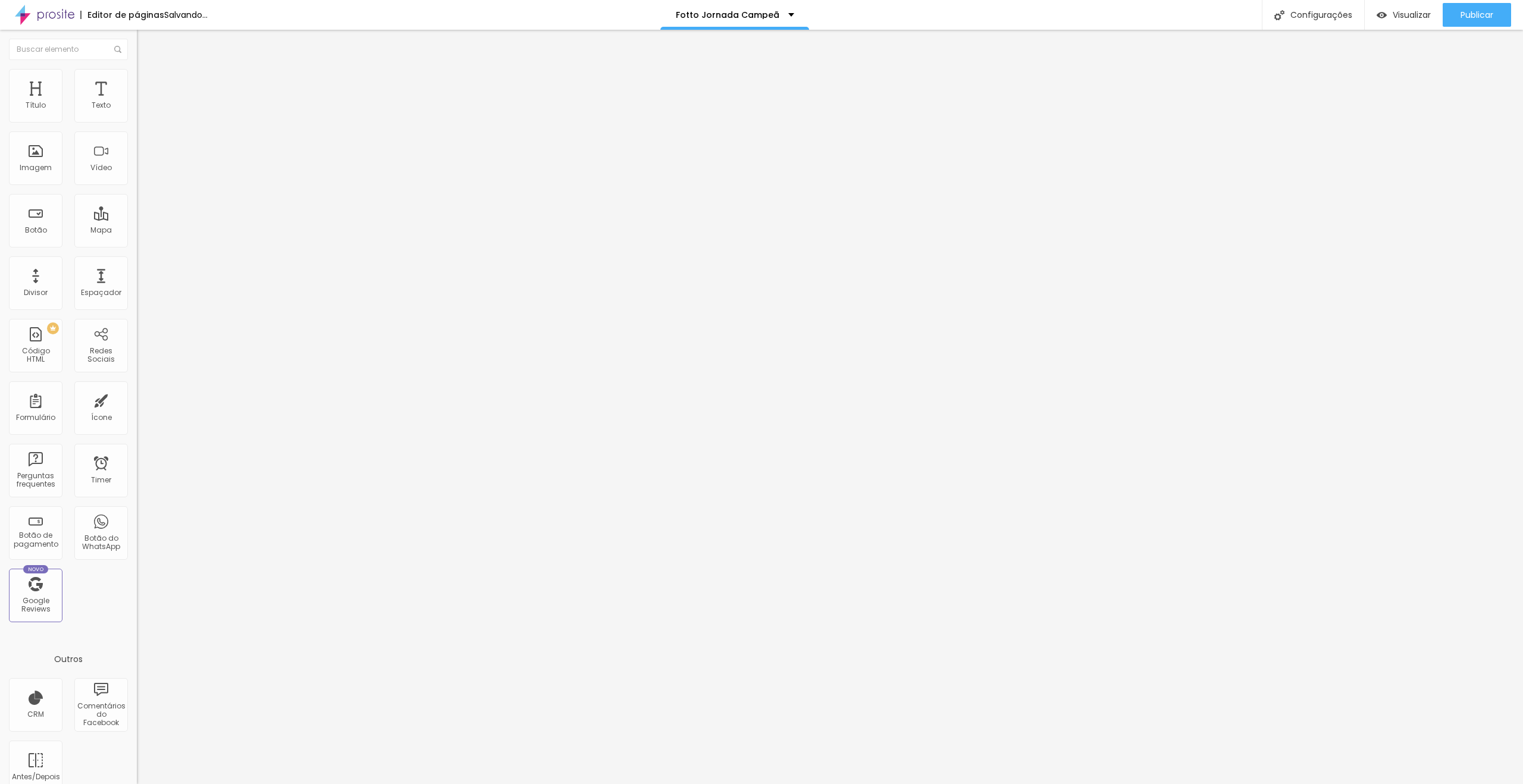
click at [137, 76] on img at bounding box center [142, 74] width 11 height 11
drag, startPoint x: 49, startPoint y: 126, endPoint x: 62, endPoint y: 126, distance: 13.0
click at [137, 122] on input "range" at bounding box center [175, 117] width 77 height 9
click at [1465, 16] on span "Publicar" at bounding box center [1477, 15] width 32 height 9
click at [137, 81] on img at bounding box center [142, 86] width 11 height 11
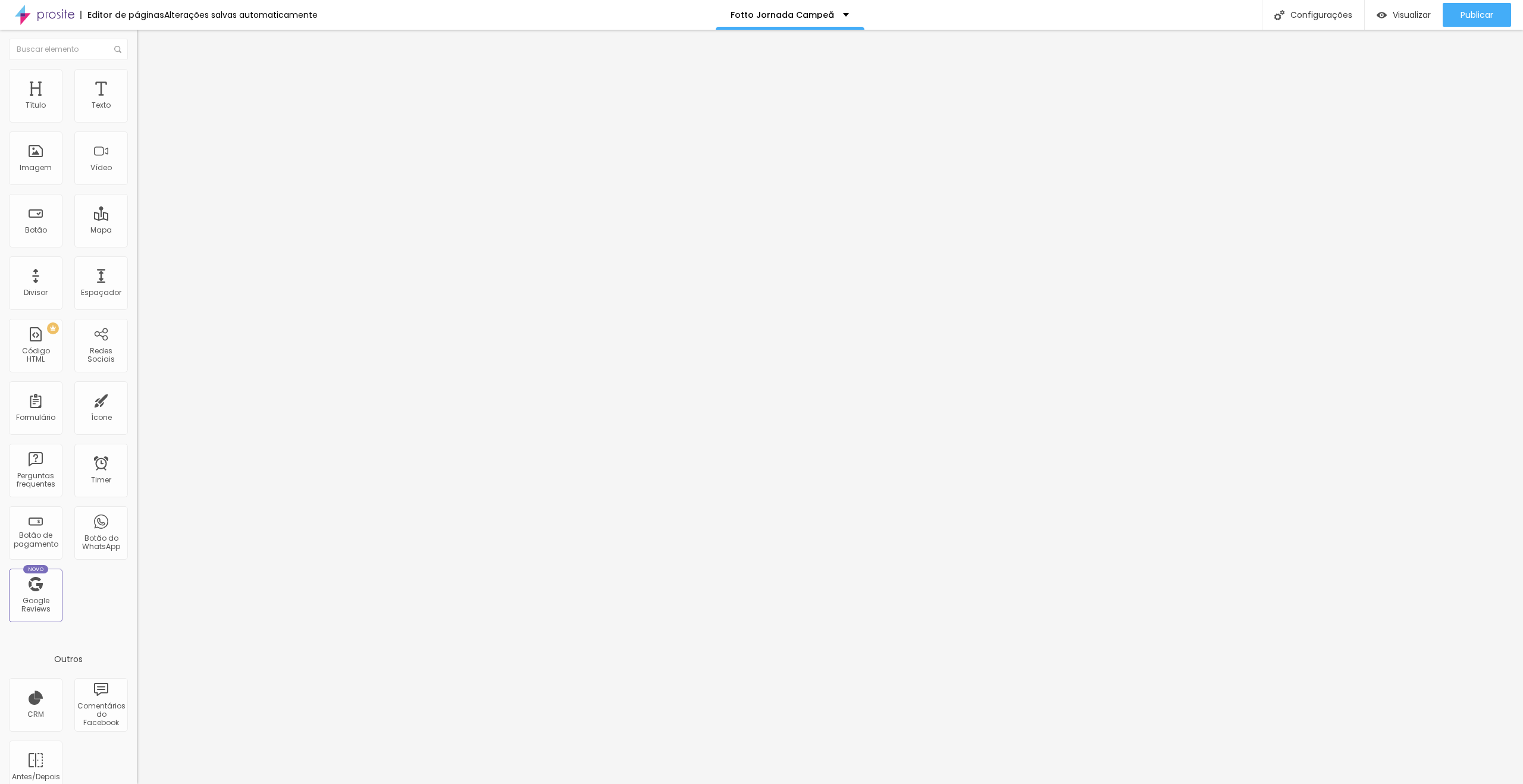
drag, startPoint x: 119, startPoint y: 266, endPoint x: 119, endPoint y: 287, distance: 21.0
click at [137, 505] on li "Celular" at bounding box center [205, 508] width 137 height 7
drag, startPoint x: 119, startPoint y: 287, endPoint x: 121, endPoint y: 311, distance: 24.1
click at [137, 519] on div at bounding box center [205, 519] width 137 height 0
click at [137, 526] on div at bounding box center [205, 526] width 137 height 0
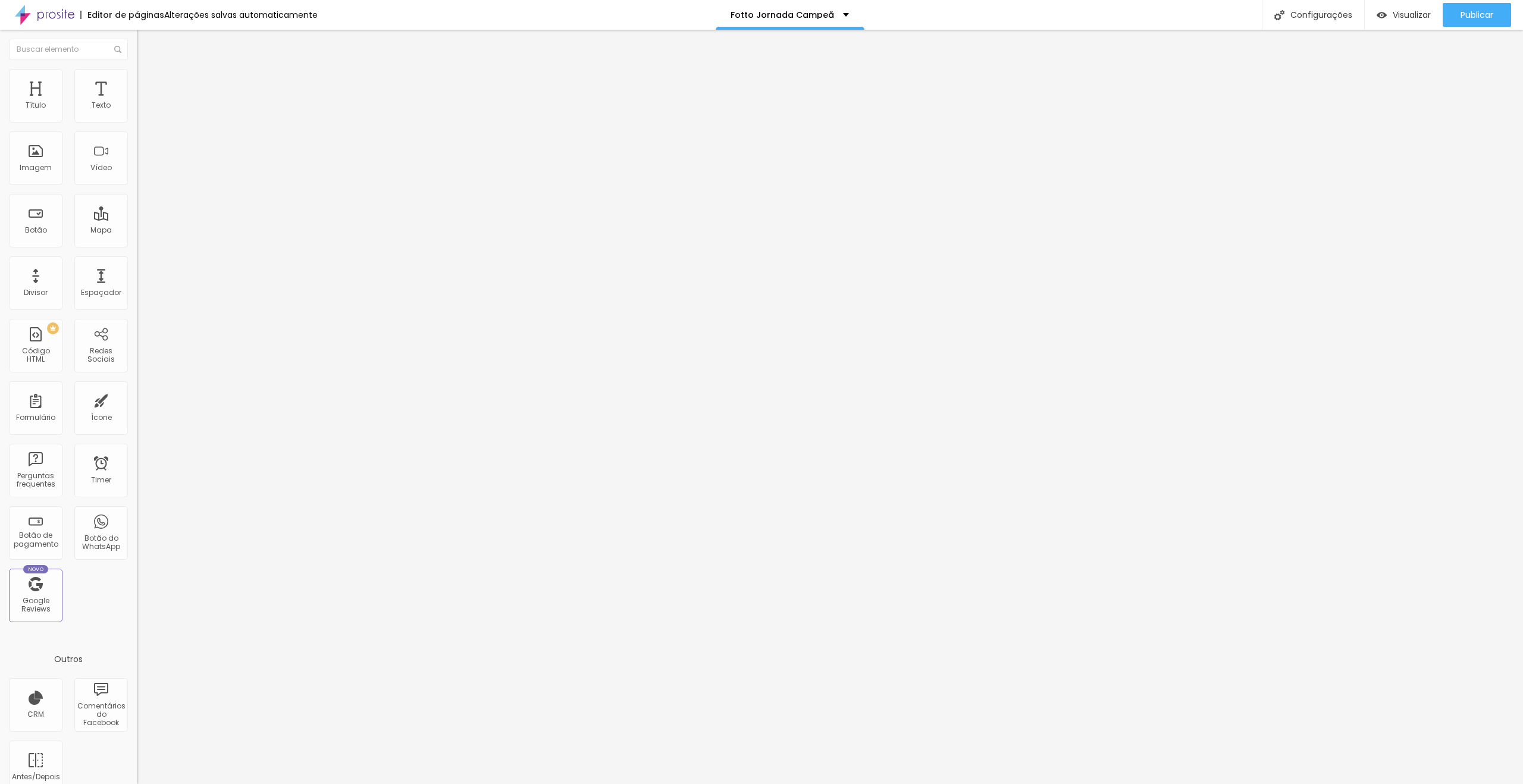
click at [137, 511] on div at bounding box center [205, 511] width 137 height 0
drag, startPoint x: 111, startPoint y: 84, endPoint x: 112, endPoint y: 92, distance: 8.1
click at [148, 86] on span "Avançado" at bounding box center [167, 89] width 39 height 10
click at [137, 511] on div at bounding box center [205, 511] width 137 height 0
drag, startPoint x: 122, startPoint y: 281, endPoint x: 124, endPoint y: 303, distance: 22.1
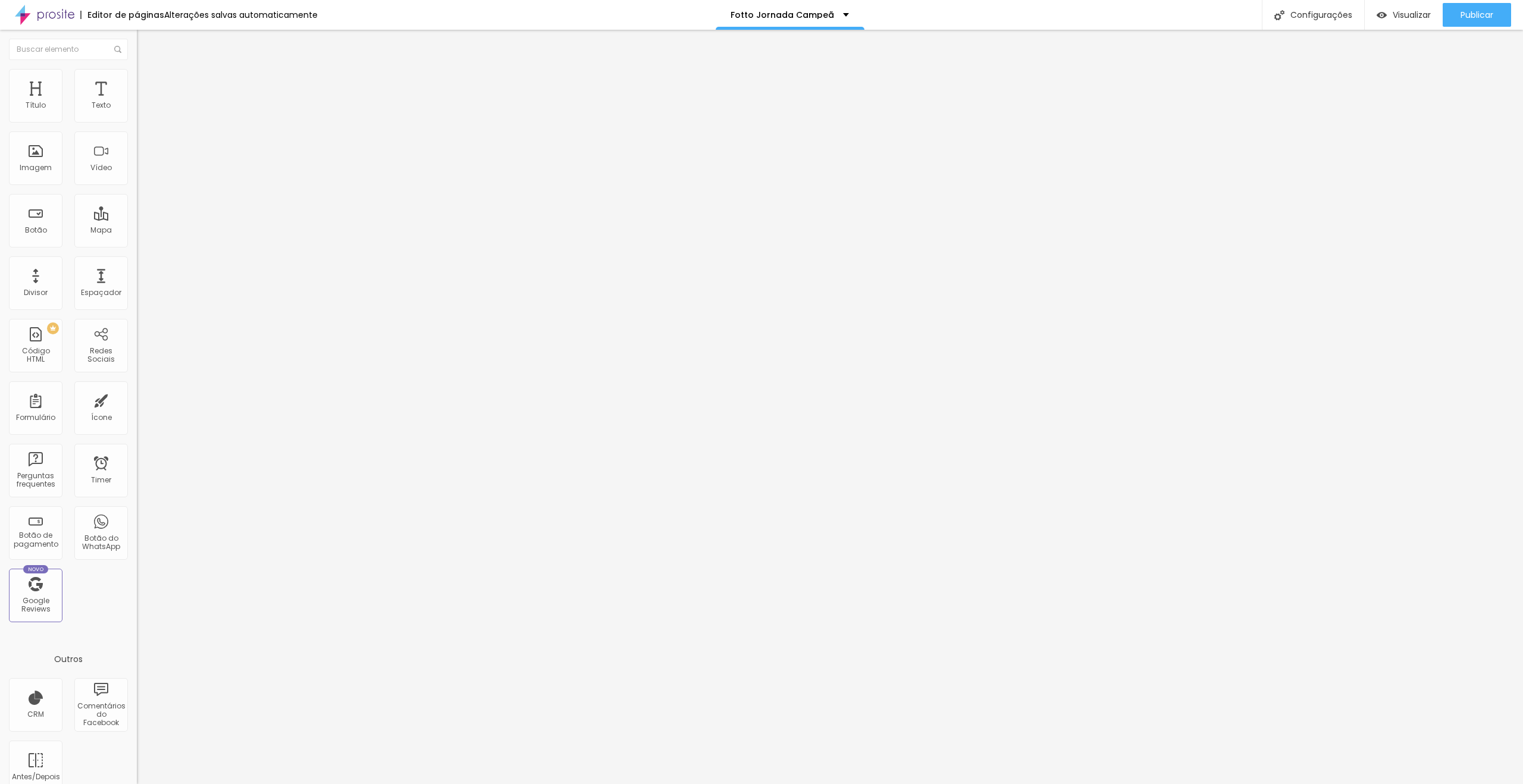
click at [137, 519] on div at bounding box center [205, 519] width 137 height 0
click at [137, 526] on div at bounding box center [205, 526] width 137 height 0
click at [1475, 12] on span "Publicar" at bounding box center [1477, 15] width 32 height 9
click at [137, 103] on span "Trocar imagem" at bounding box center [169, 97] width 65 height 10
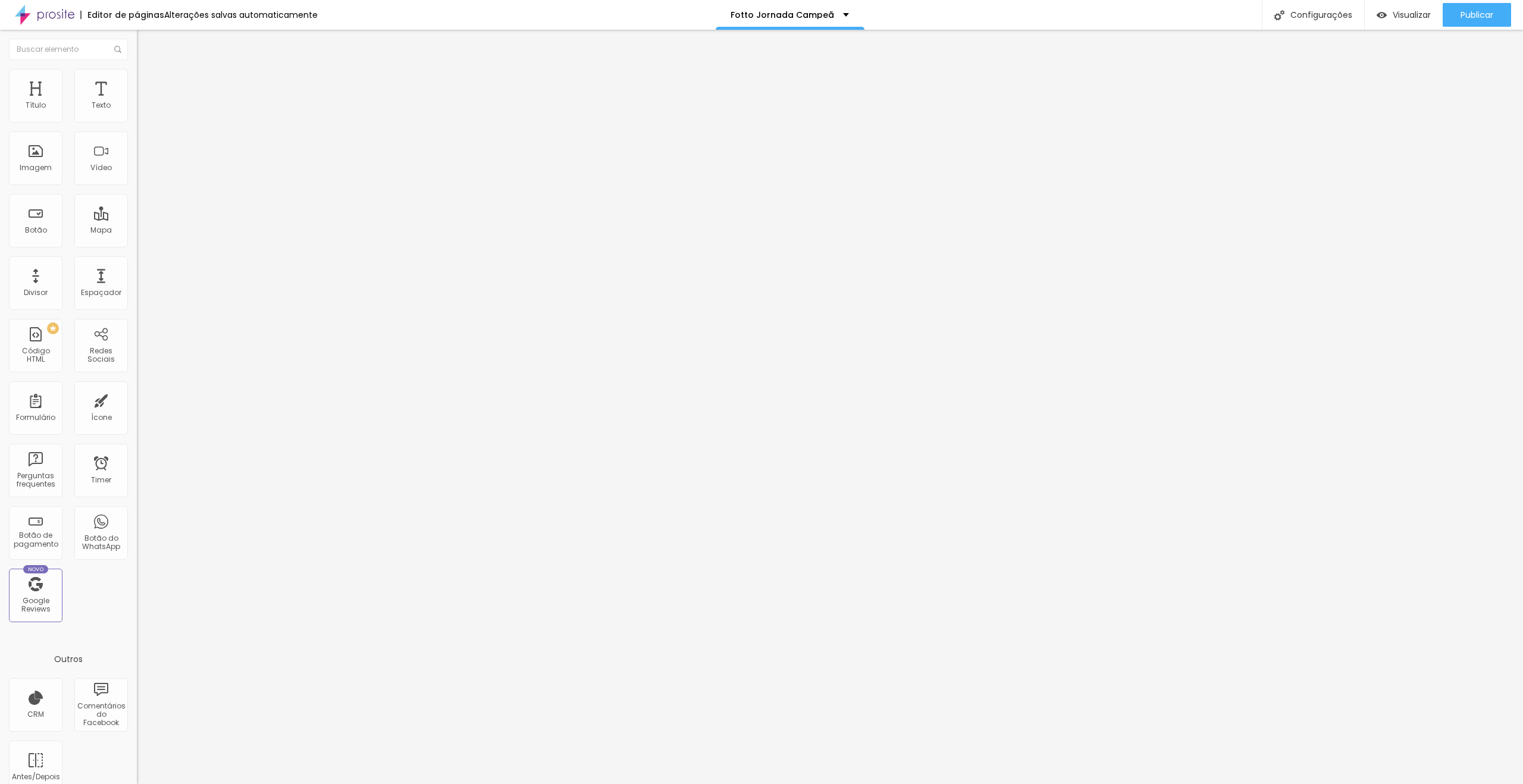
click at [137, 103] on span "Trocar imagem" at bounding box center [169, 97] width 65 height 10
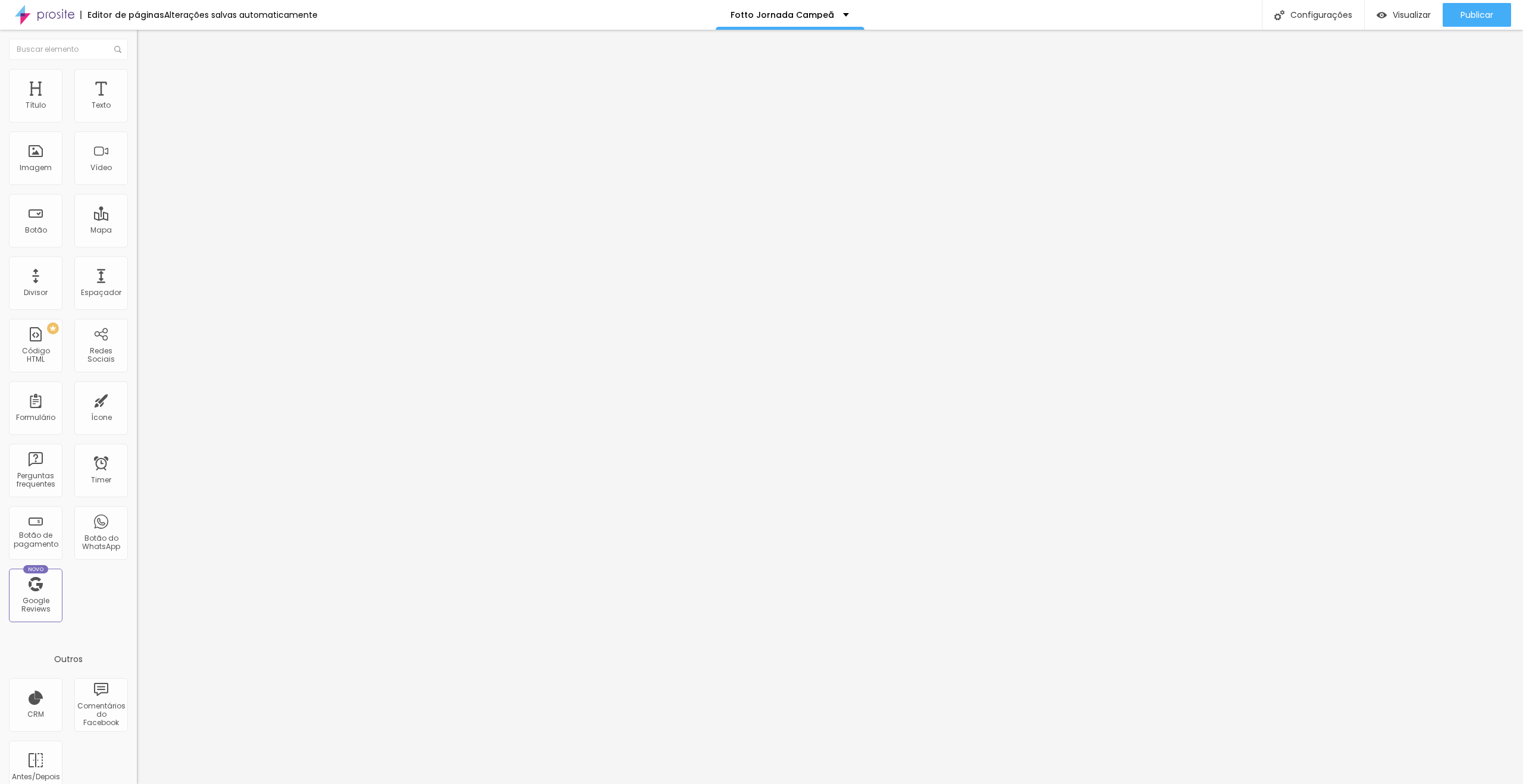
click at [137, 103] on span "Trocar imagem" at bounding box center [169, 97] width 65 height 10
drag, startPoint x: 158, startPoint y: 124, endPoint x: 63, endPoint y: 111, distance: 95.9
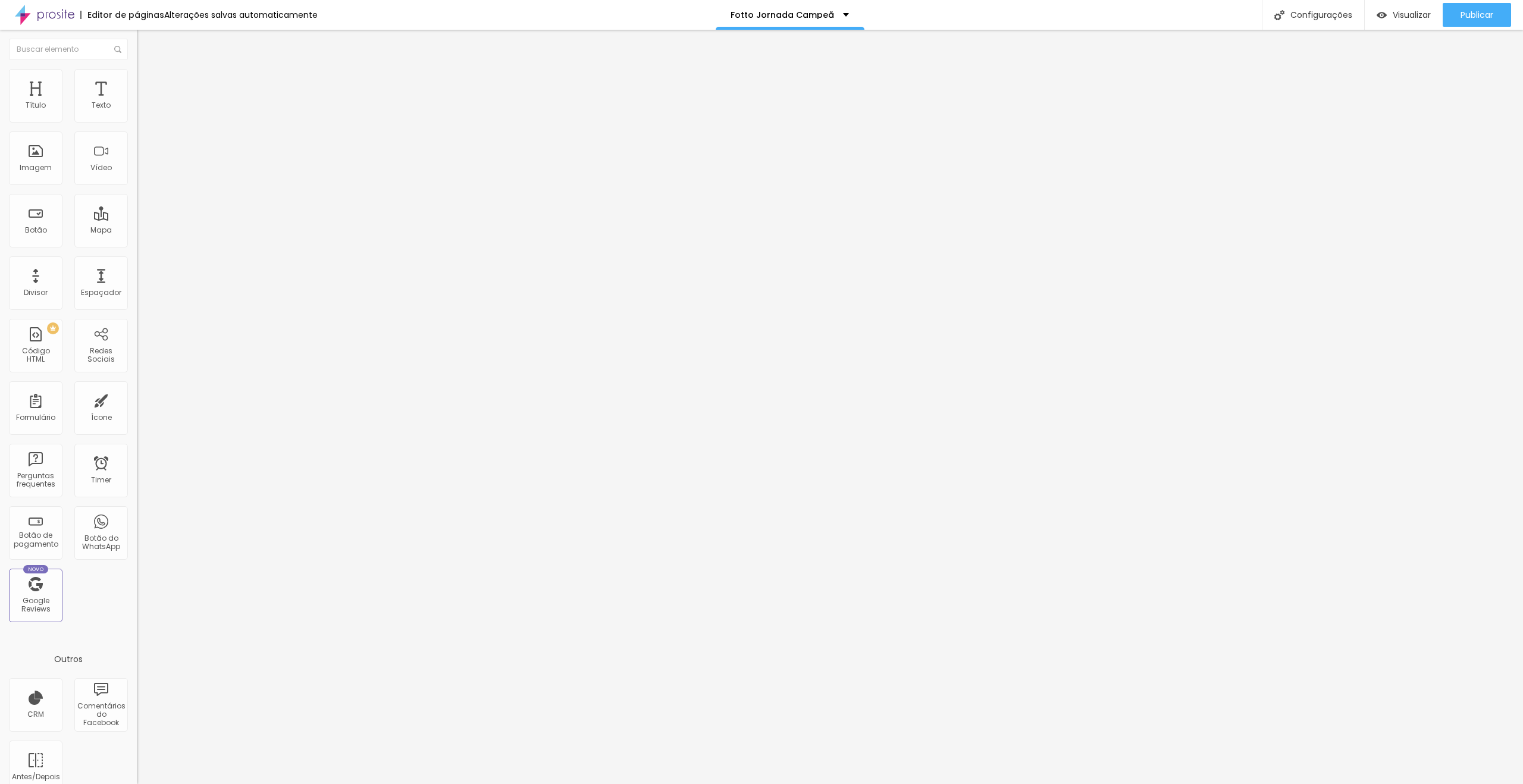
click at [137, 103] on span "Trocar imagem" at bounding box center [169, 97] width 65 height 10
click at [137, 101] on div "Trocar imagem" at bounding box center [205, 97] width 137 height 9
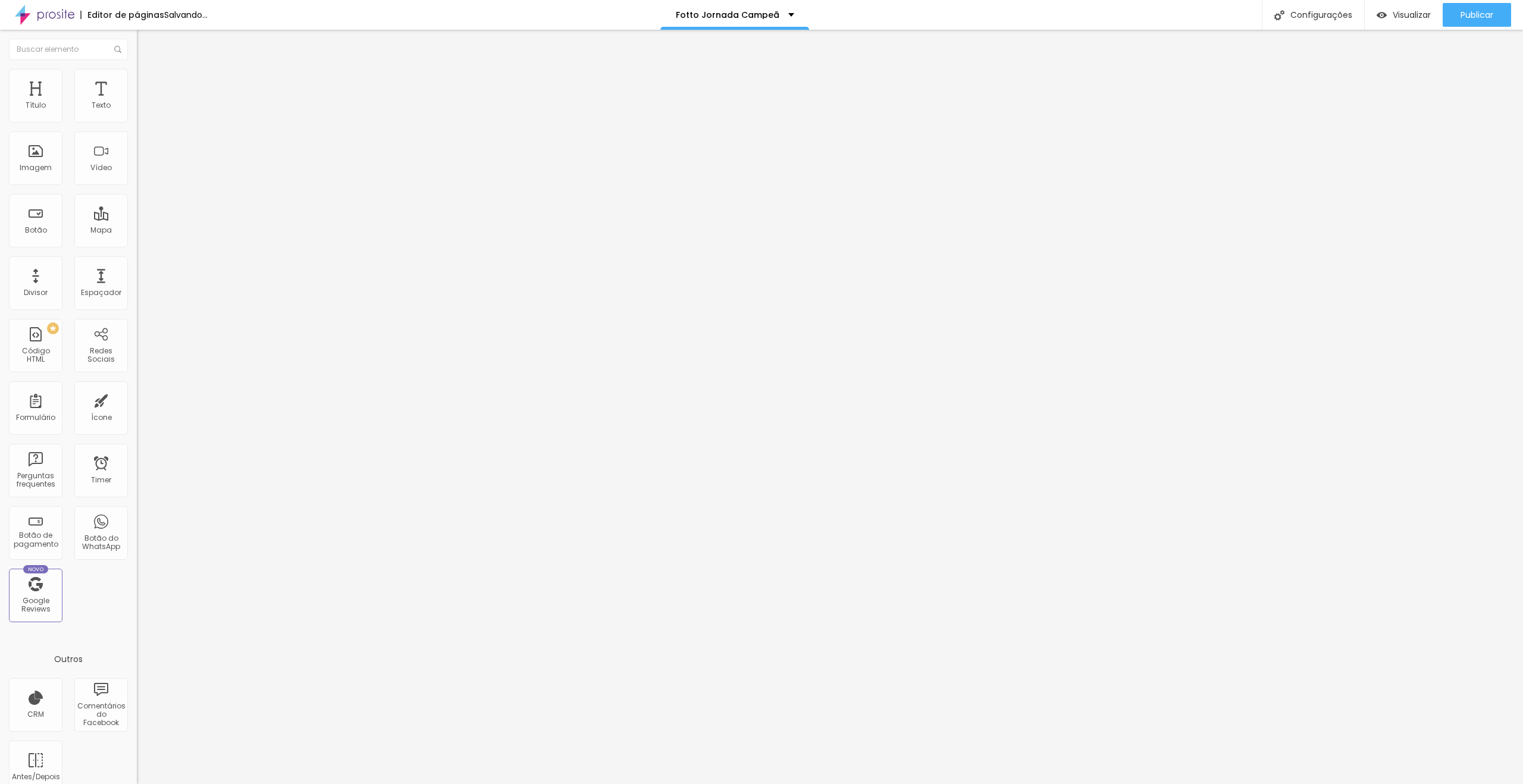
click at [137, 103] on span "Trocar imagem" at bounding box center [169, 97] width 65 height 10
click at [1493, 11] on span "Publicar" at bounding box center [1477, 15] width 32 height 9
drag, startPoint x: 56, startPoint y: 138, endPoint x: 0, endPoint y: 130, distance: 56.6
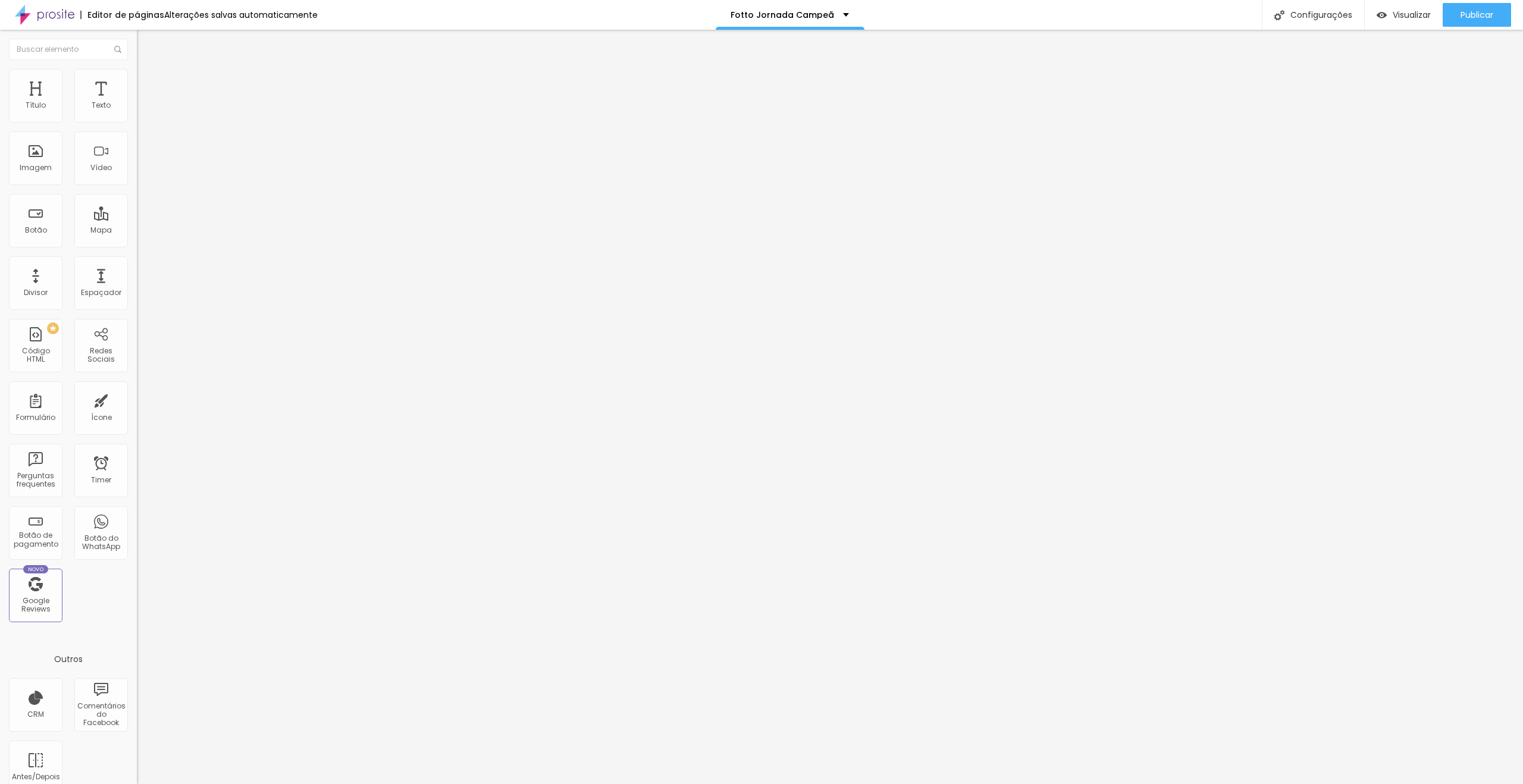
click at [137, 130] on div "Texto Click me Alinhamento [GEOGRAPHIC_DATA] Link URL https:// Abrir em uma nov…" at bounding box center [205, 179] width 137 height 173
click at [137, 73] on img at bounding box center [142, 74] width 11 height 11
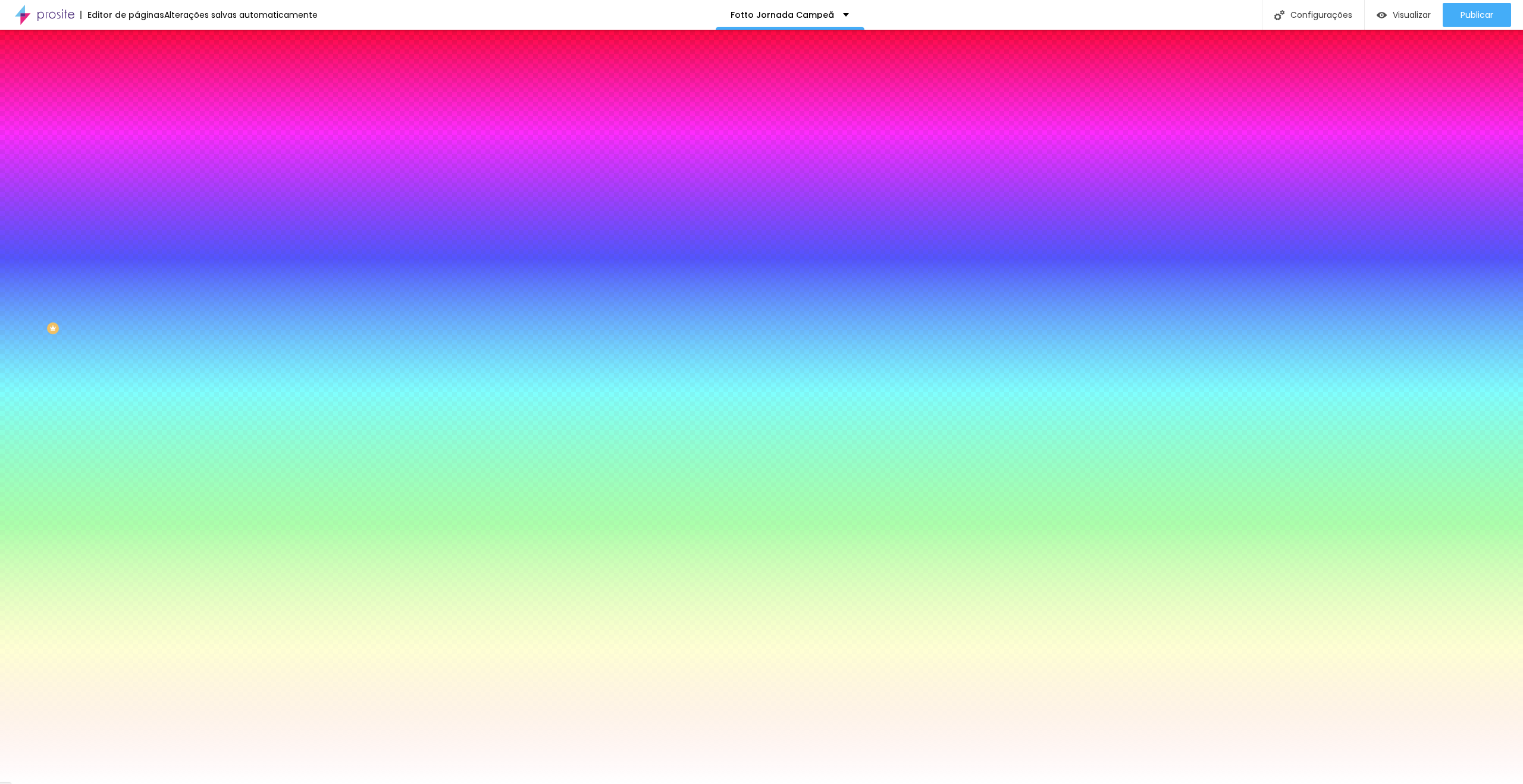
click at [137, 152] on button "button" at bounding box center [145, 152] width 17 height 13
click at [286, 783] on div at bounding box center [762, 784] width 1523 height 0
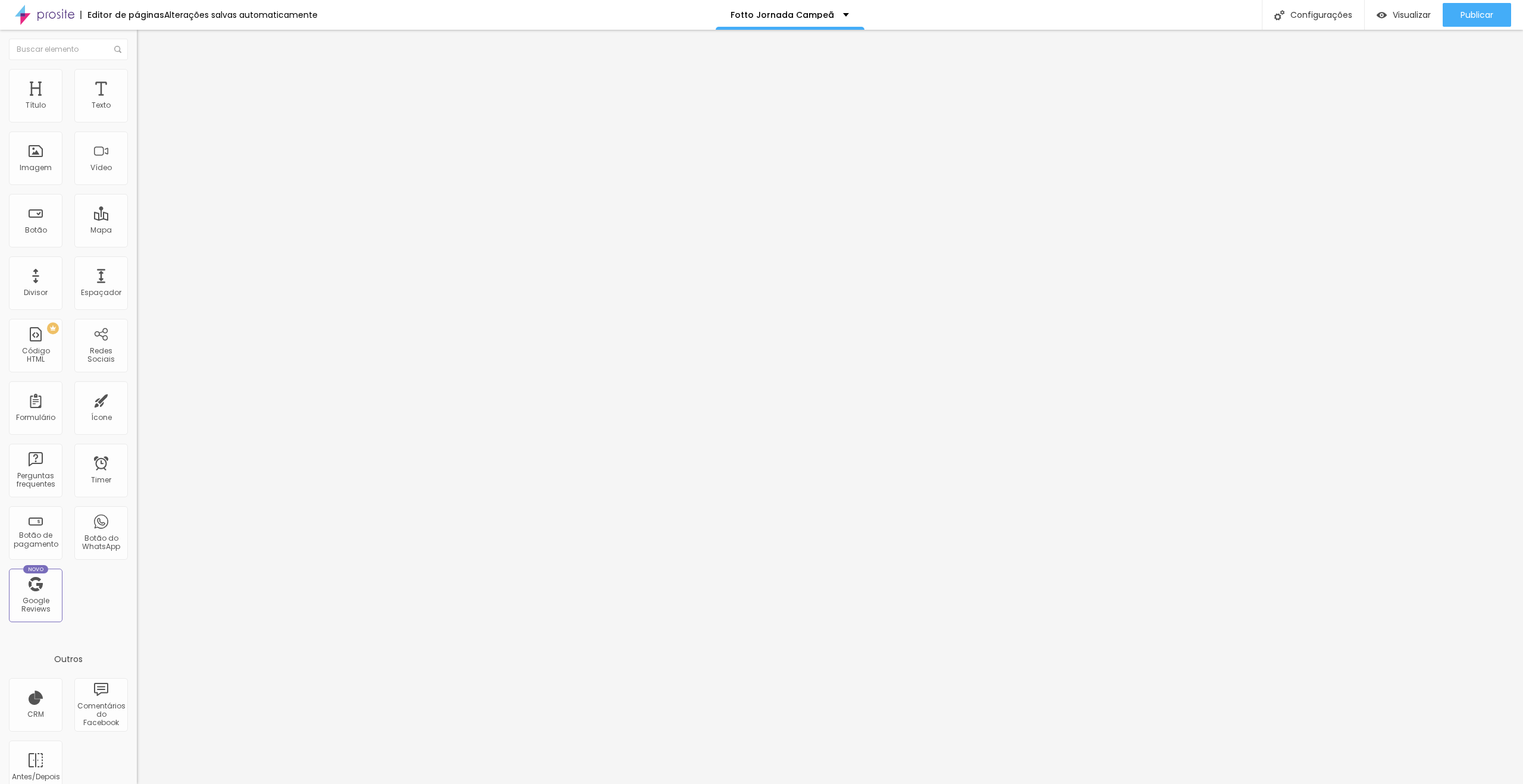
drag, startPoint x: 61, startPoint y: 77, endPoint x: 69, endPoint y: 97, distance: 21.5
click at [137, 77] on li "Estilo" at bounding box center [205, 75] width 137 height 12
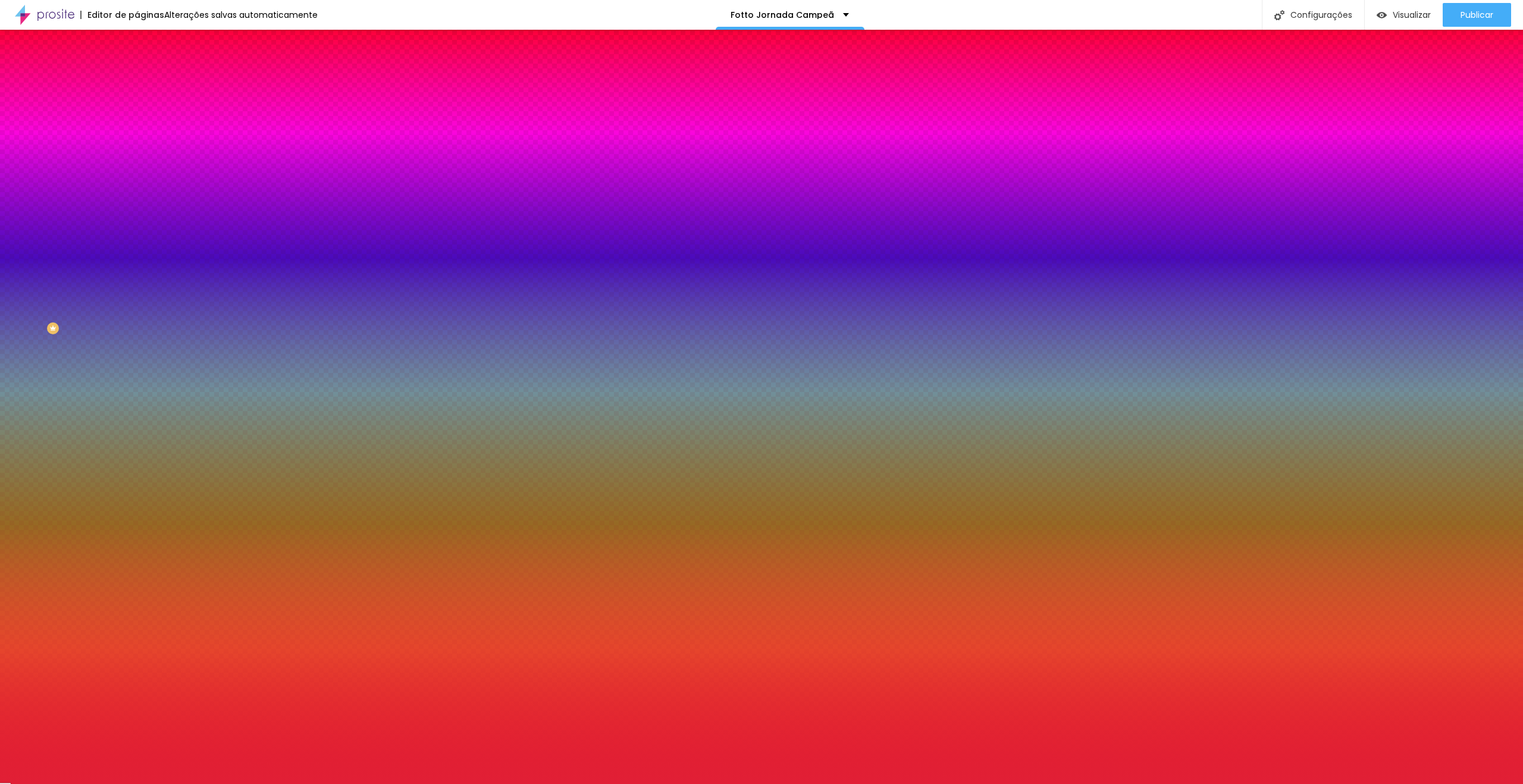
click at [137, 174] on input "#E11F35" at bounding box center [208, 168] width 143 height 12
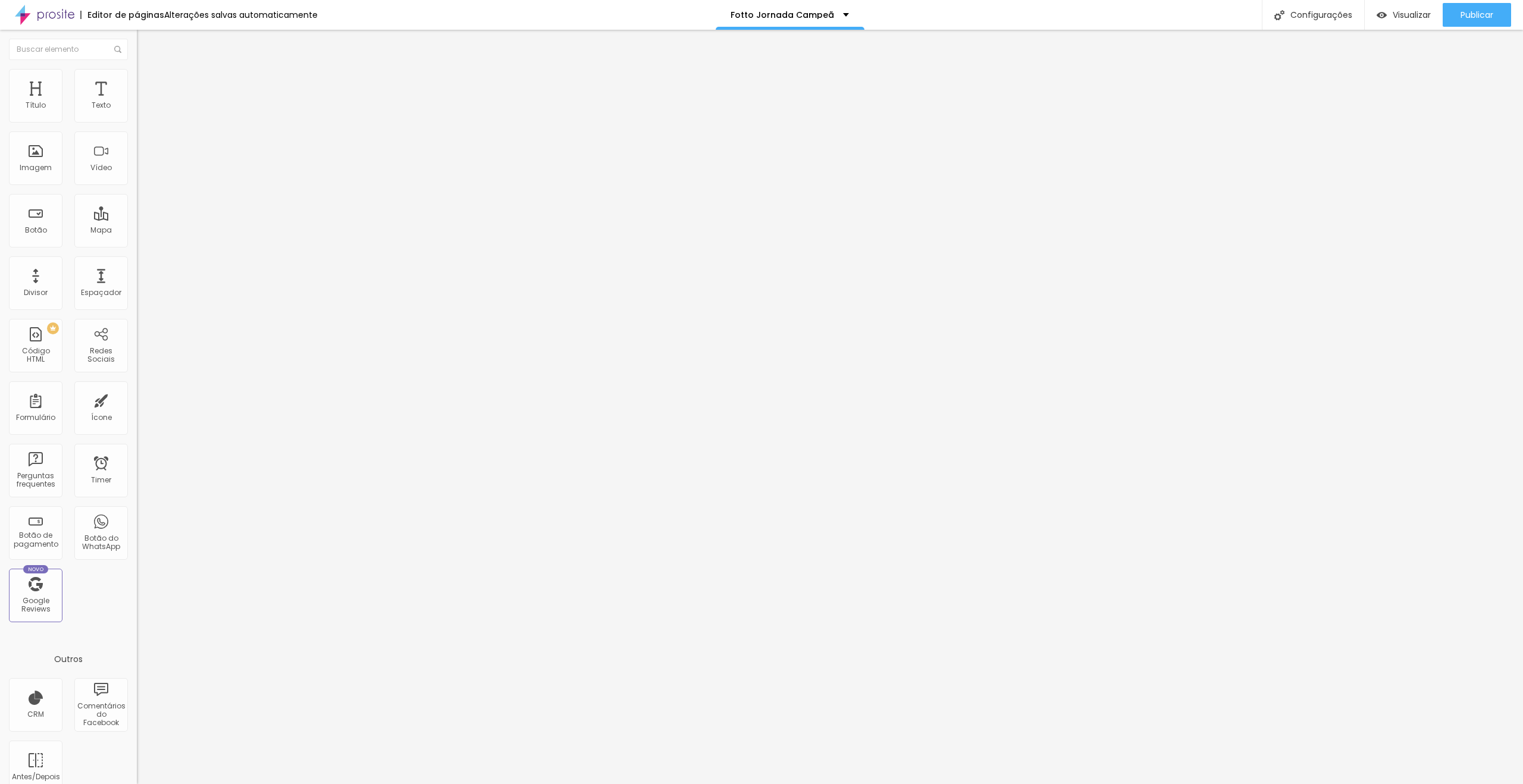
click at [137, 73] on ul "Conteúdo Estilo Avançado" at bounding box center [205, 75] width 137 height 36
click at [137, 76] on img at bounding box center [142, 74] width 11 height 11
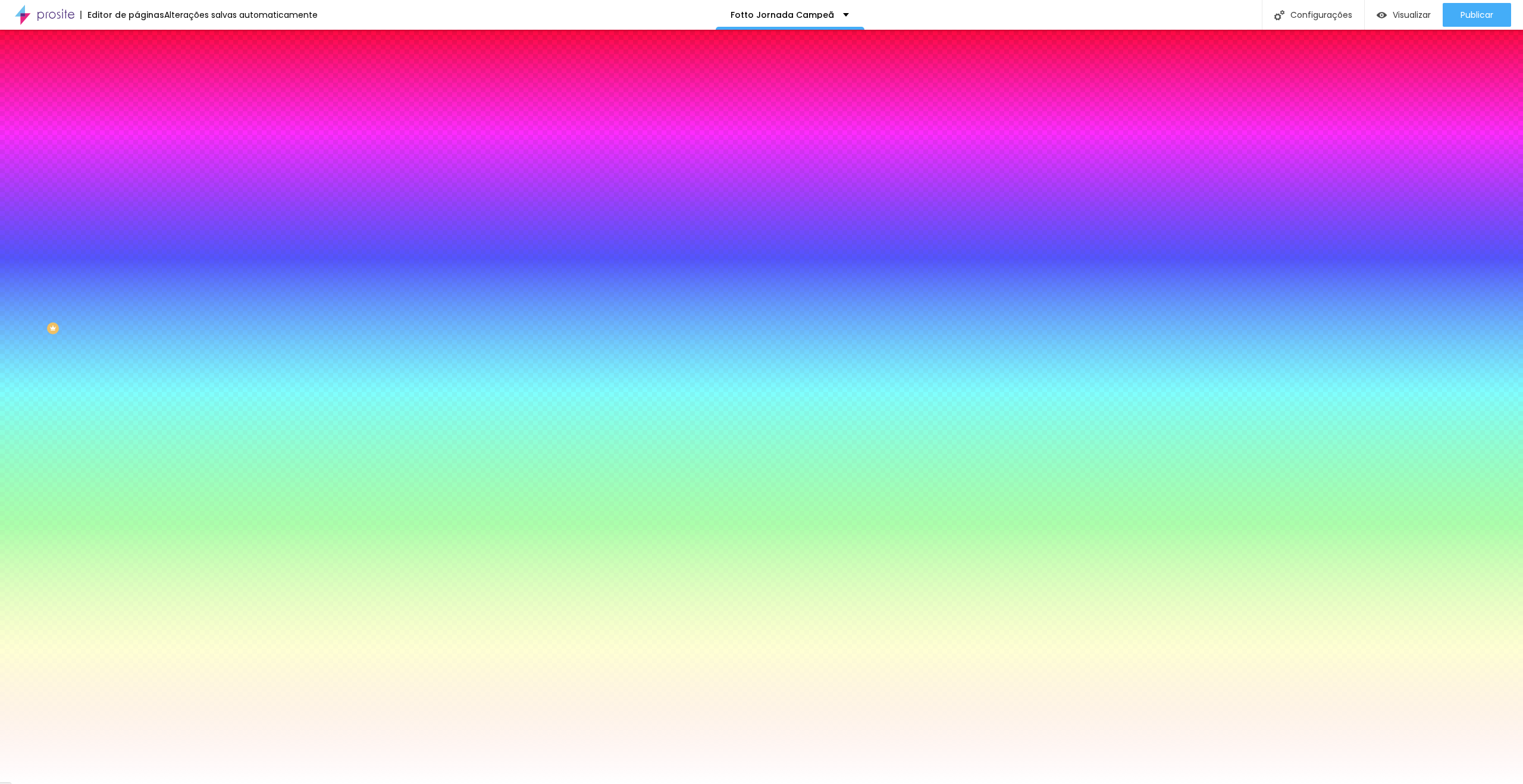
click at [137, 124] on input "#FFFFFF" at bounding box center [208, 120] width 143 height 12
paste input "E11F35"
click at [142, 181] on icon "button" at bounding box center [145, 184] width 7 height 7
drag, startPoint x: 130, startPoint y: 220, endPoint x: 118, endPoint y: 218, distance: 12.2
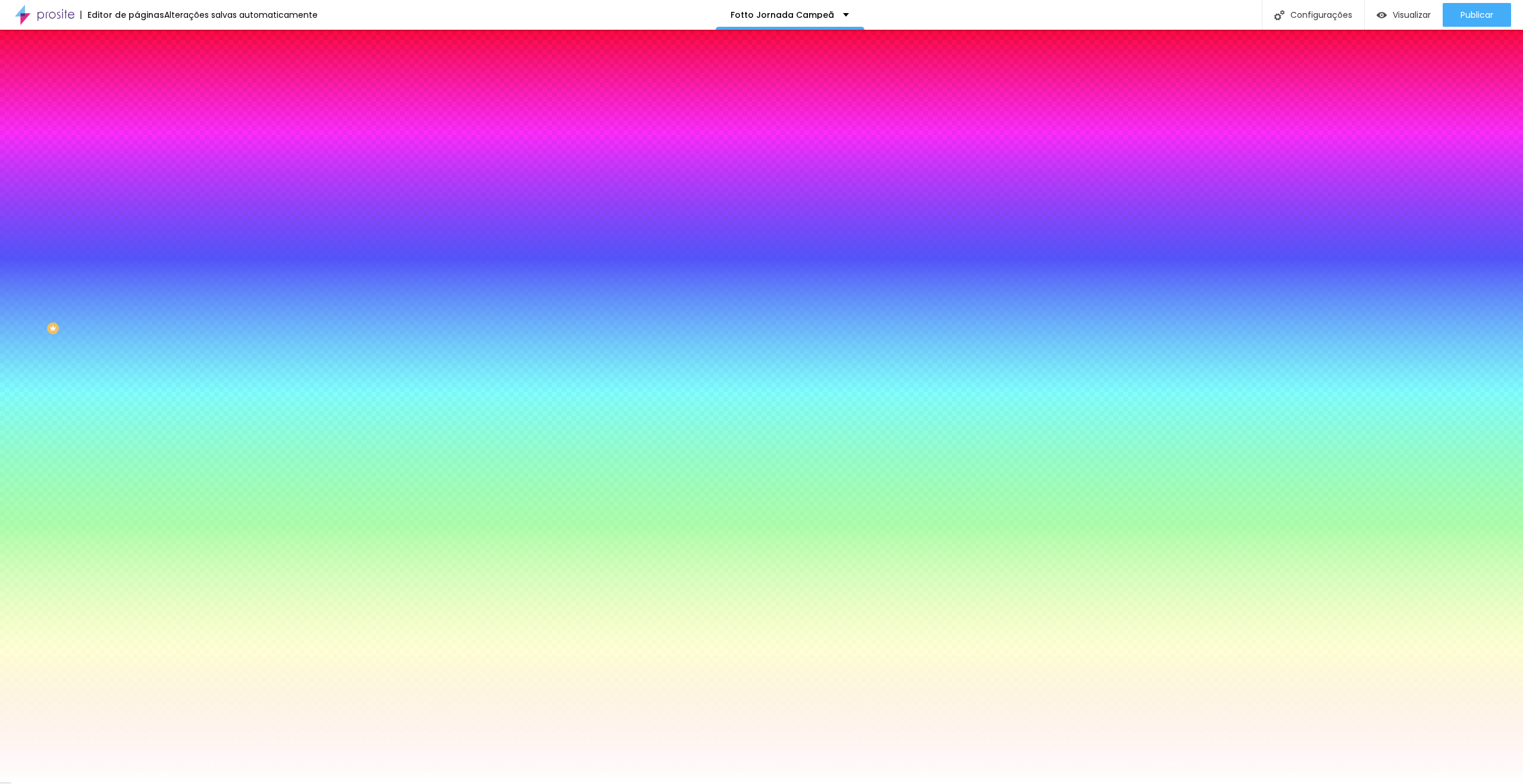
drag, startPoint x: 126, startPoint y: 253, endPoint x: 100, endPoint y: 212, distance: 48.5
drag, startPoint x: 87, startPoint y: 191, endPoint x: 107, endPoint y: 185, distance: 20.9
click at [87, 783] on div at bounding box center [762, 784] width 1523 height 0
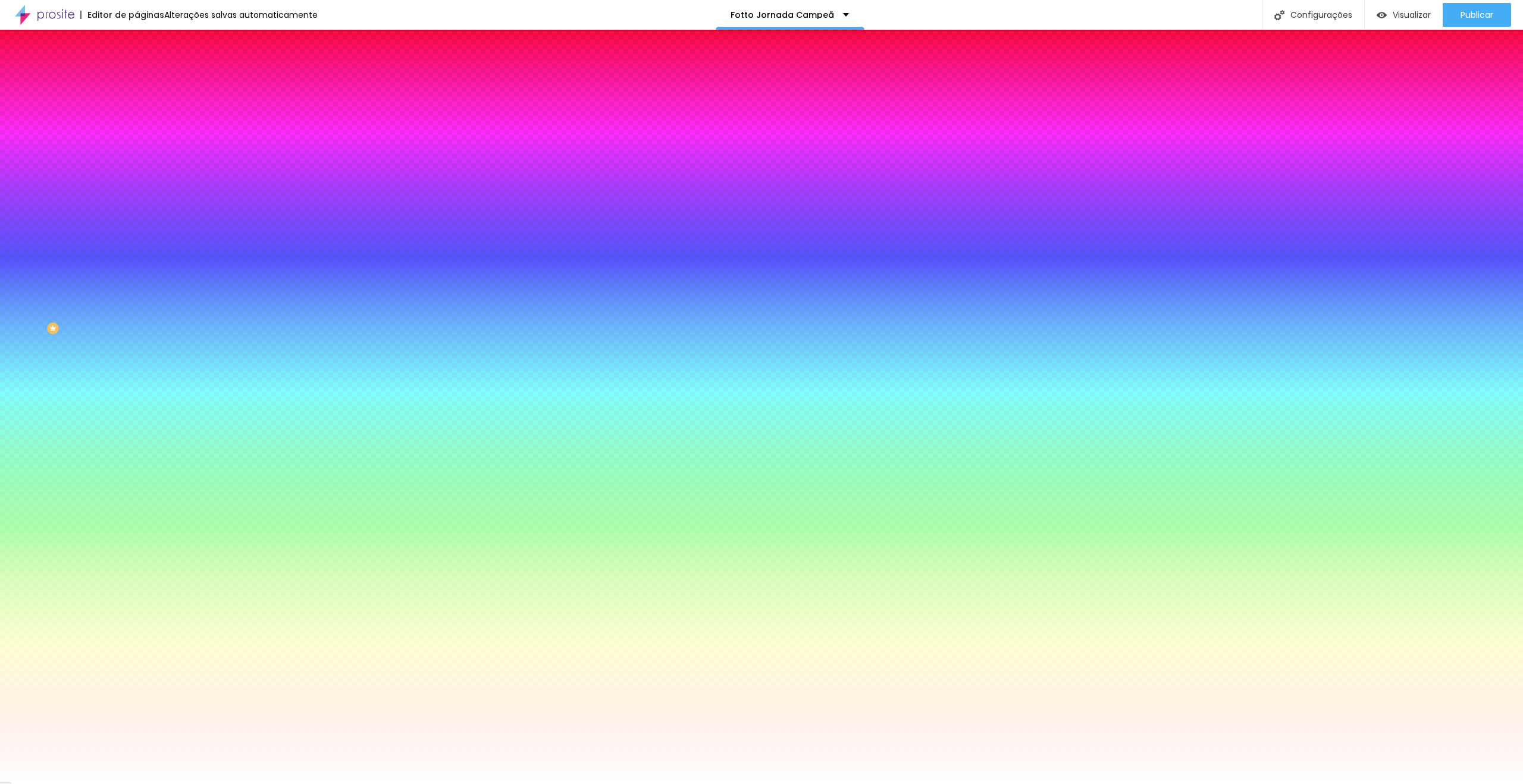
click at [142, 175] on icon "button" at bounding box center [146, 171] width 9 height 9
click at [142, 208] on icon "button" at bounding box center [146, 212] width 9 height 9
click at [148, 84] on span "Avançado" at bounding box center [167, 89] width 39 height 10
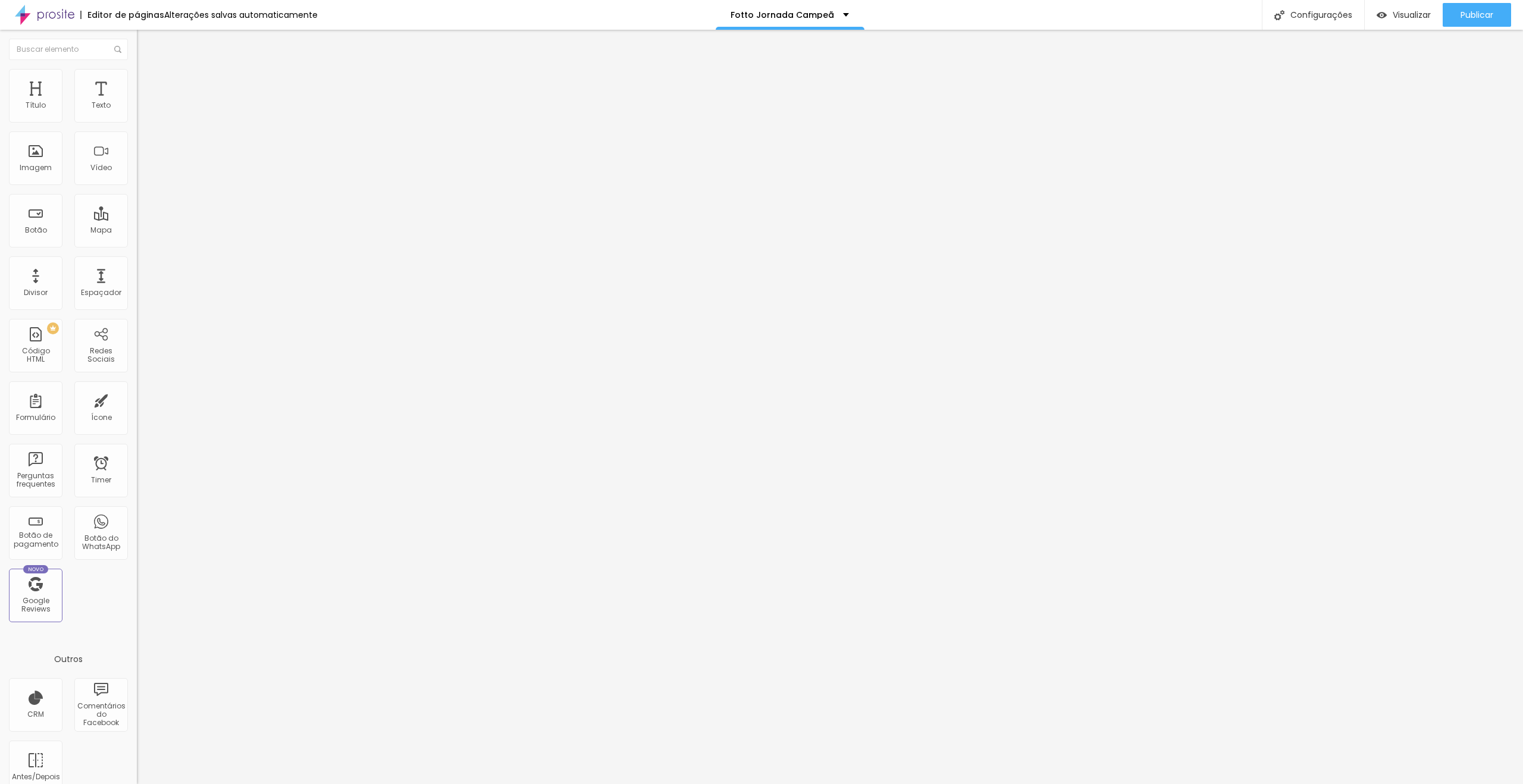
drag, startPoint x: 116, startPoint y: 261, endPoint x: 118, endPoint y: 274, distance: 13.2
click at [137, 511] on div at bounding box center [205, 511] width 137 height 0
click at [137, 519] on div at bounding box center [205, 519] width 137 height 0
click at [137, 519] on li "Desktop" at bounding box center [205, 522] width 137 height 7
click at [137, 526] on div at bounding box center [205, 526] width 137 height 0
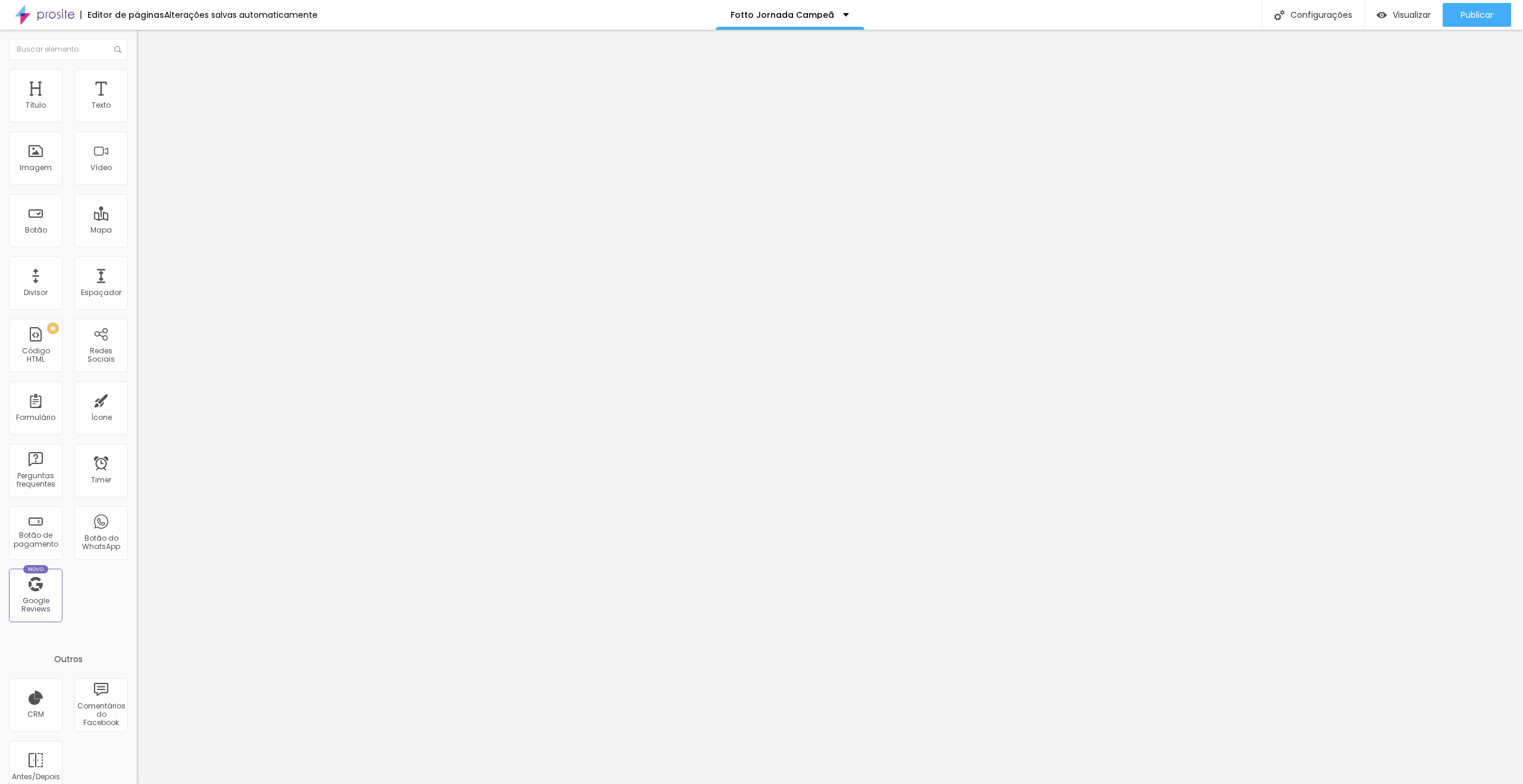
click at [137, 81] on li "Avançado" at bounding box center [205, 87] width 137 height 12
drag, startPoint x: 121, startPoint y: 290, endPoint x: 118, endPoint y: 278, distance: 12.4
click at [137, 519] on div at bounding box center [205, 519] width 137 height 0
click at [137, 511] on div at bounding box center [205, 511] width 137 height 0
click at [137, 81] on li "Avançado" at bounding box center [205, 87] width 137 height 12
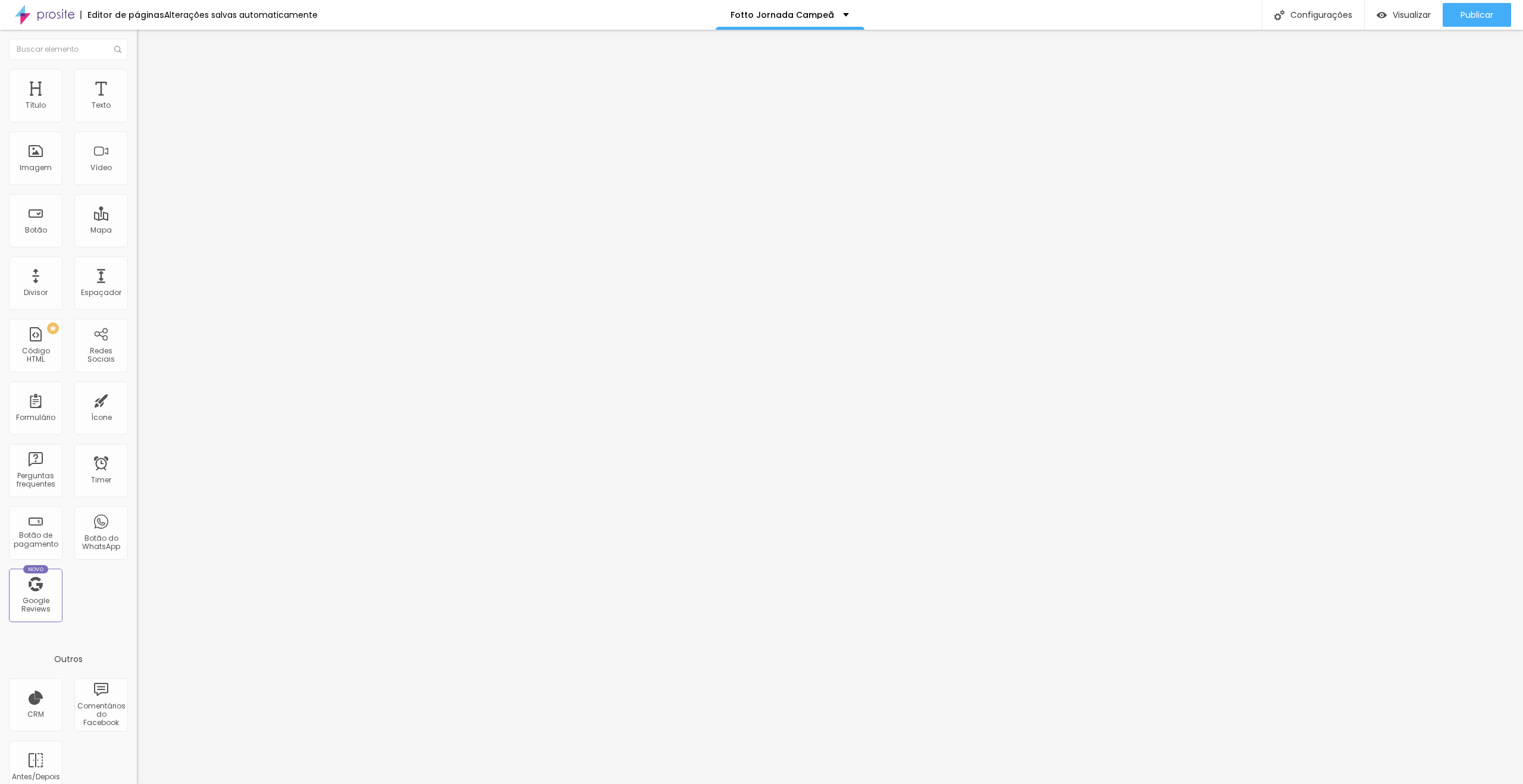
click at [137, 526] on div at bounding box center [205, 526] width 137 height 0
click at [148, 87] on span "Avançado" at bounding box center [167, 89] width 39 height 10
click at [137, 103] on span "Trocar imagem" at bounding box center [169, 97] width 65 height 10
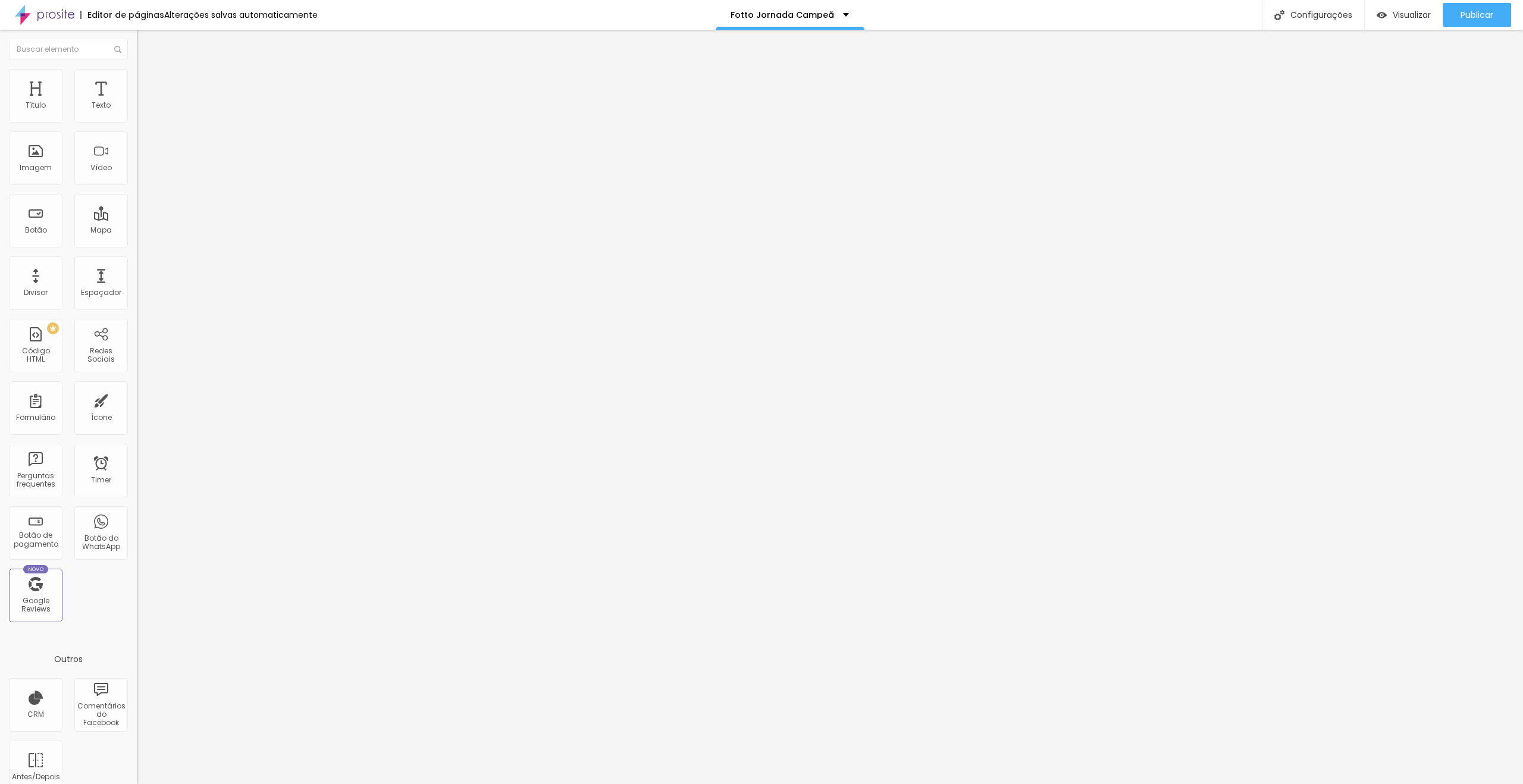
click at [137, 103] on span "Trocar imagem" at bounding box center [169, 97] width 65 height 10
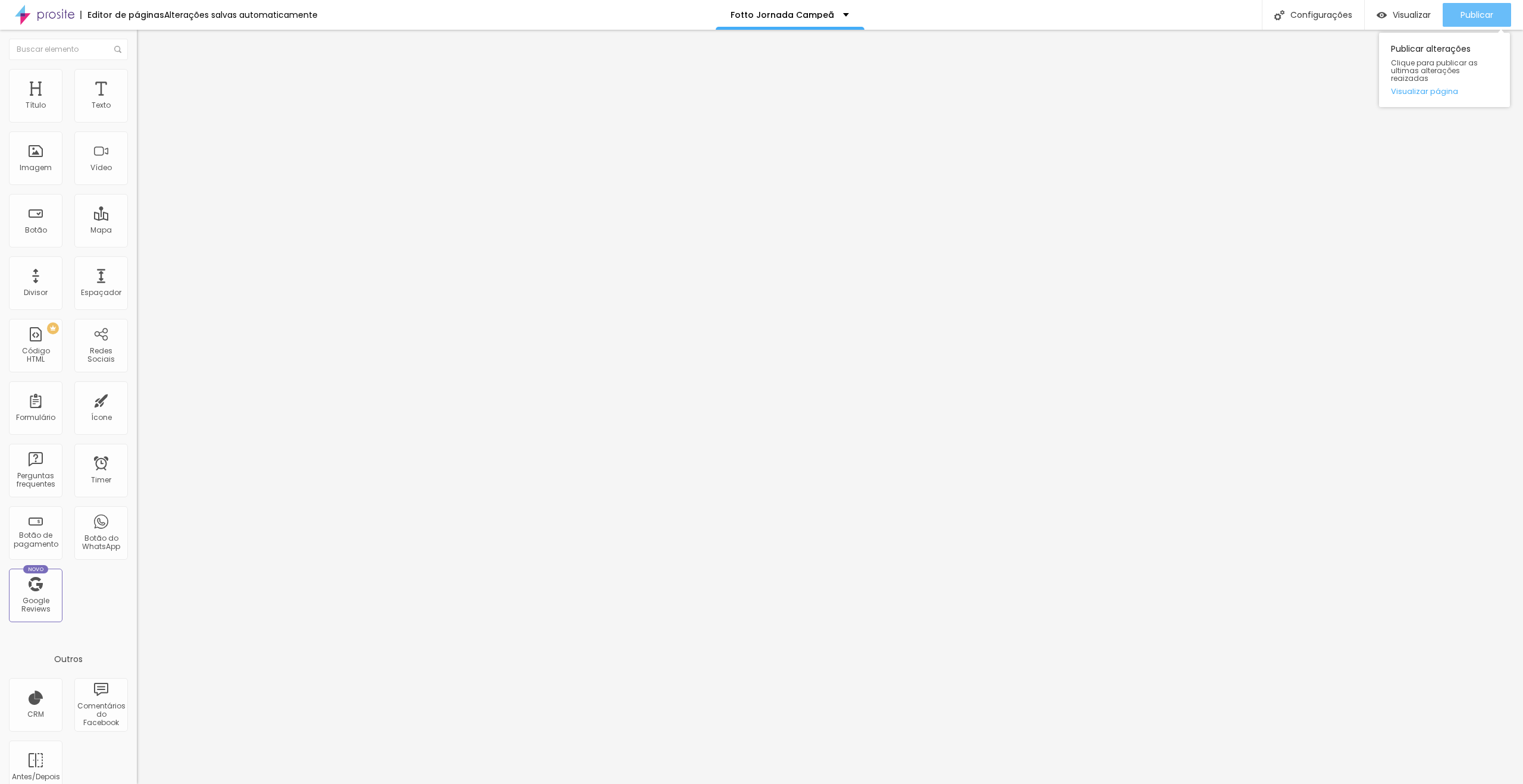
click at [1473, 16] on span "Publicar" at bounding box center [1477, 15] width 32 height 9
